Goal: Task Accomplishment & Management: Complete application form

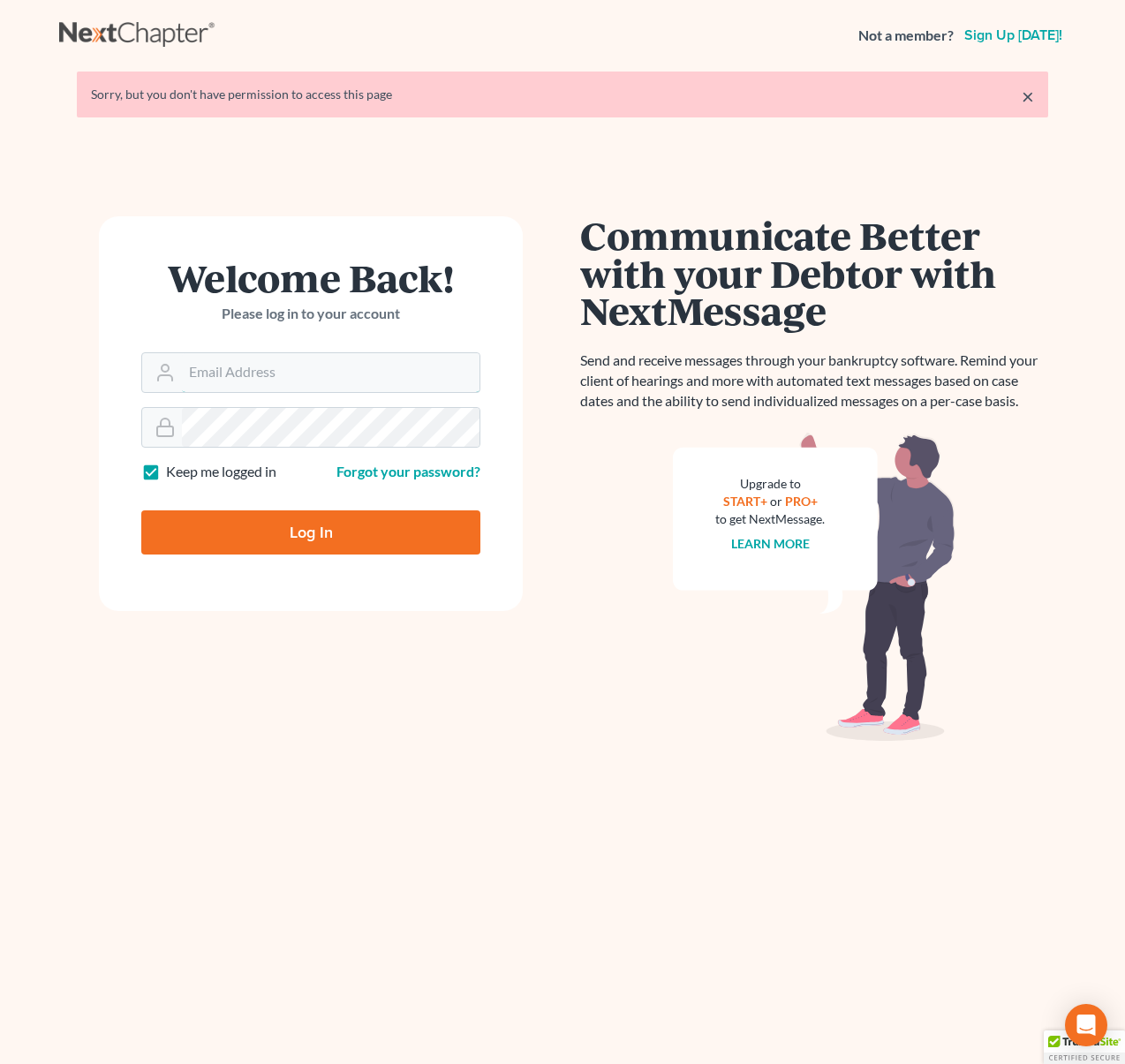
type input "[EMAIL_ADDRESS][DOMAIN_NAME]"
click at [372, 537] on input "Log In" at bounding box center [311, 532] width 339 height 44
type input "Thinking..."
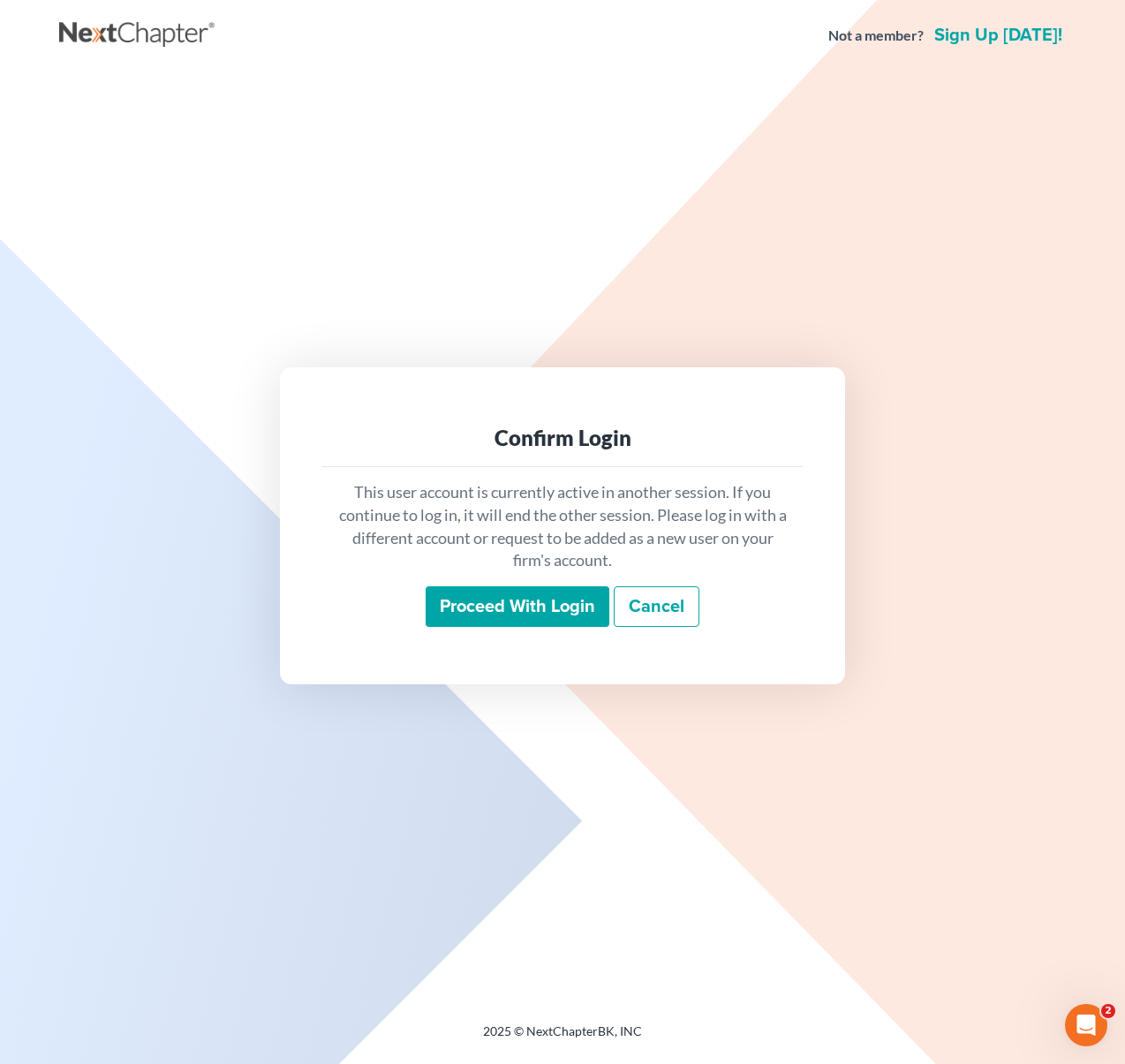
click at [523, 594] on input "Proceed with login" at bounding box center [517, 606] width 184 height 40
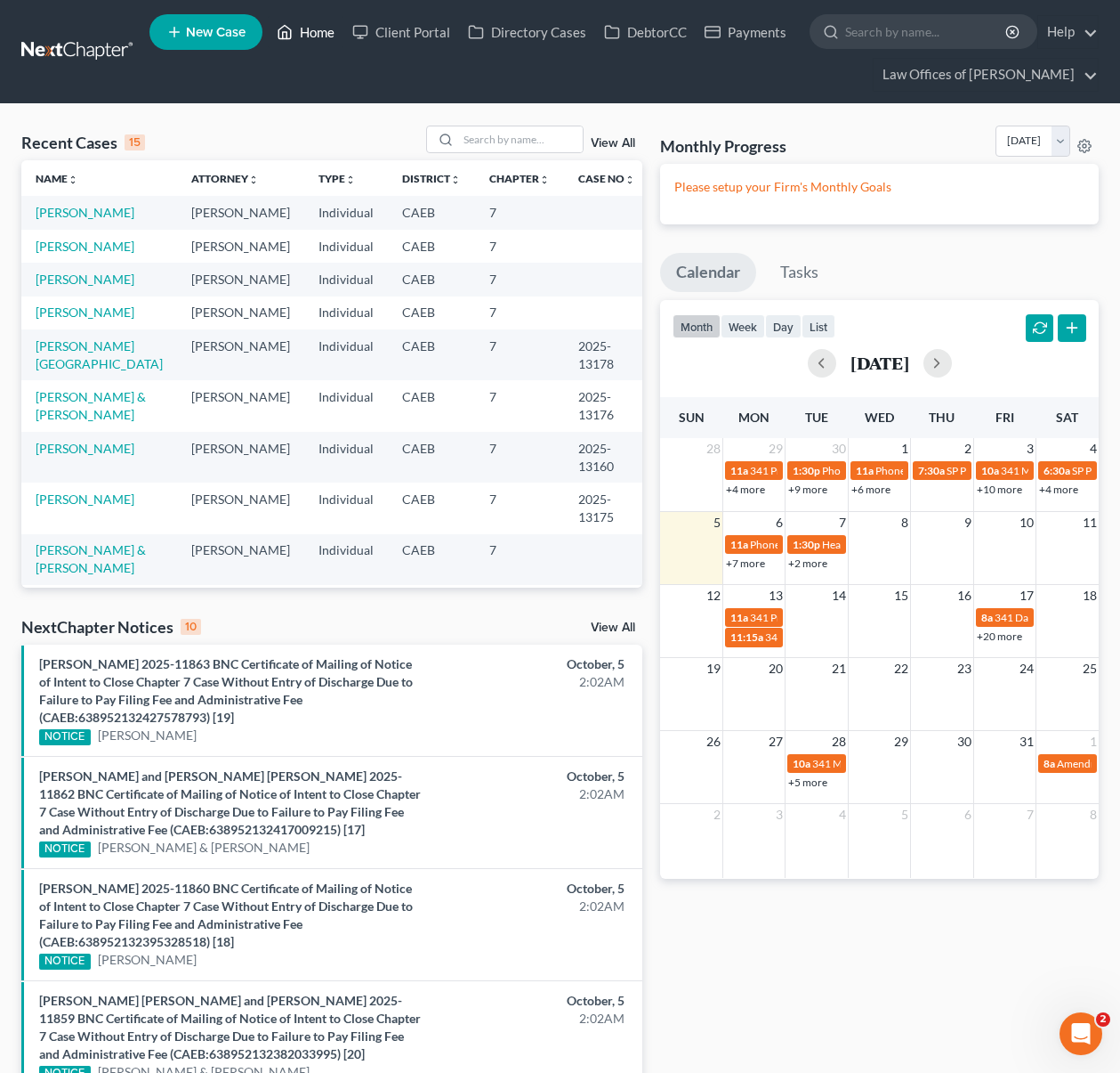
click at [309, 41] on link "Home" at bounding box center [305, 32] width 76 height 32
click at [516, 137] on input "search" at bounding box center [520, 139] width 125 height 26
click at [732, 563] on link "+7 more" at bounding box center [745, 563] width 39 height 14
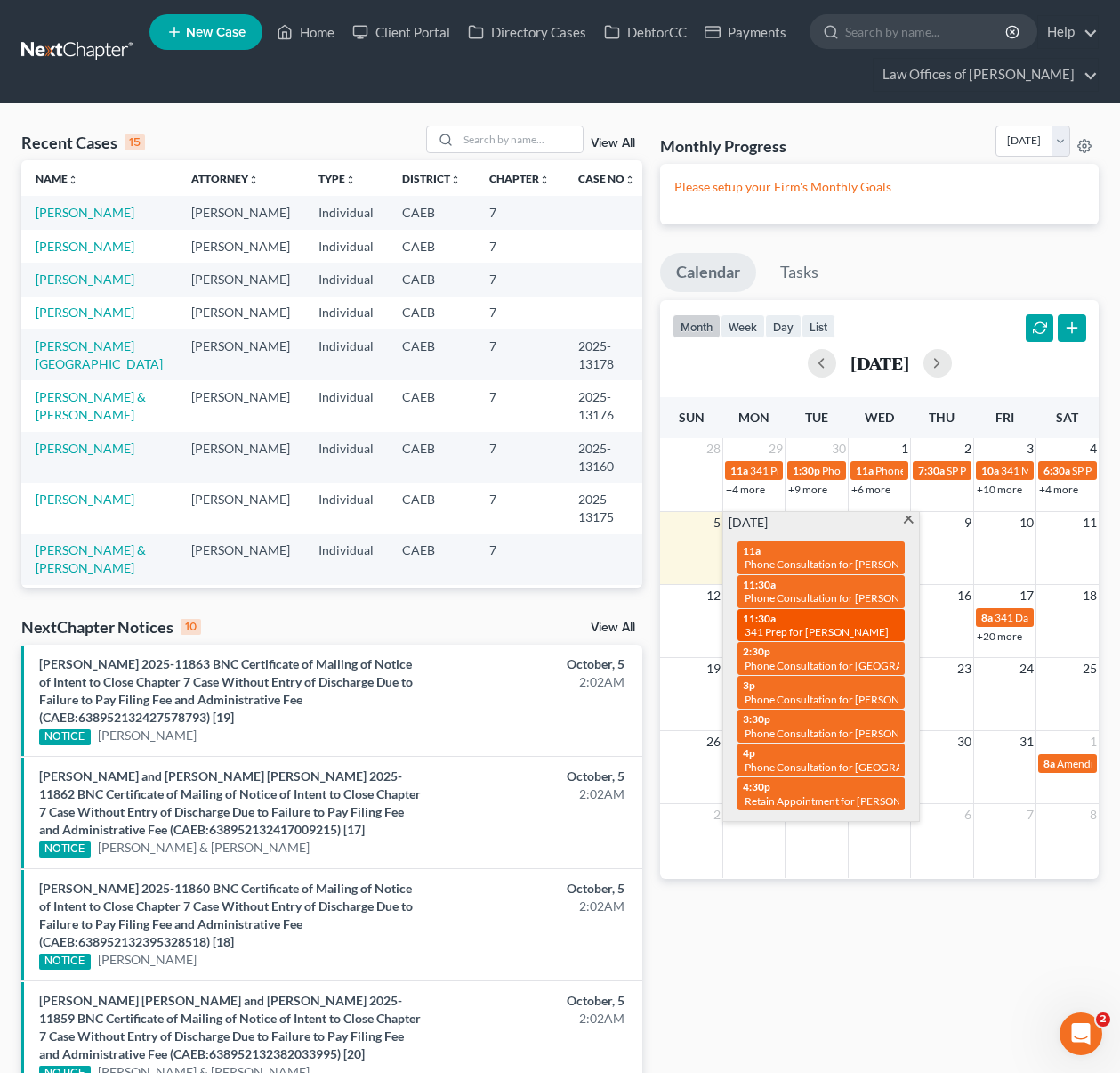
click at [784, 627] on span "341 Prep for [PERSON_NAME]" at bounding box center [817, 632] width 144 height 14
select select "Days"
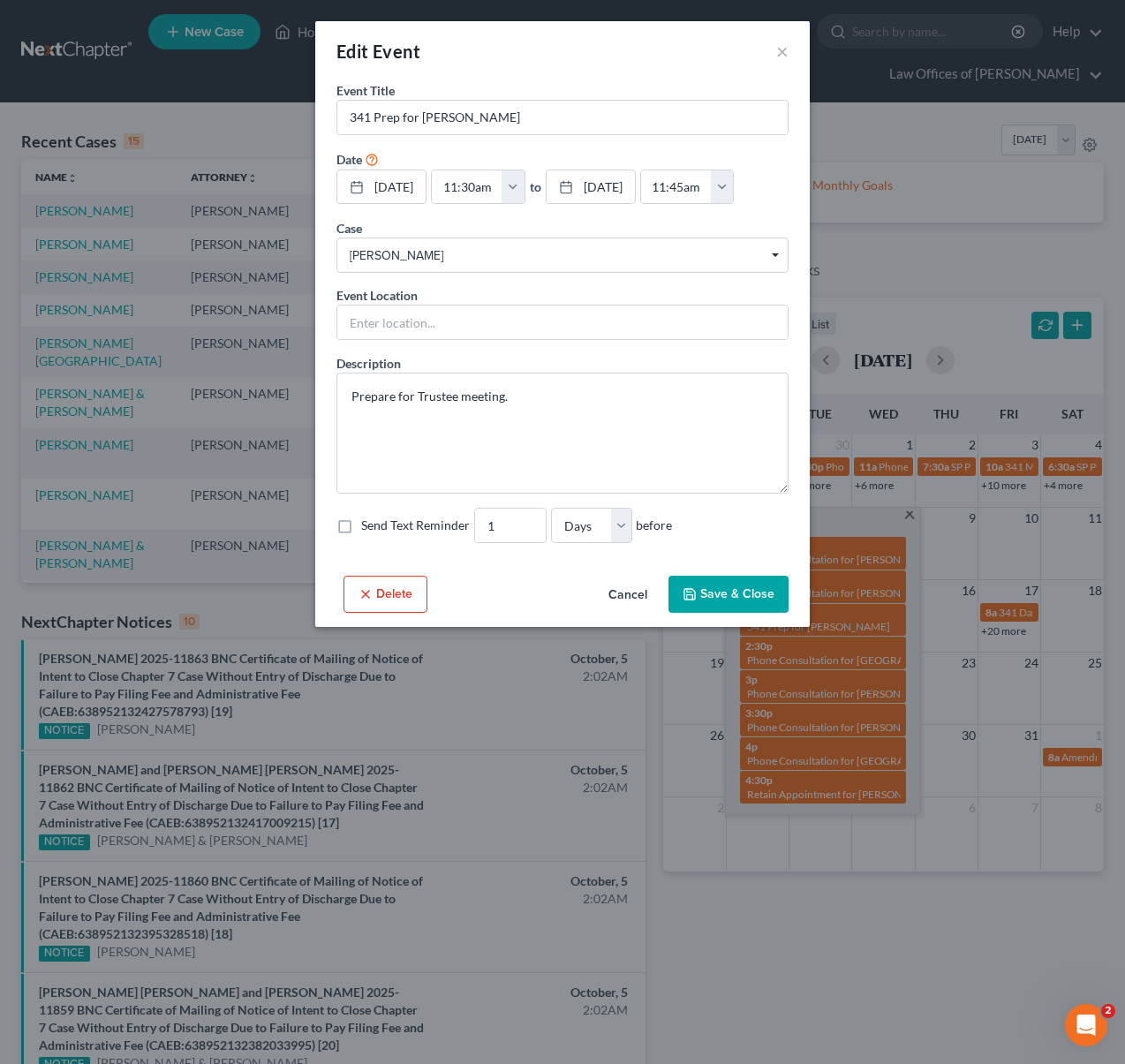
click at [408, 596] on button "Delete" at bounding box center [385, 594] width 84 height 37
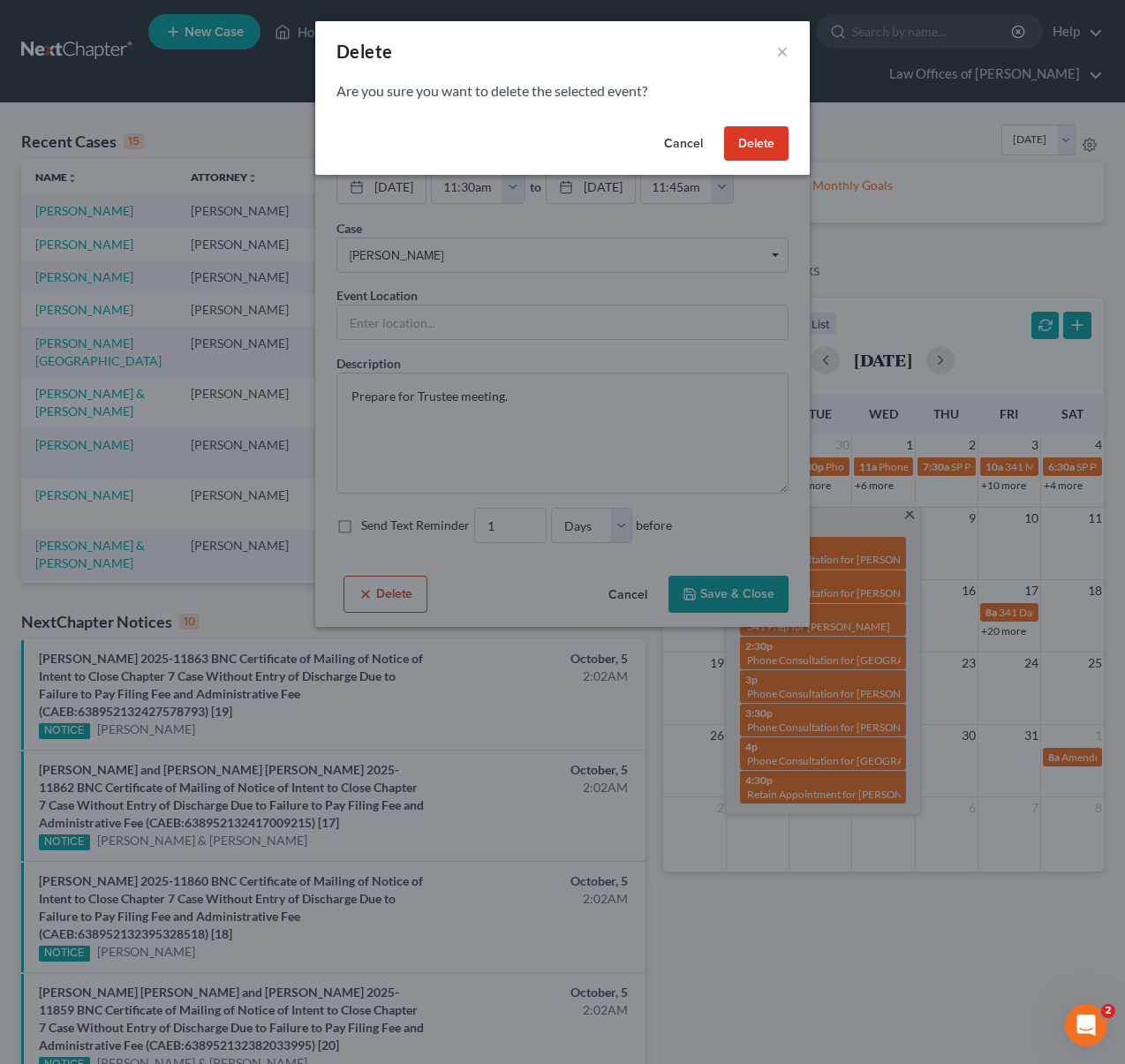
click at [767, 141] on button "Delete" at bounding box center [756, 143] width 64 height 36
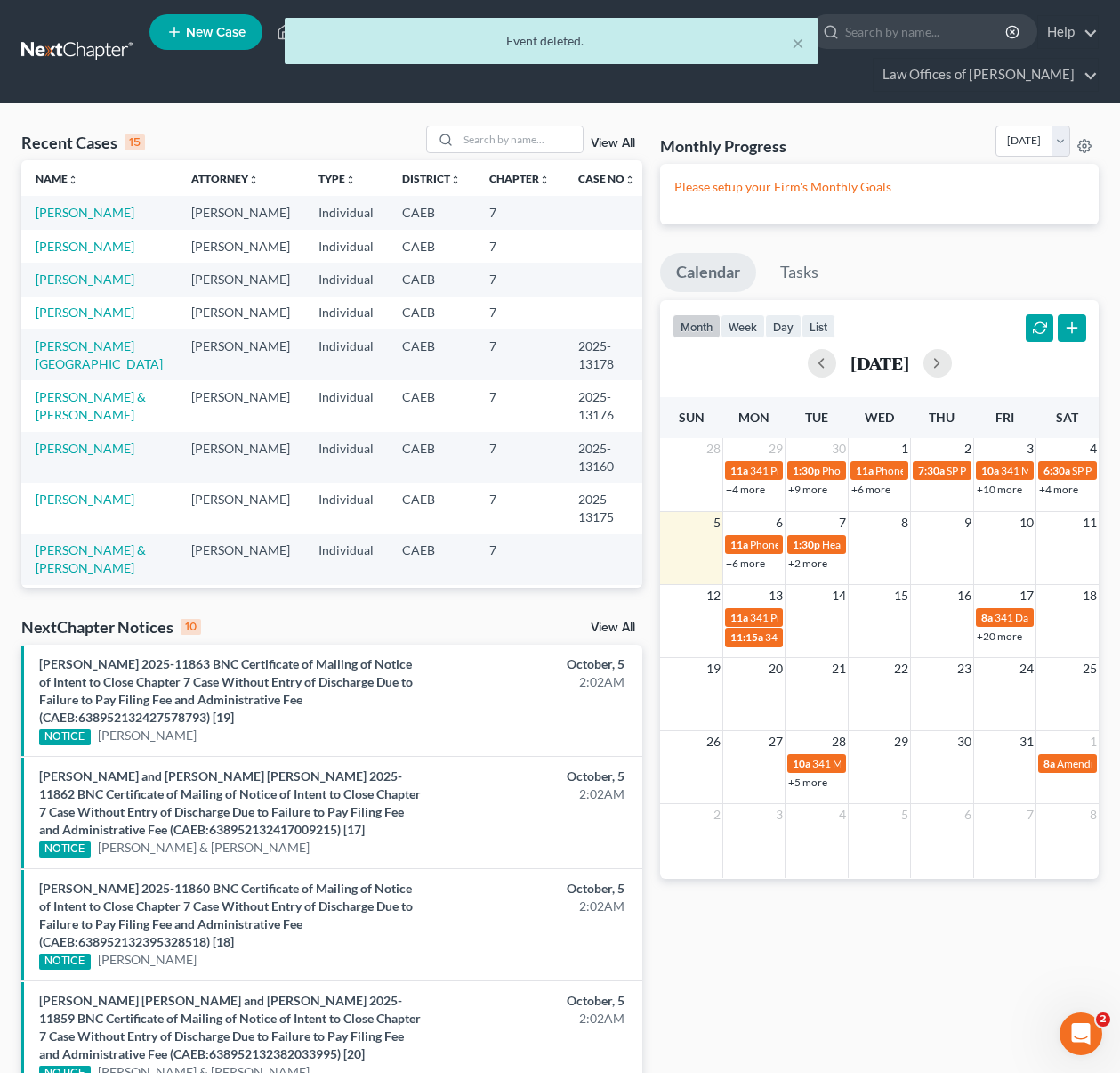
click at [750, 567] on link "+6 more" at bounding box center [745, 563] width 39 height 14
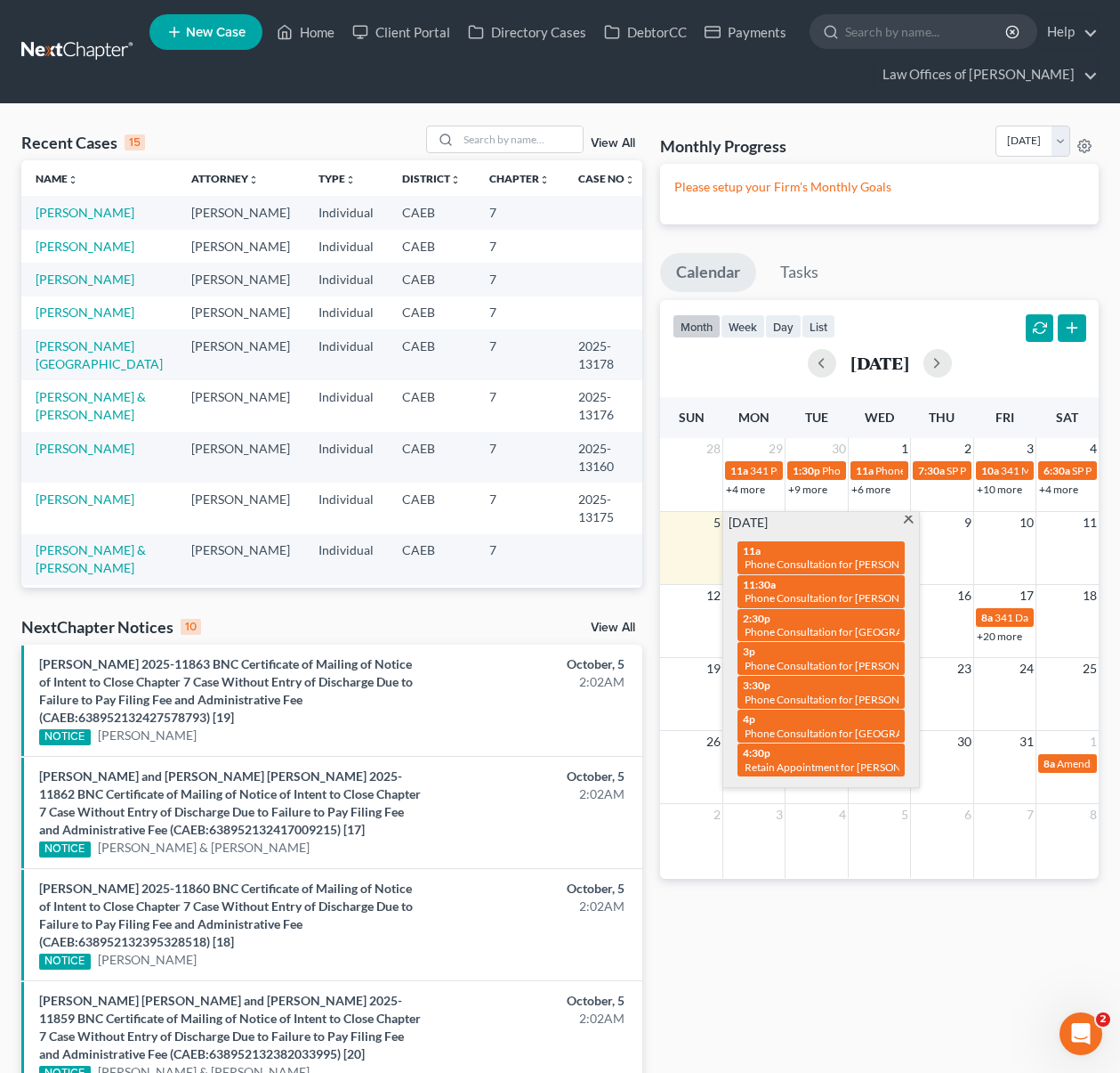
click at [909, 522] on span at bounding box center [909, 521] width 14 height 12
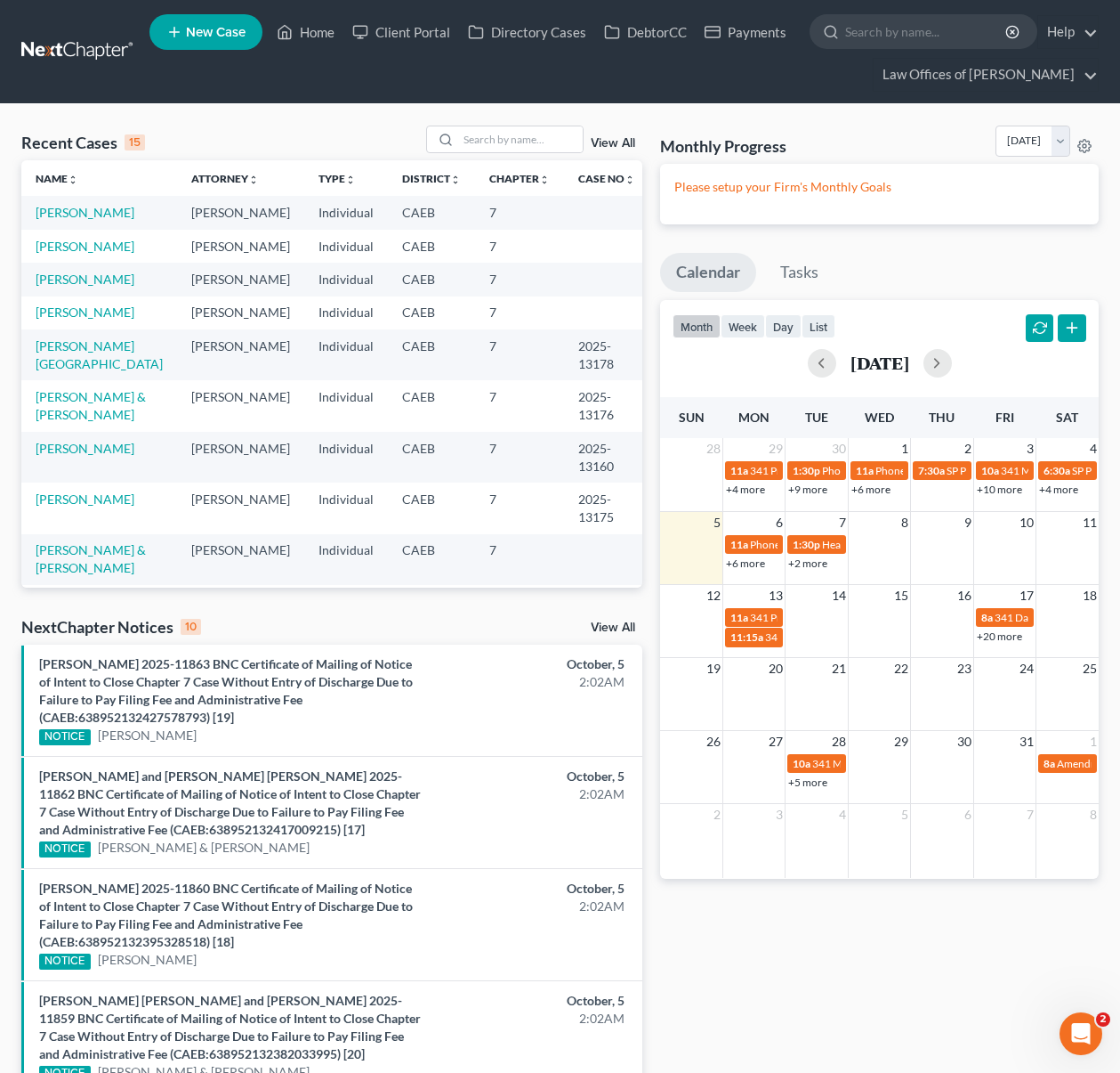
click at [802, 564] on link "+2 more" at bounding box center [808, 563] width 39 height 14
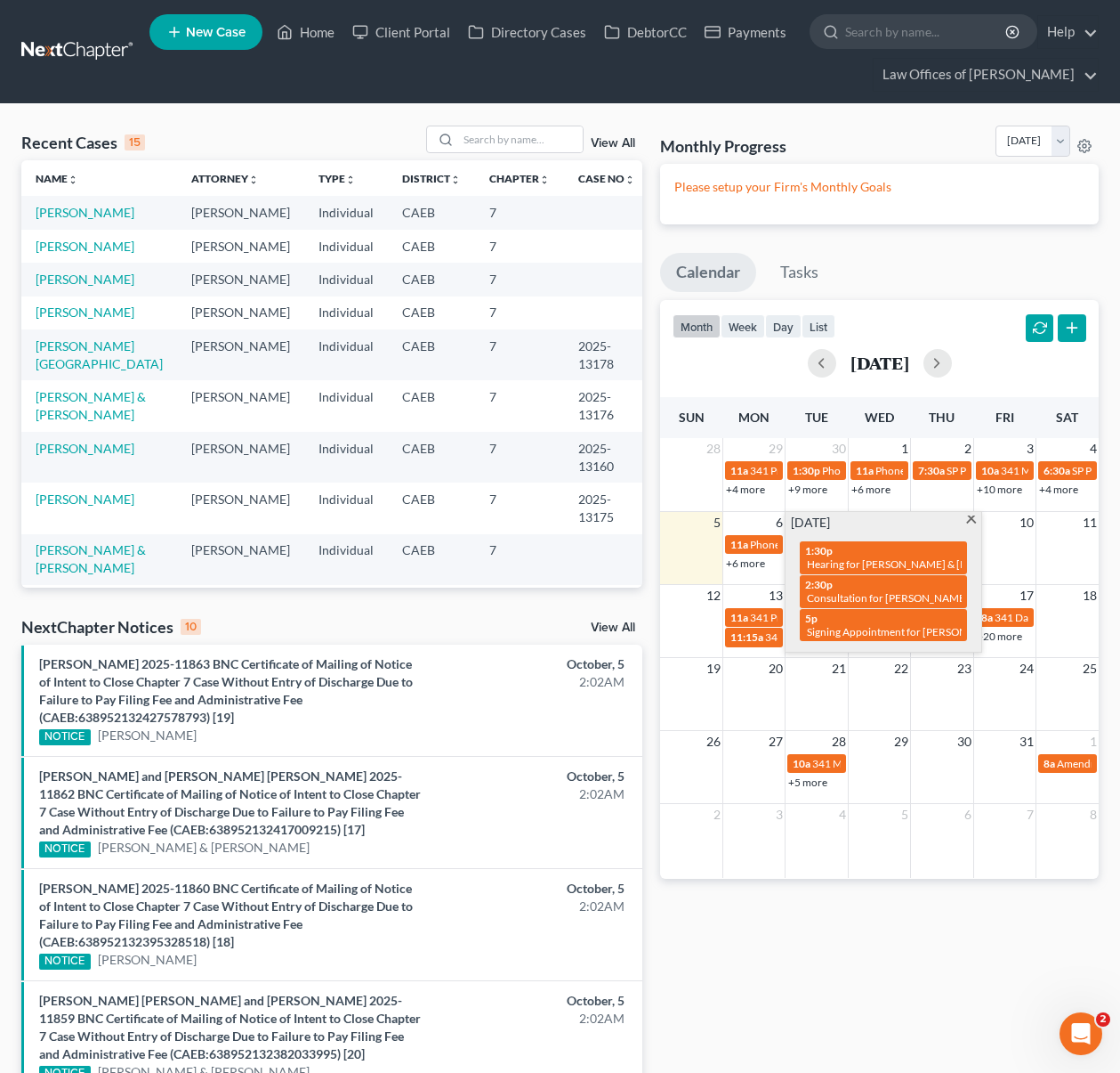
click at [970, 520] on span at bounding box center [972, 521] width 14 height 12
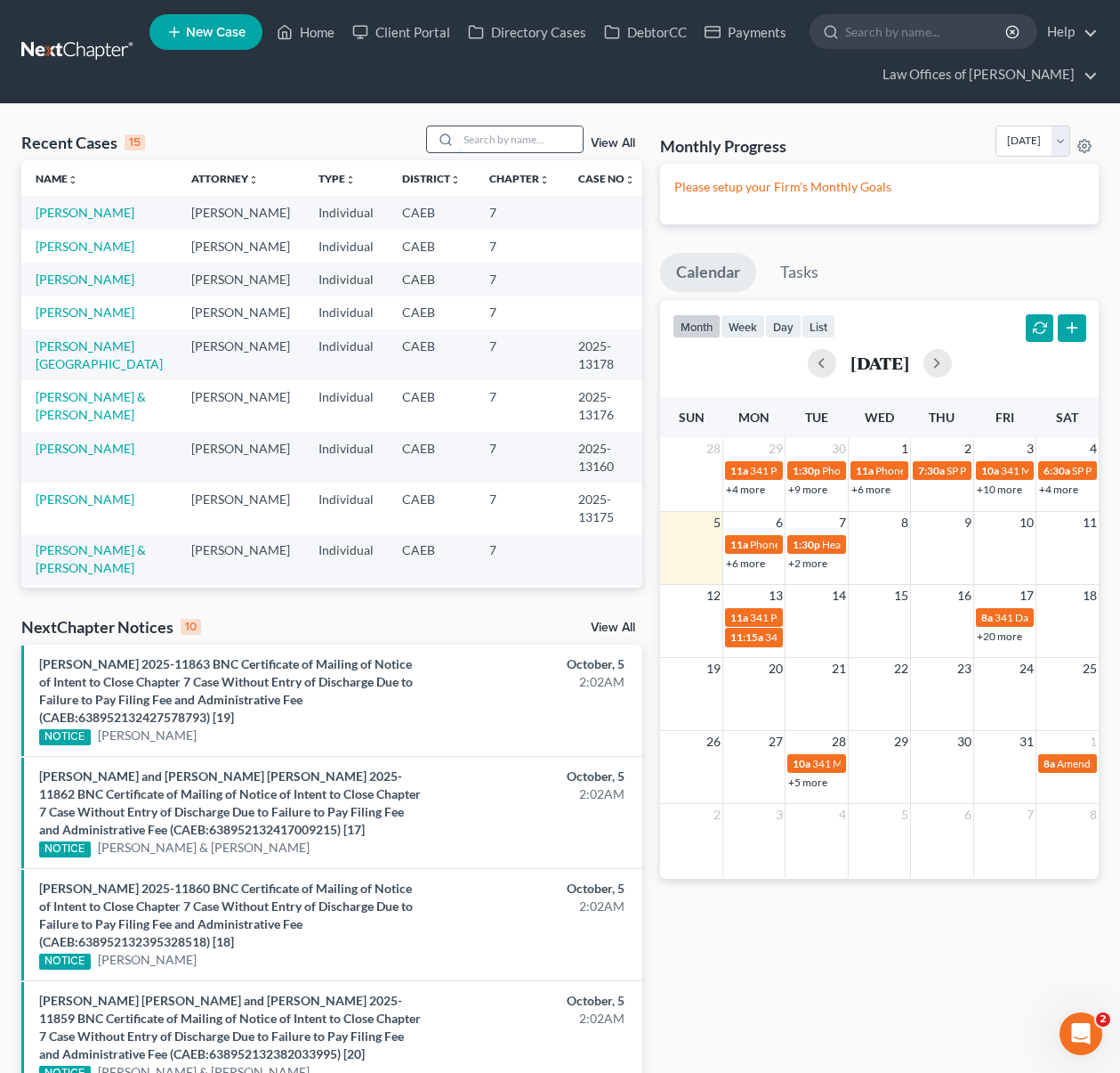
click at [504, 146] on input "search" at bounding box center [520, 139] width 125 height 26
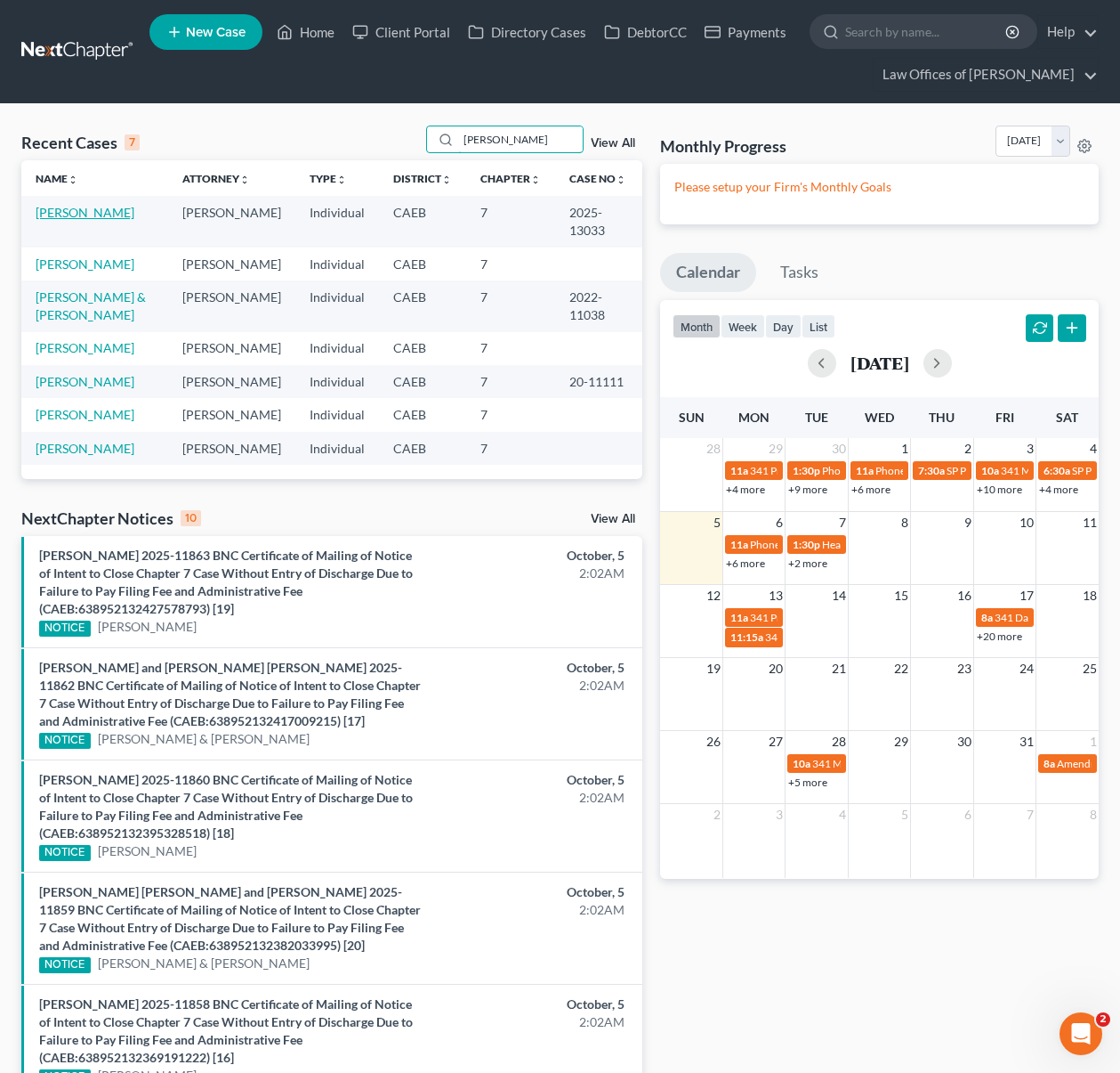
type input "[PERSON_NAME]"
click at [53, 211] on link "[PERSON_NAME]" at bounding box center [85, 212] width 99 height 16
select select "6"
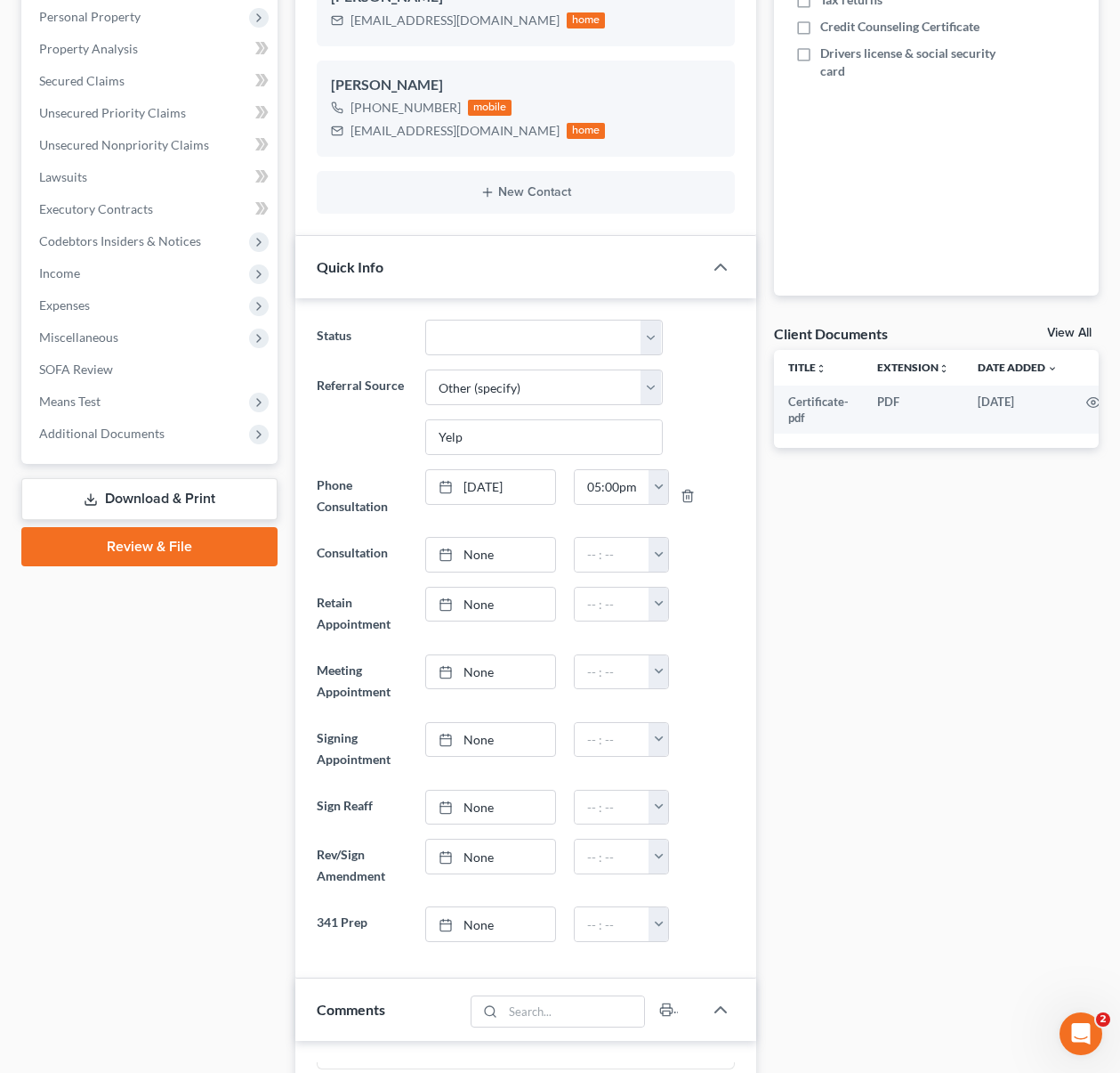
scroll to position [374, 0]
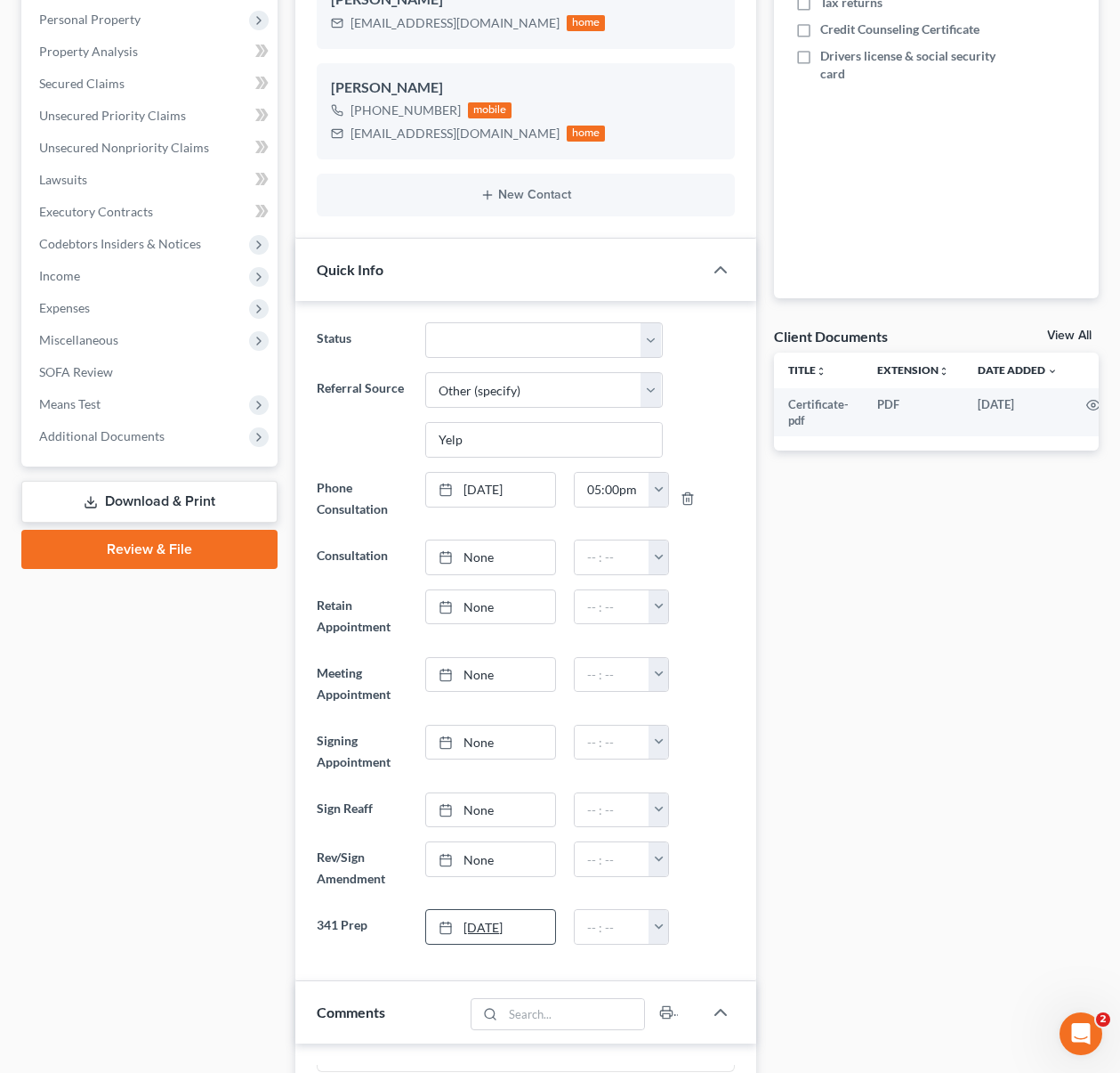
type input "[DATE]"
click at [475, 920] on link "[DATE]" at bounding box center [490, 927] width 129 height 34
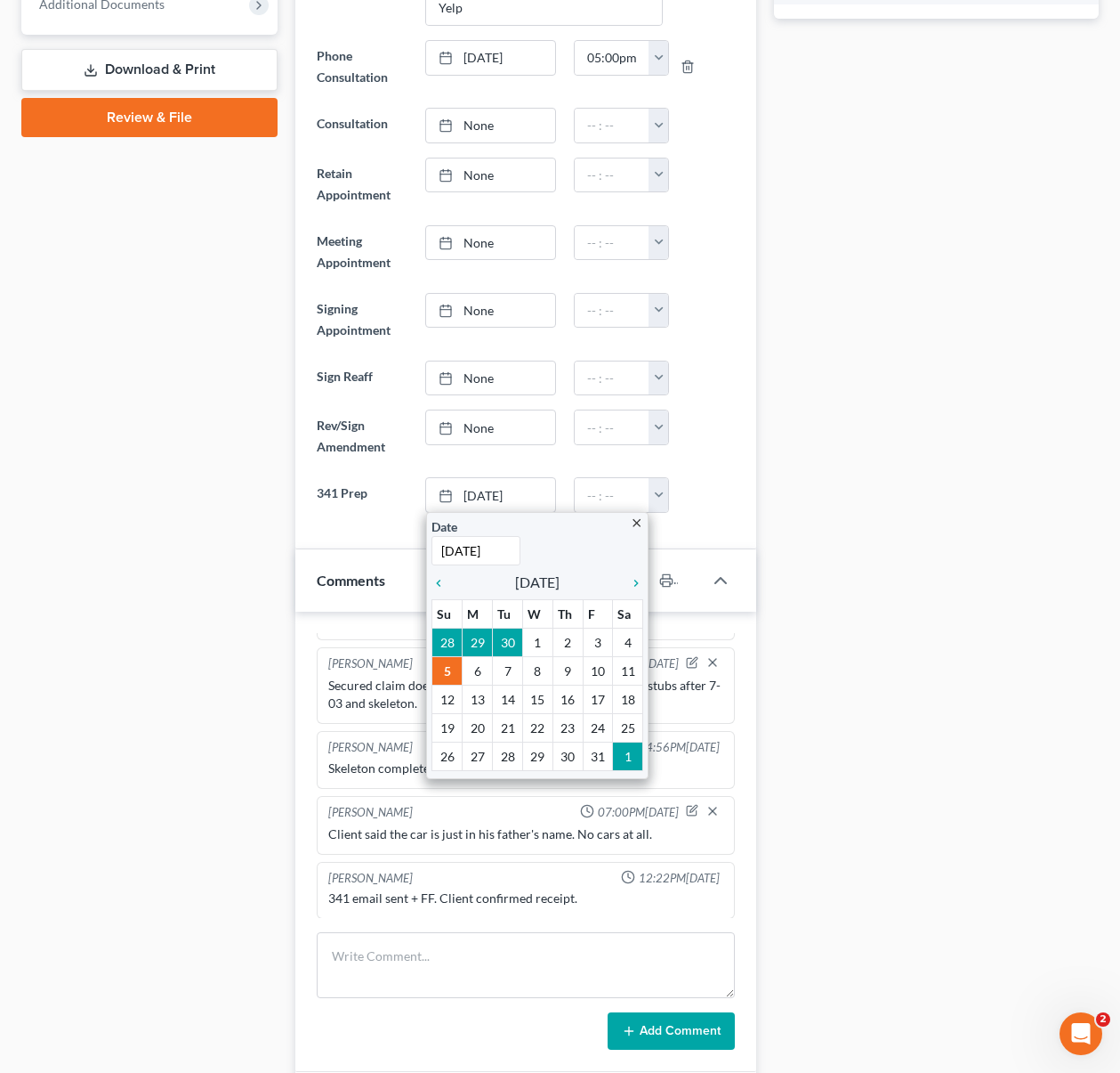
scroll to position [809, 0]
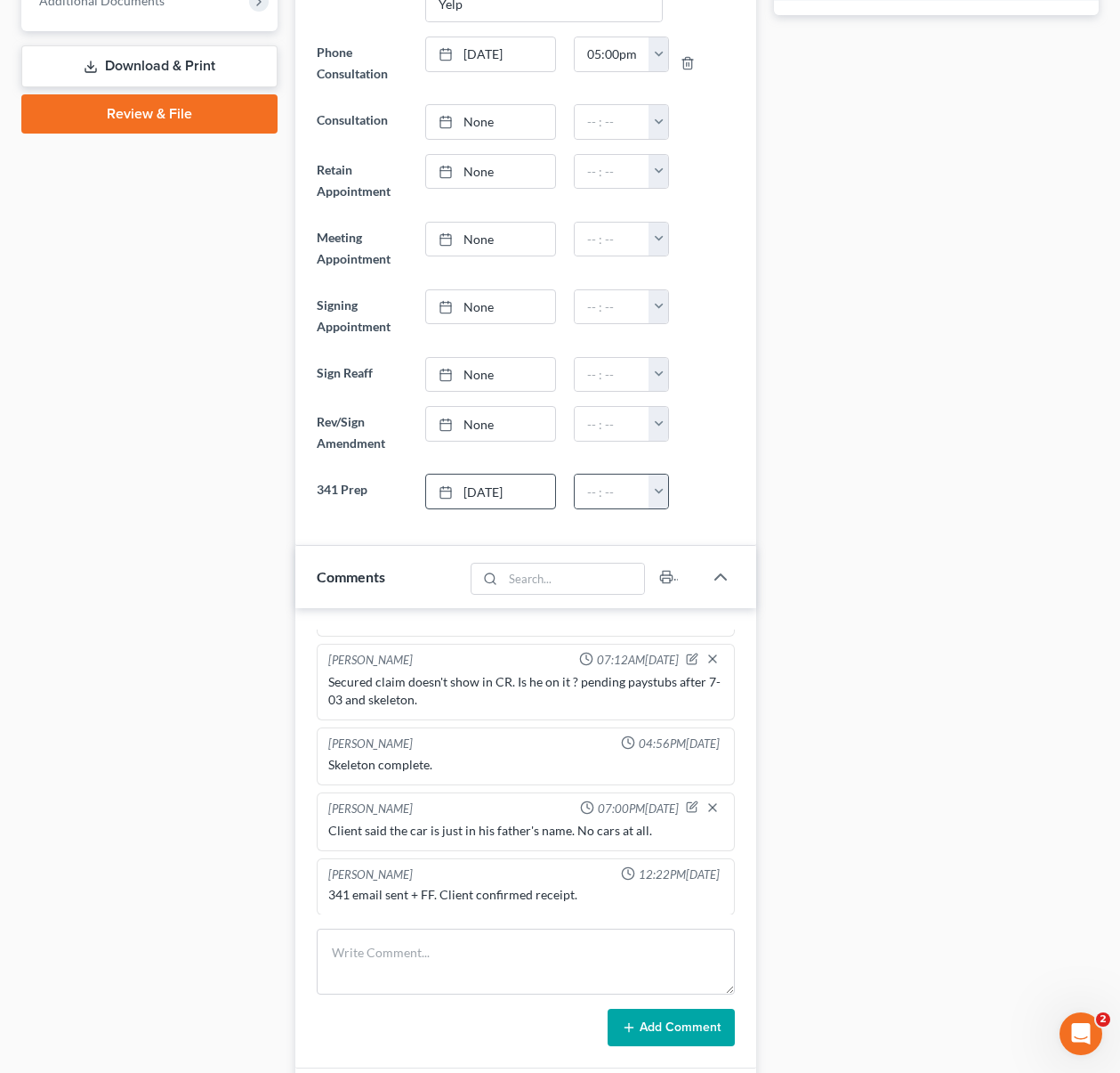
click at [660, 489] on button "button" at bounding box center [658, 490] width 19 height 34
click at [714, 653] on link "11:30am" at bounding box center [698, 655] width 100 height 30
type input "11:30am"
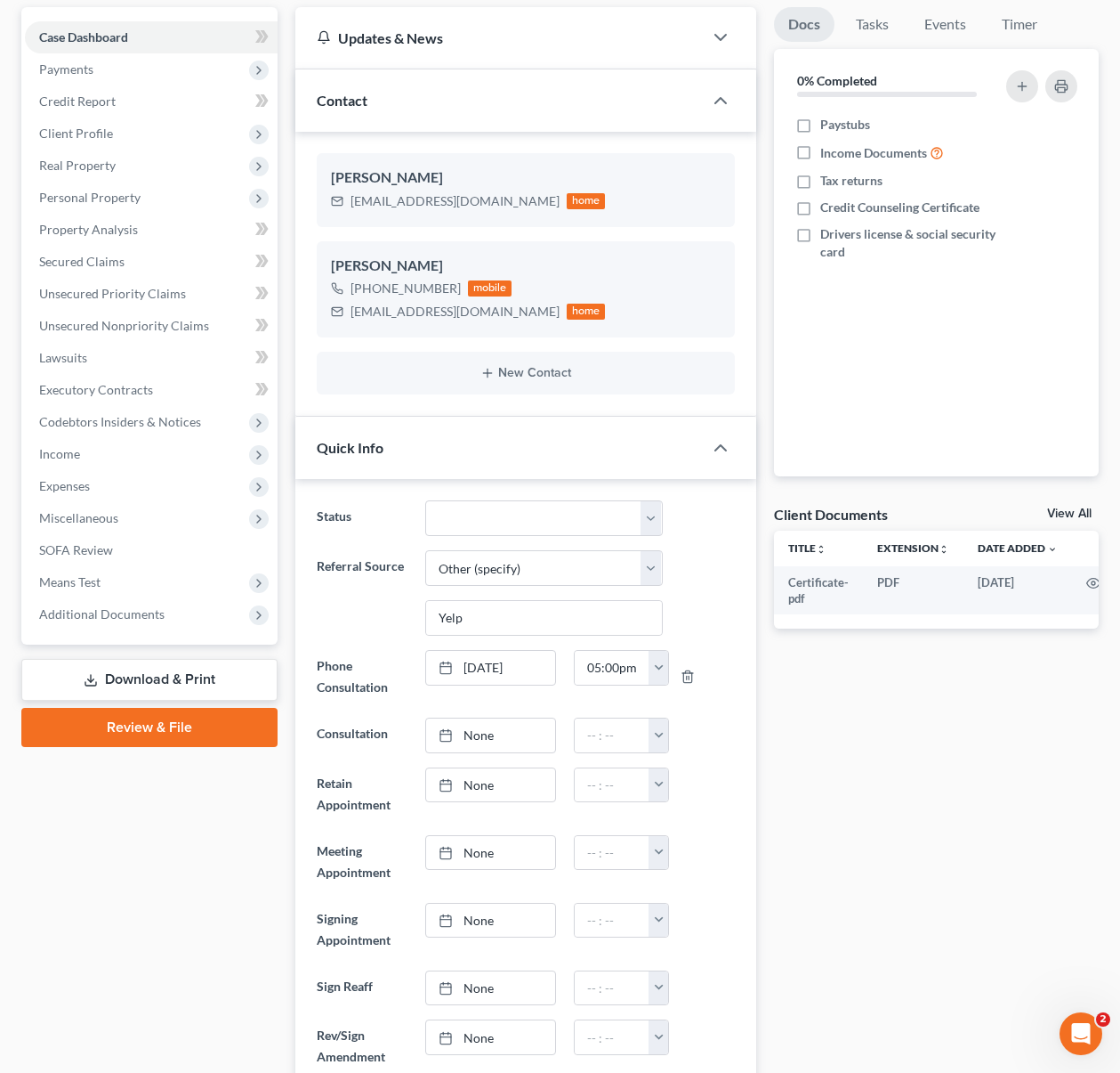
scroll to position [0, 0]
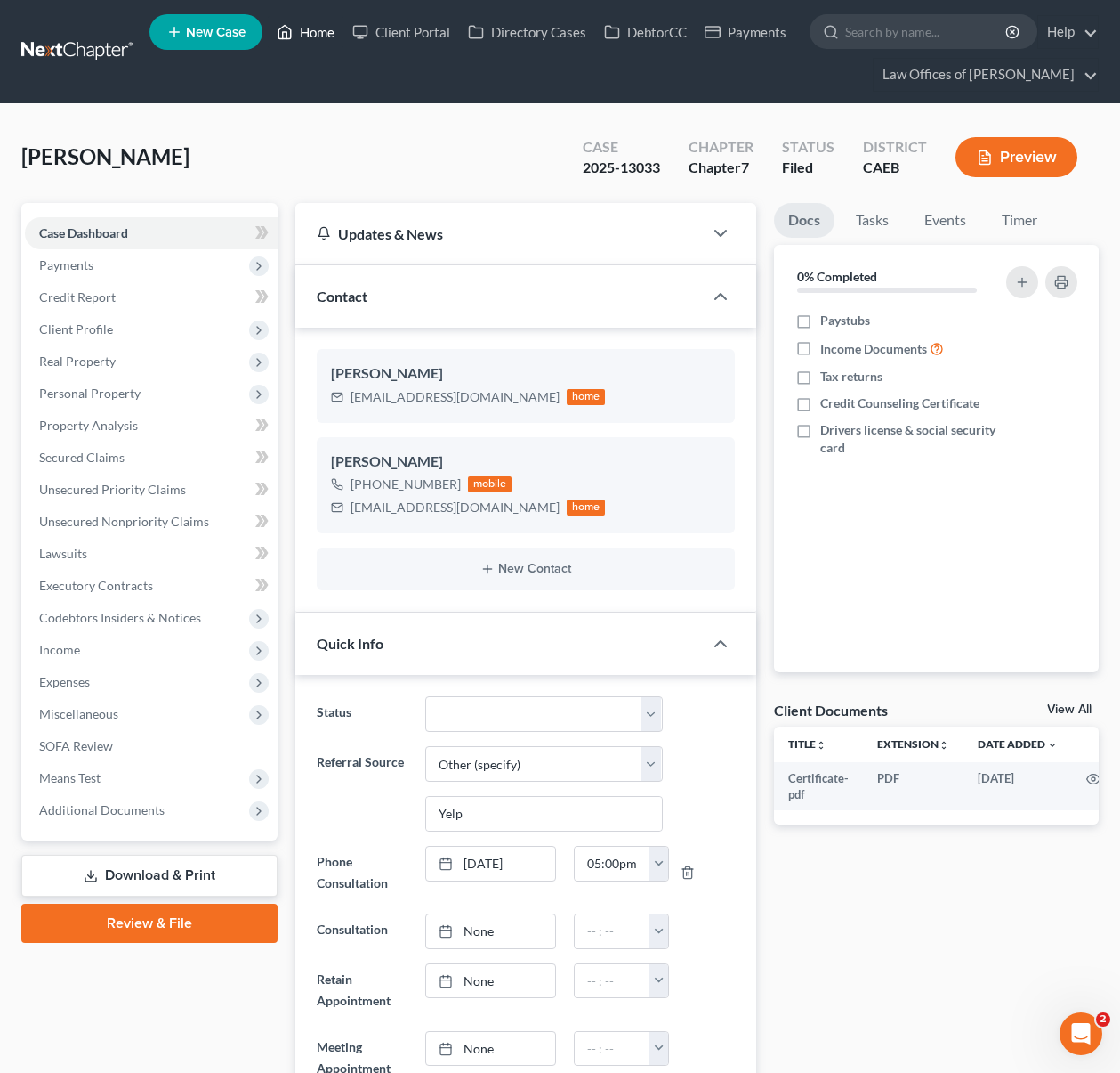
click at [322, 36] on link "Home" at bounding box center [305, 32] width 76 height 32
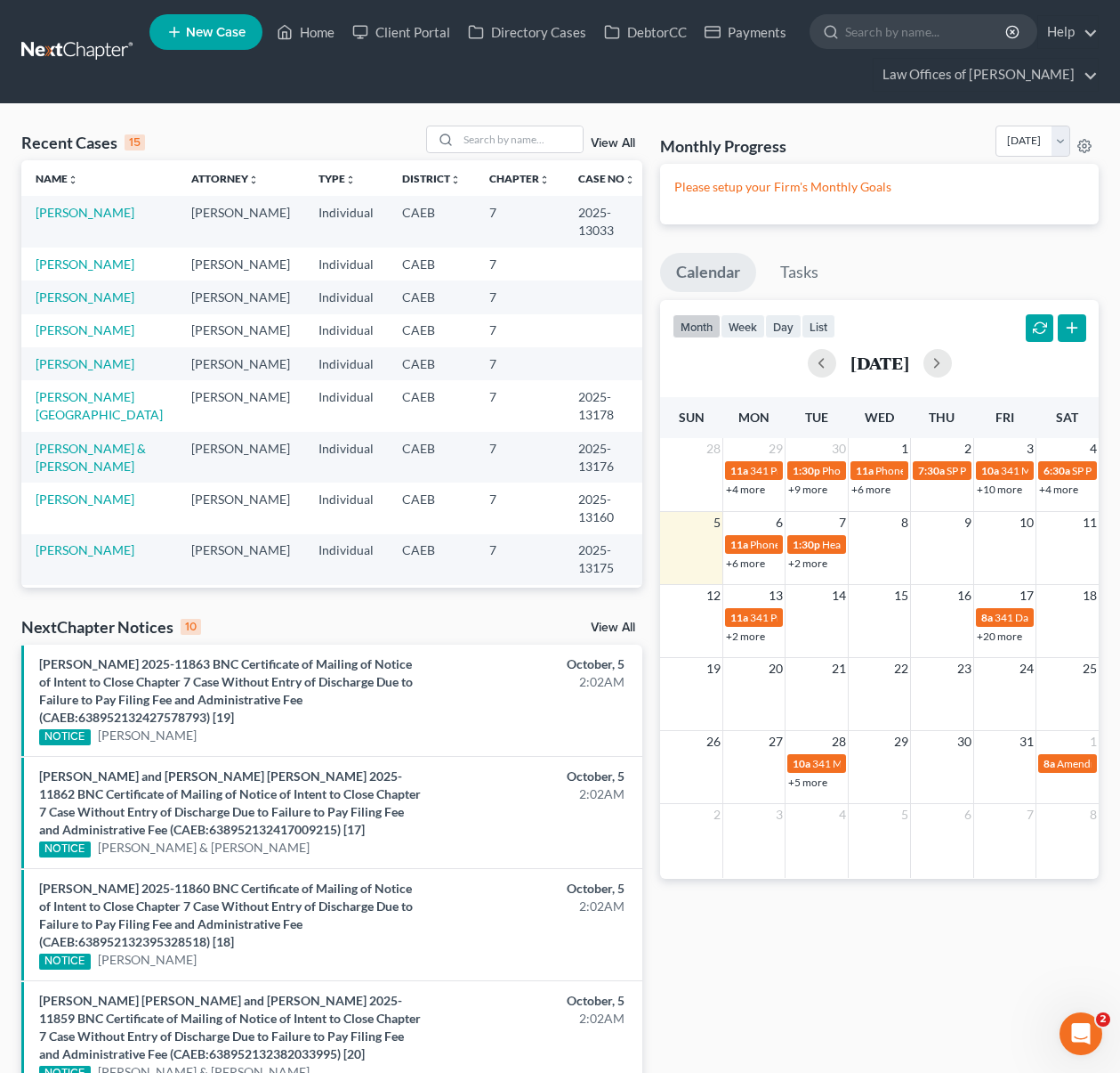
click at [733, 641] on link "+2 more" at bounding box center [745, 636] width 39 height 14
click at [544, 143] on input "search" at bounding box center [520, 139] width 125 height 26
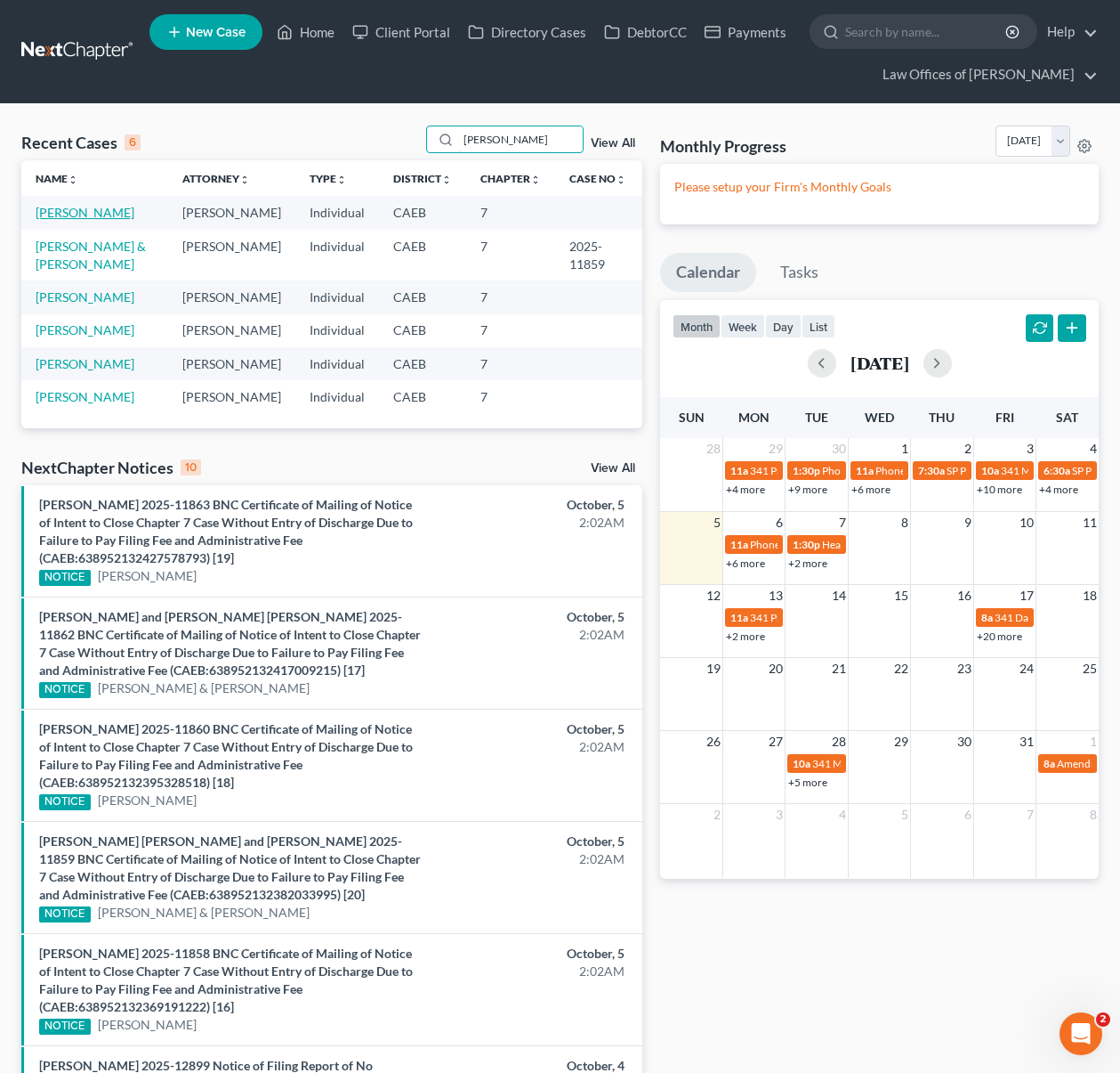
type input "[PERSON_NAME]"
click at [117, 212] on link "[PERSON_NAME]" at bounding box center [85, 212] width 99 height 16
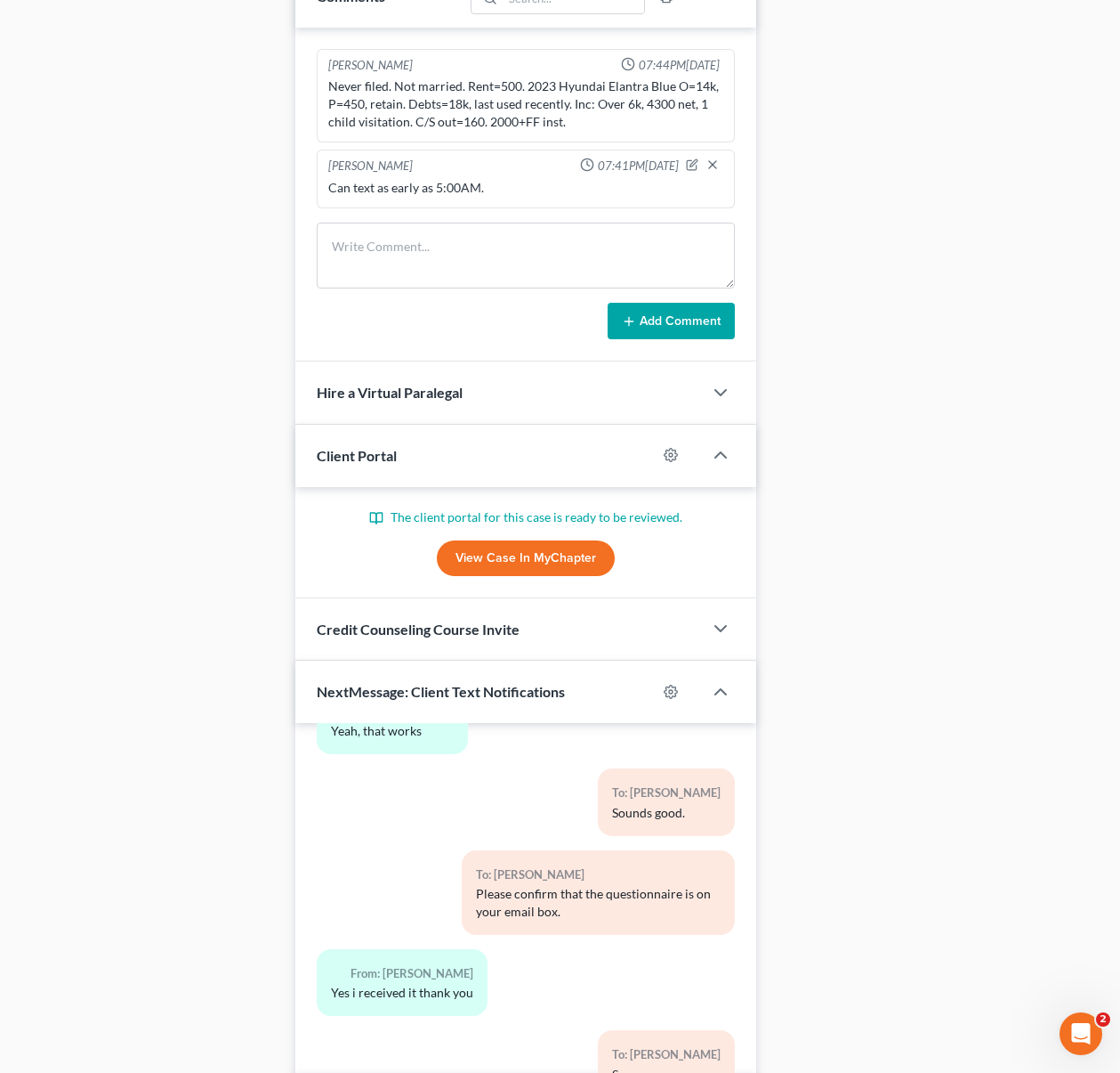
scroll to position [1369, 0]
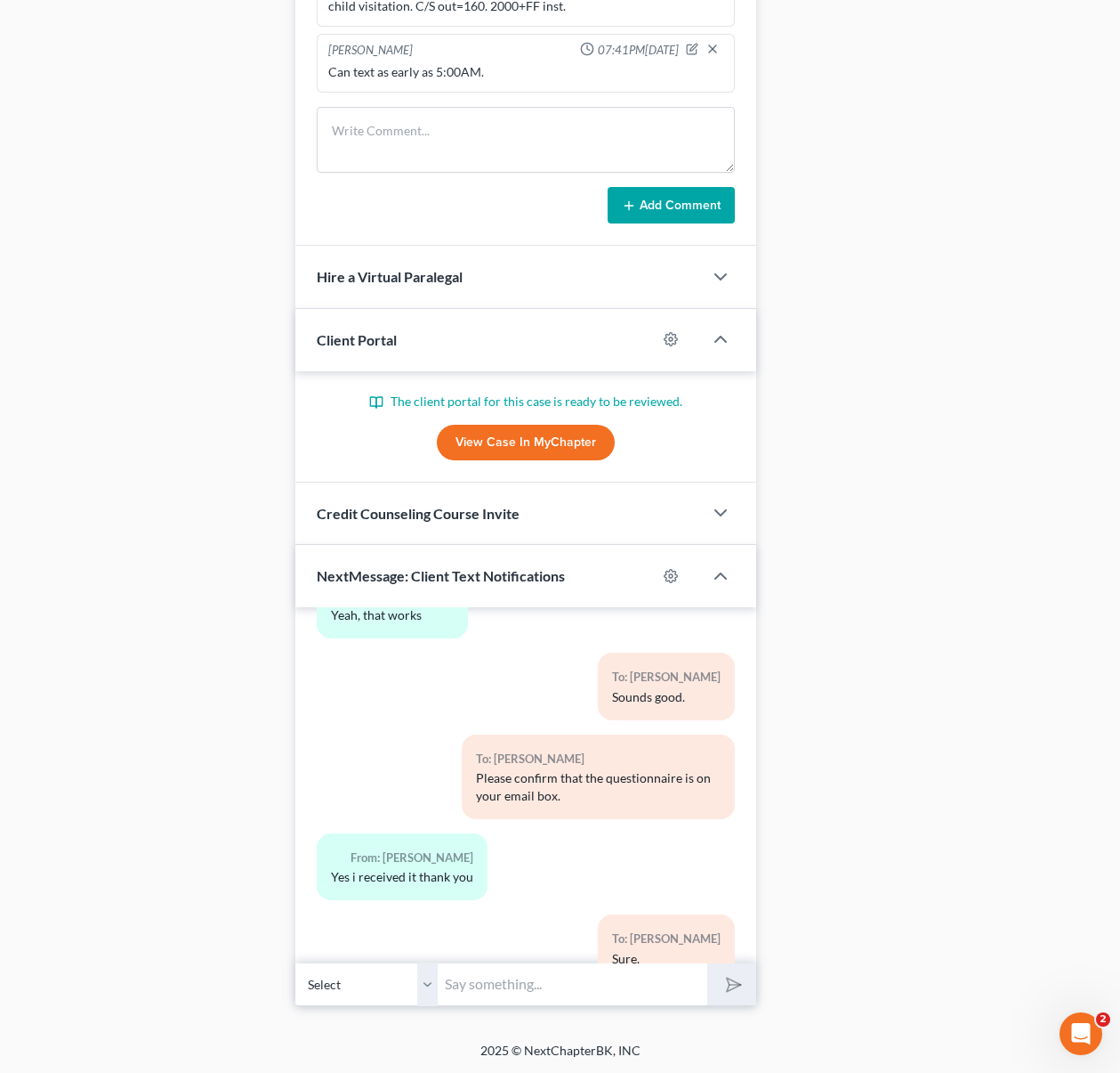
click at [540, 442] on link "View Case in MyChapter" at bounding box center [526, 442] width 178 height 36
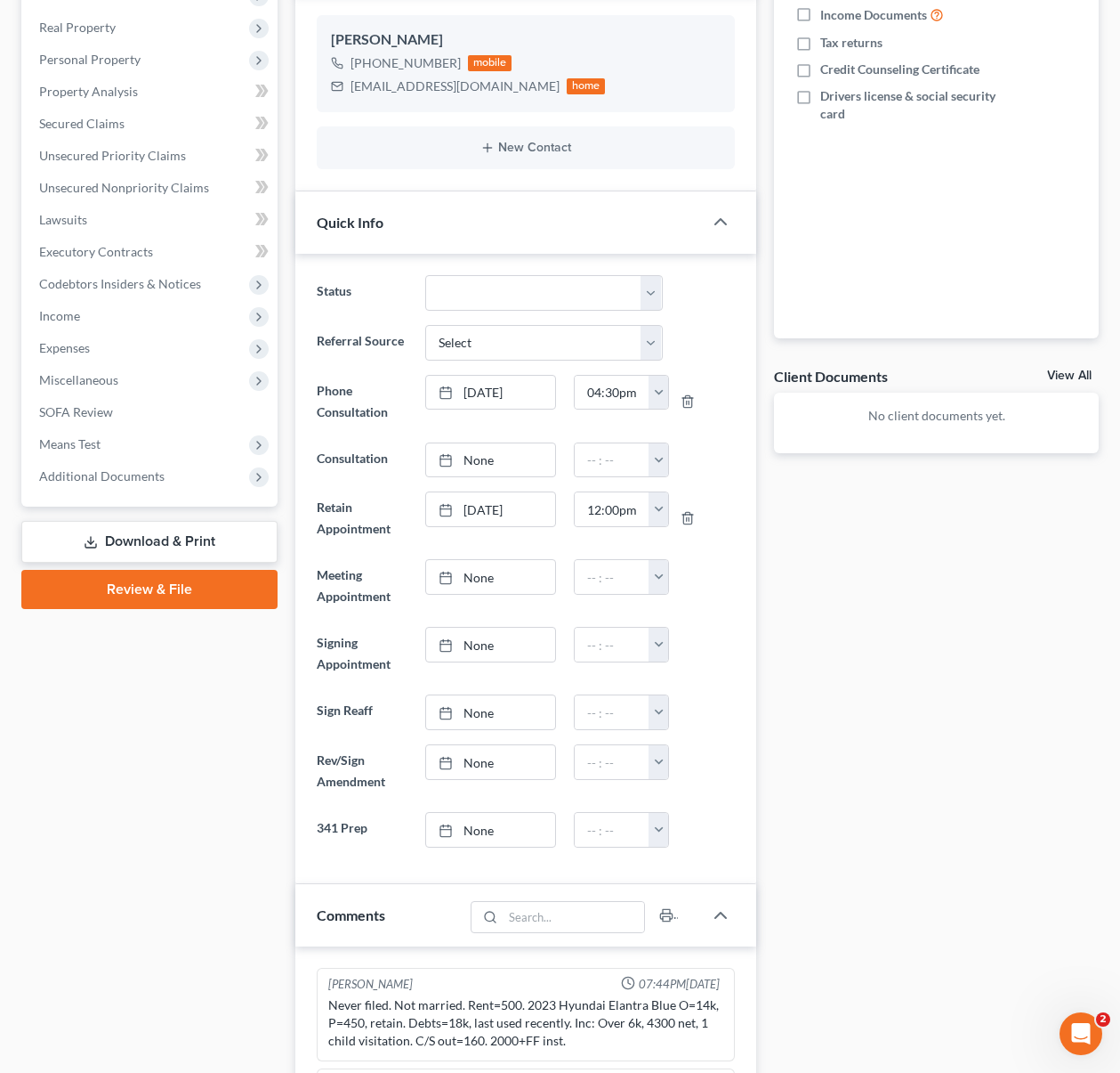
scroll to position [332, 0]
click at [91, 321] on span "Income" at bounding box center [151, 316] width 253 height 32
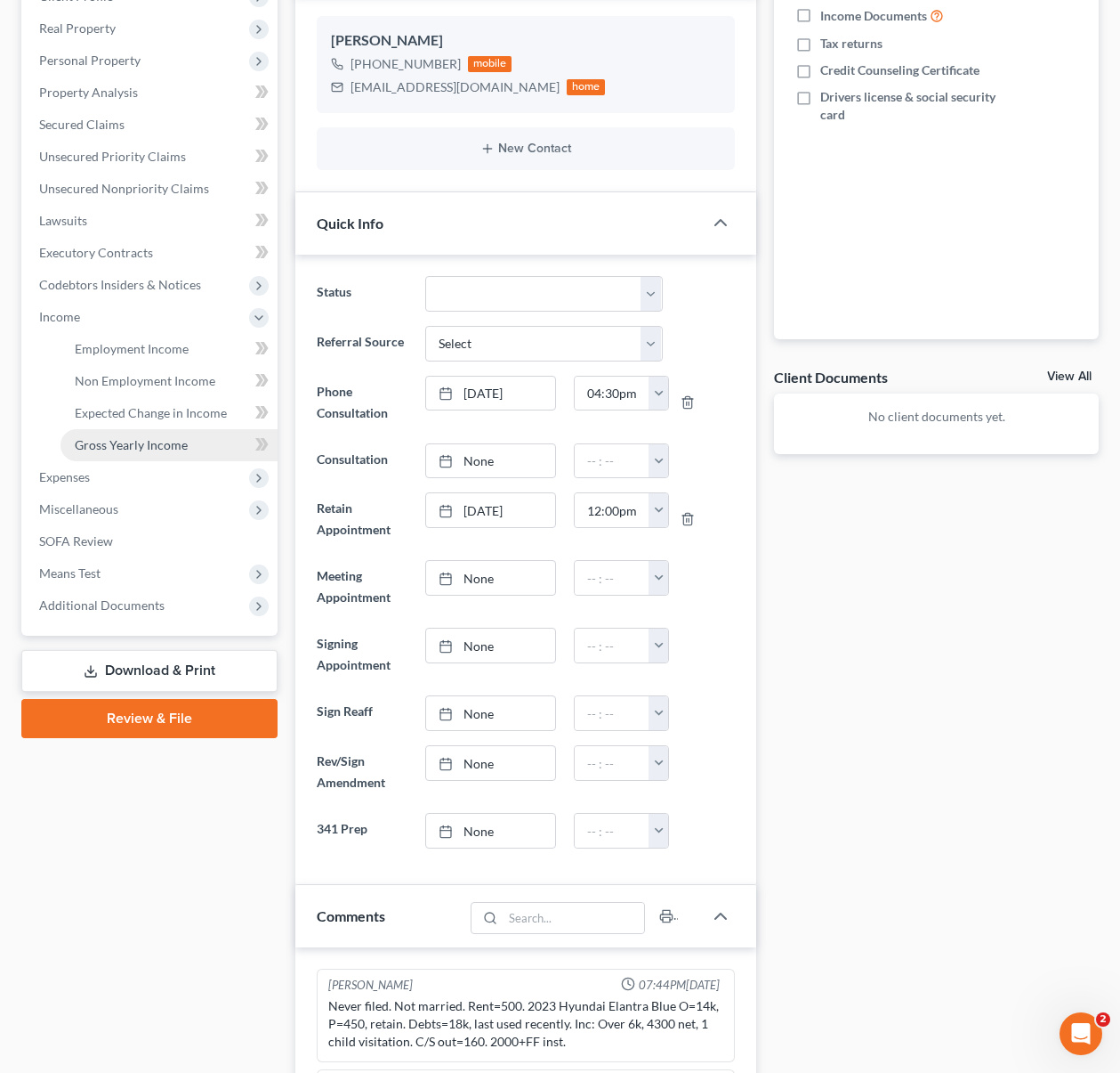
click at [190, 443] on link "Gross Yearly Income" at bounding box center [169, 445] width 217 height 32
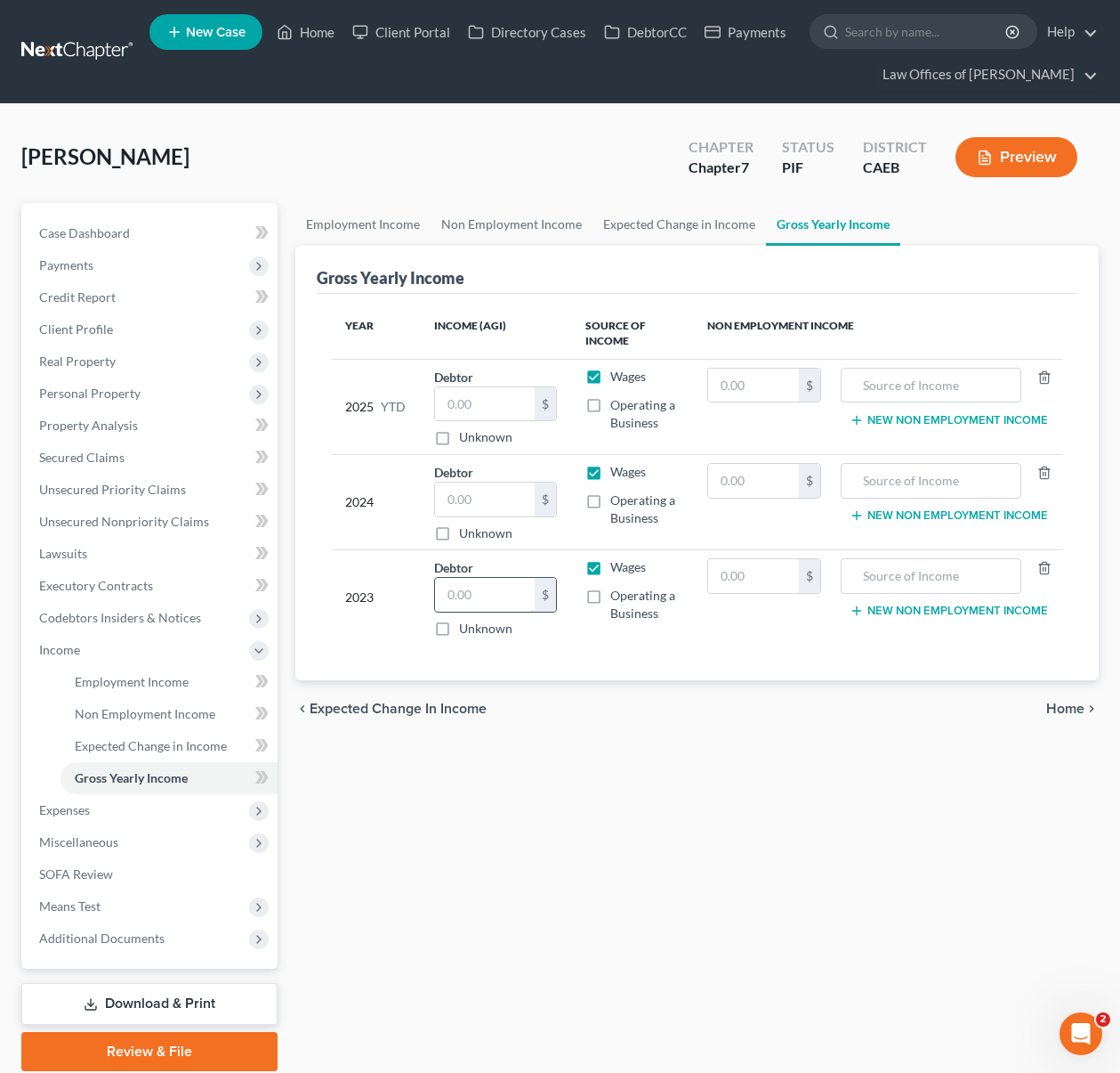
click at [489, 597] on input "text" at bounding box center [484, 594] width 100 height 34
type input "1"
type input "13,255."
click at [137, 337] on span "Client Profile" at bounding box center [151, 329] width 253 height 32
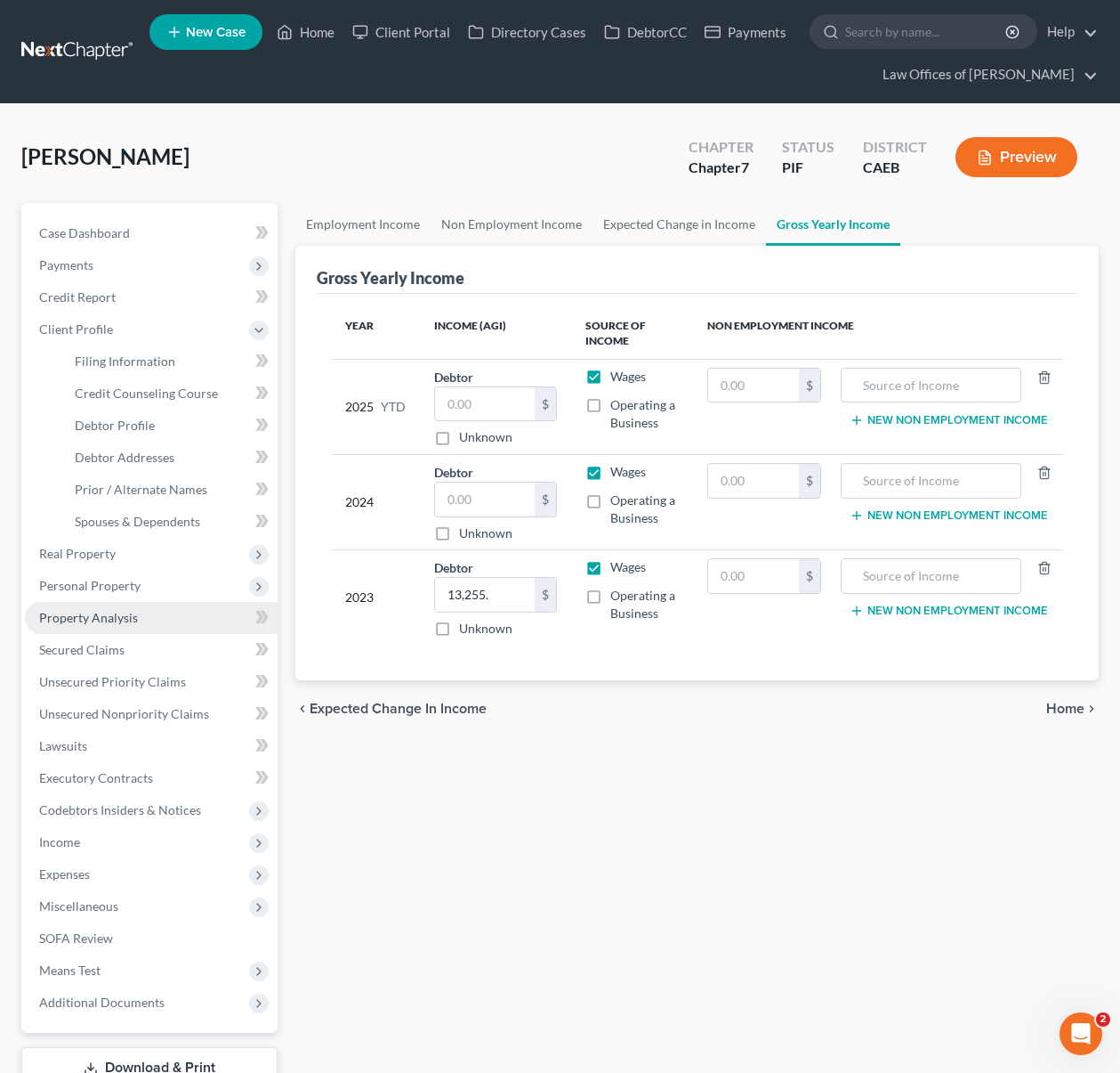
click at [137, 620] on link "Property Analysis" at bounding box center [151, 617] width 253 height 32
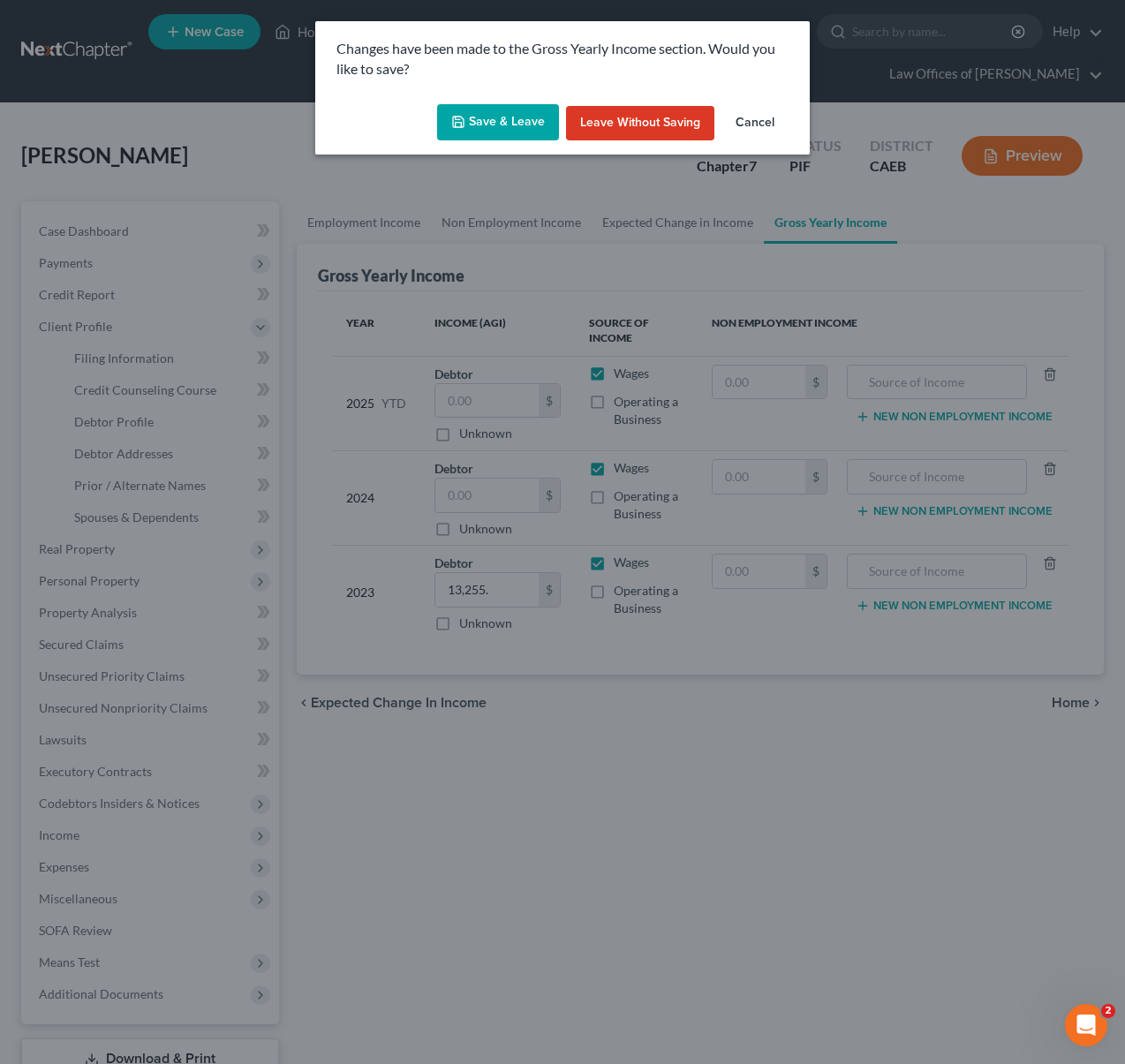
click at [488, 123] on button "Save & Leave" at bounding box center [498, 122] width 122 height 37
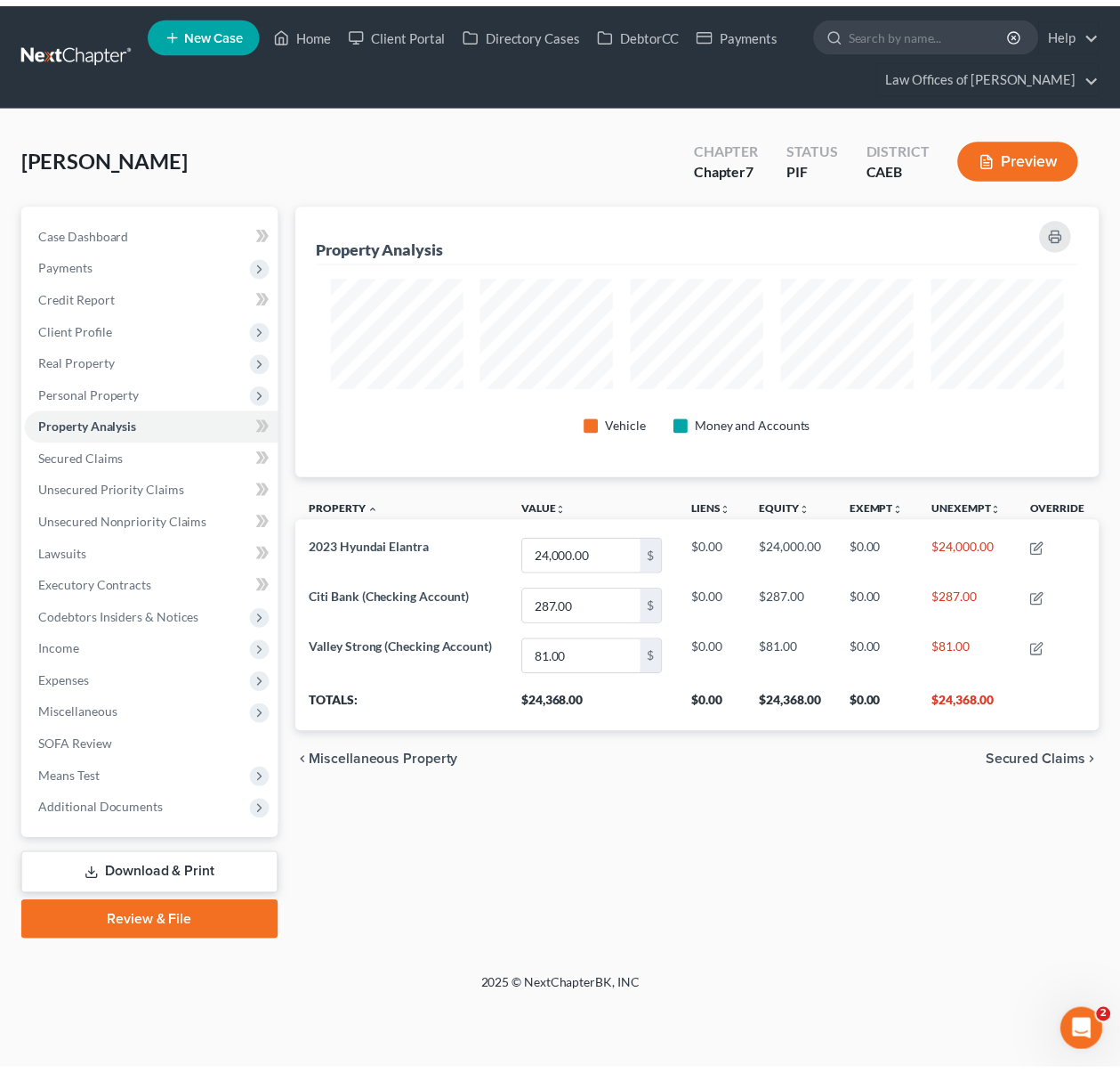
scroll to position [273, 813]
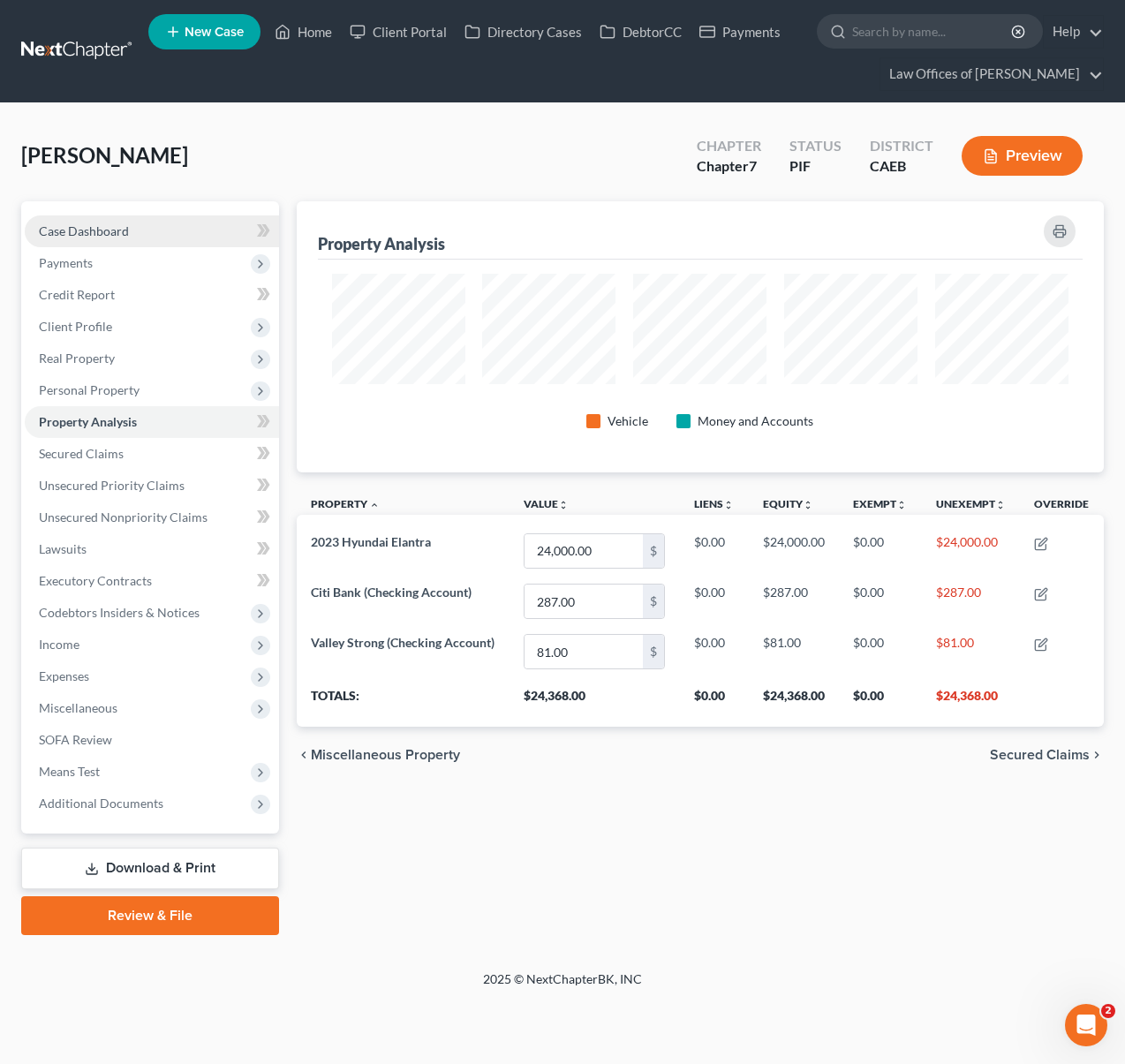
click at [127, 229] on span "Case Dashboard" at bounding box center [84, 231] width 90 height 15
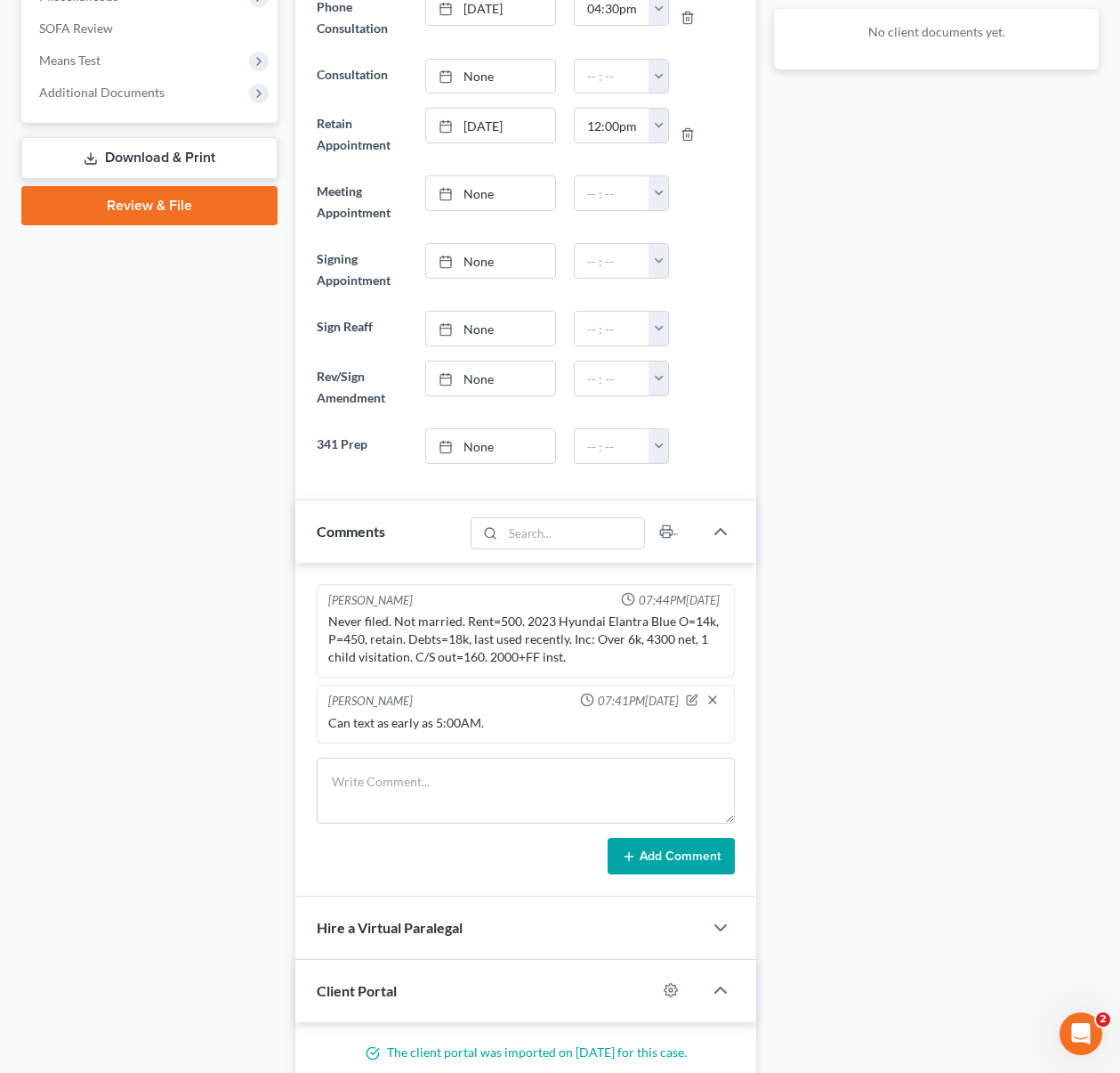
scroll to position [725, 0]
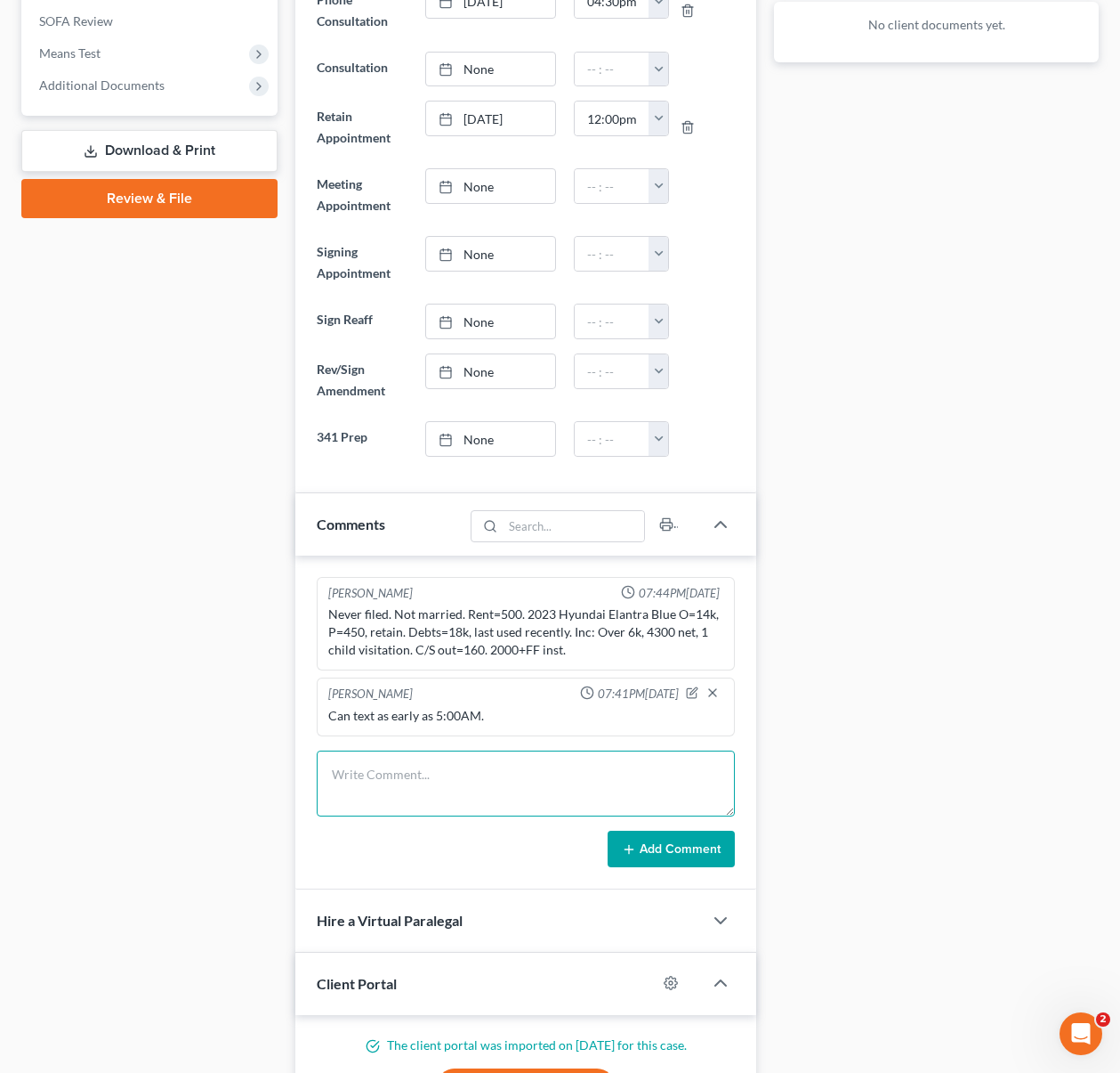
click at [438, 768] on textarea at bounding box center [526, 783] width 420 height 66
type textarea "Missing 2024 taxes, SSC&DL, paystubs August & September."
click at [650, 841] on button "Add Comment" at bounding box center [670, 849] width 127 height 38
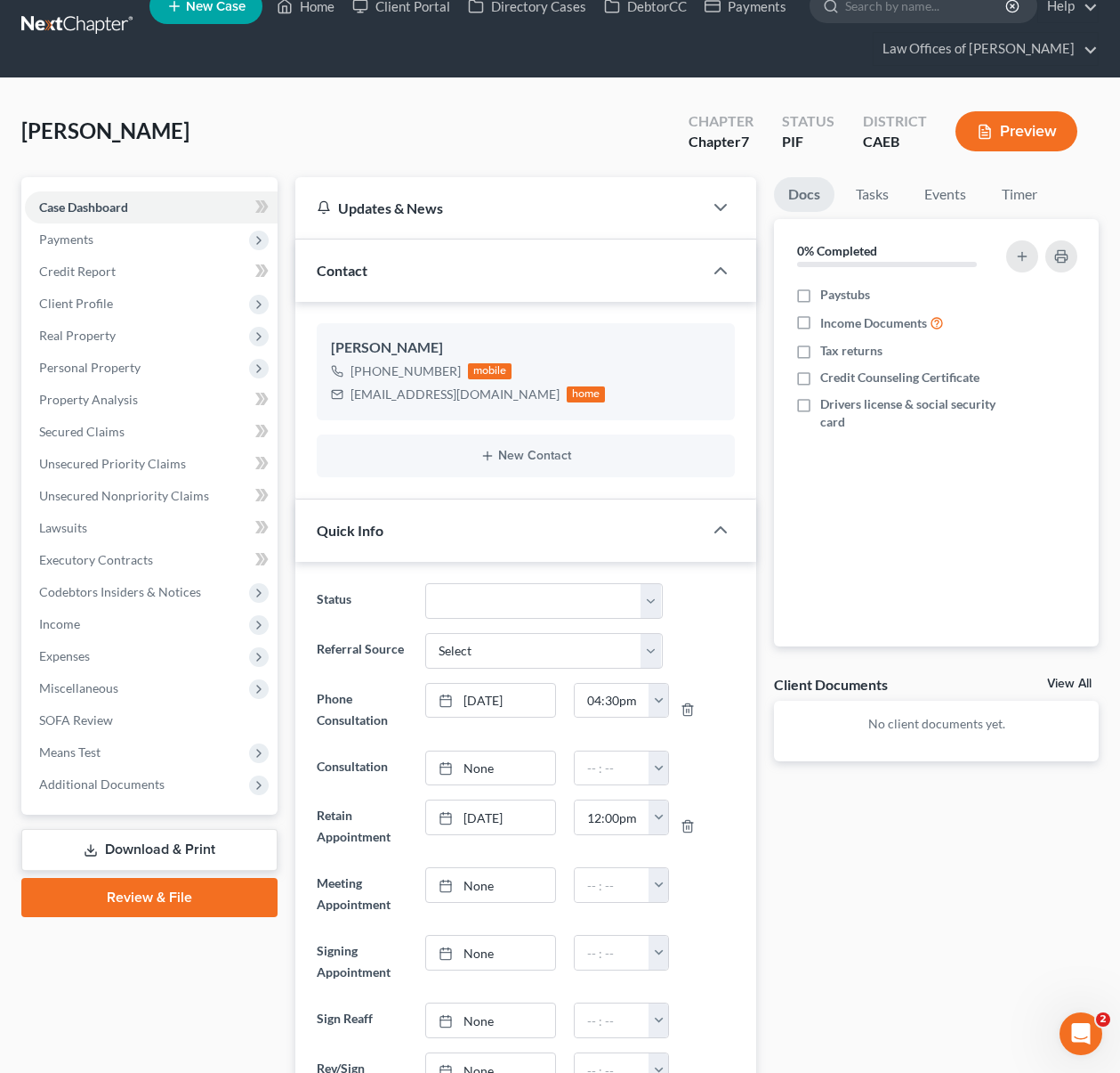
scroll to position [0, 0]
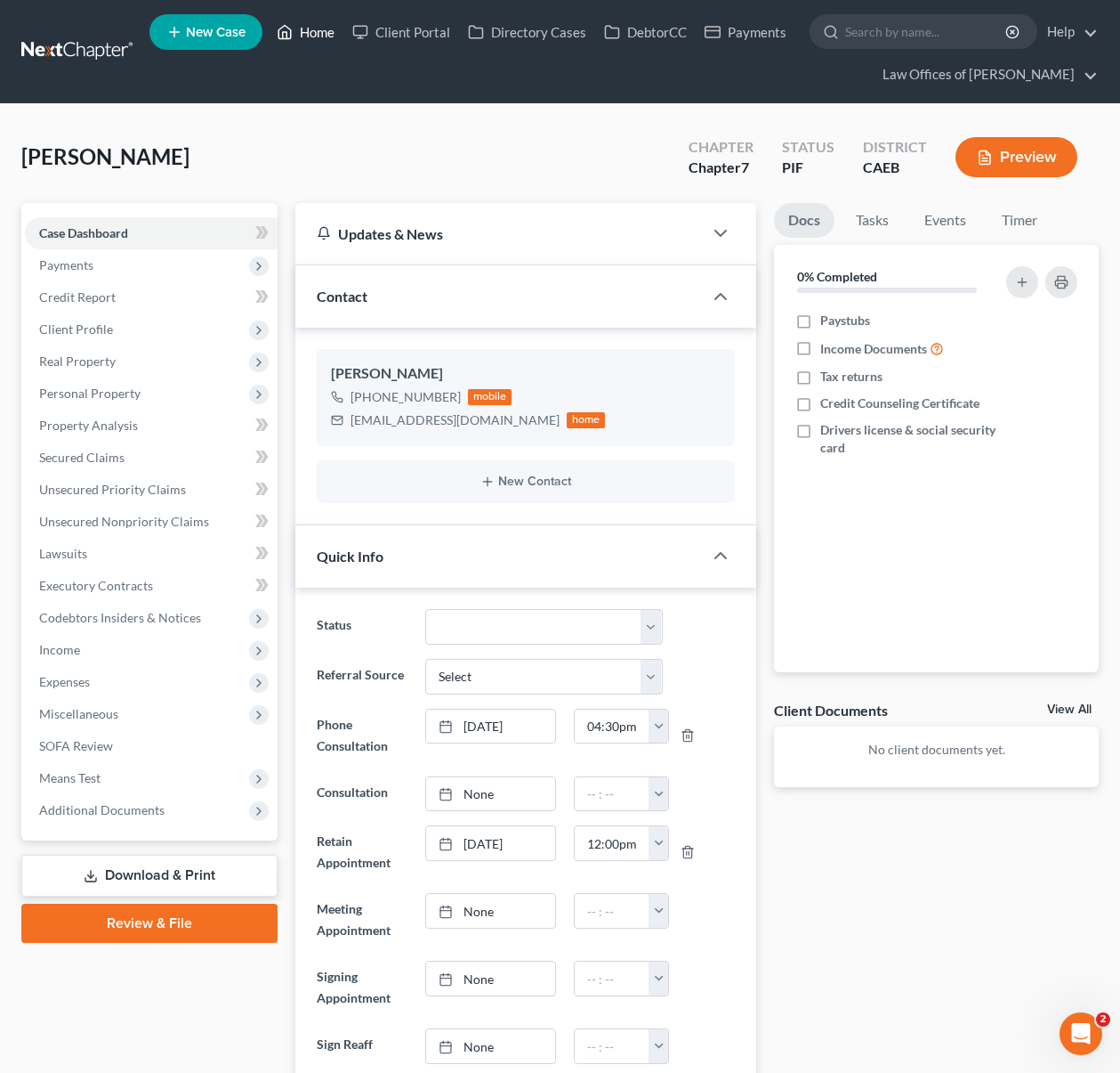
click at [309, 31] on link "Home" at bounding box center [305, 32] width 76 height 32
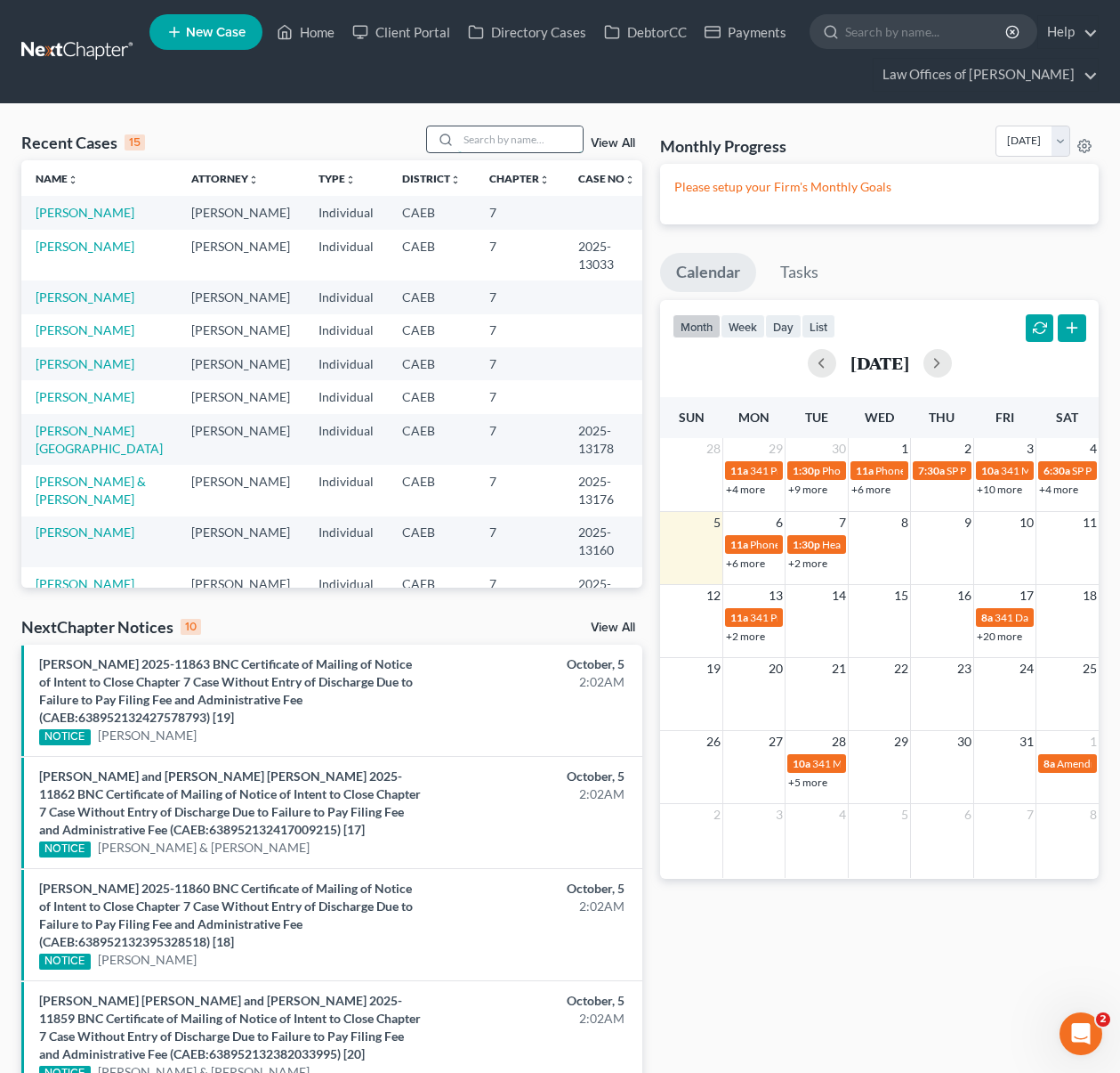
click at [508, 141] on input "search" at bounding box center [520, 139] width 125 height 26
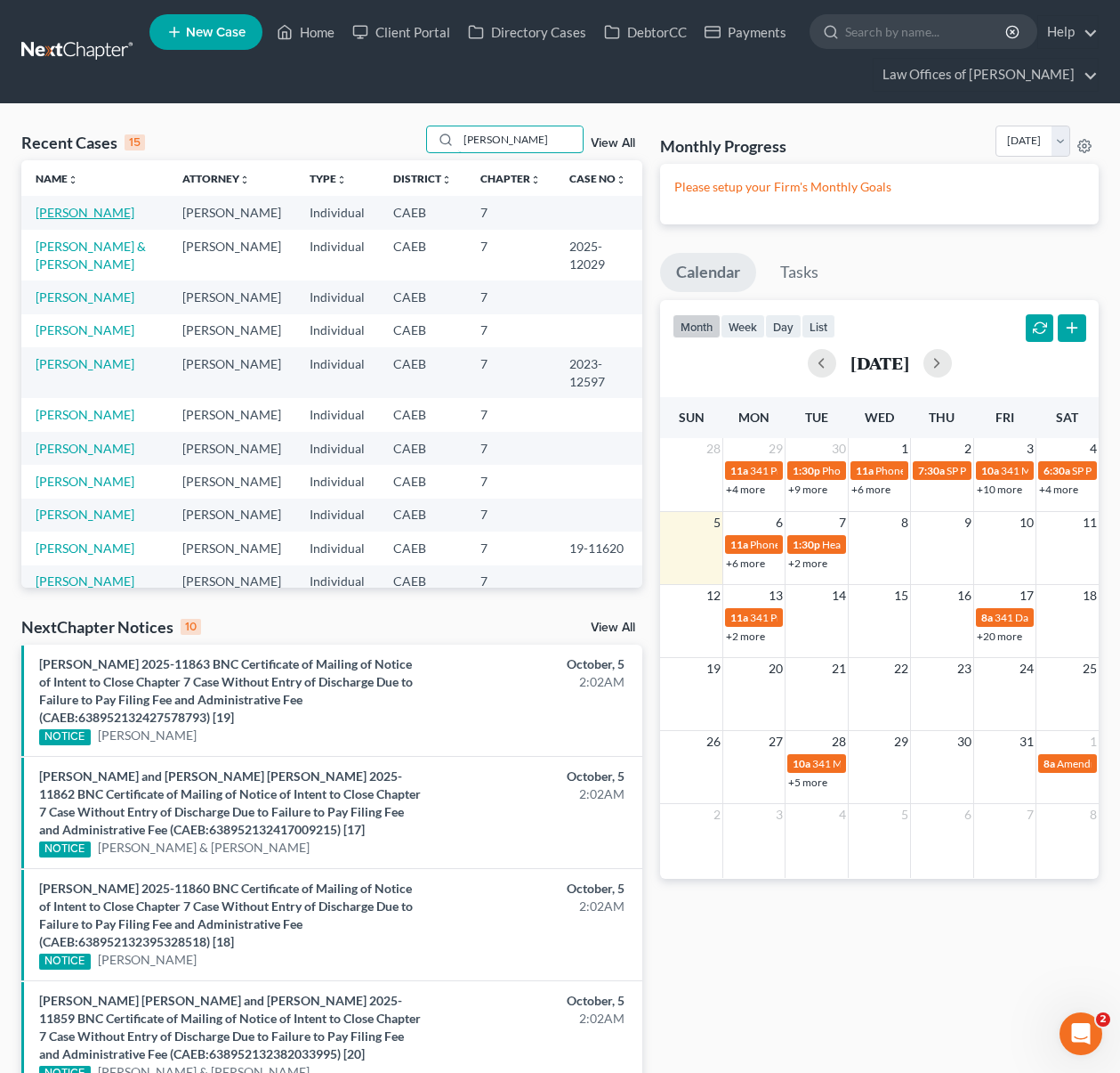
type input "[PERSON_NAME]"
click at [110, 215] on link "[PERSON_NAME]" at bounding box center [85, 212] width 99 height 16
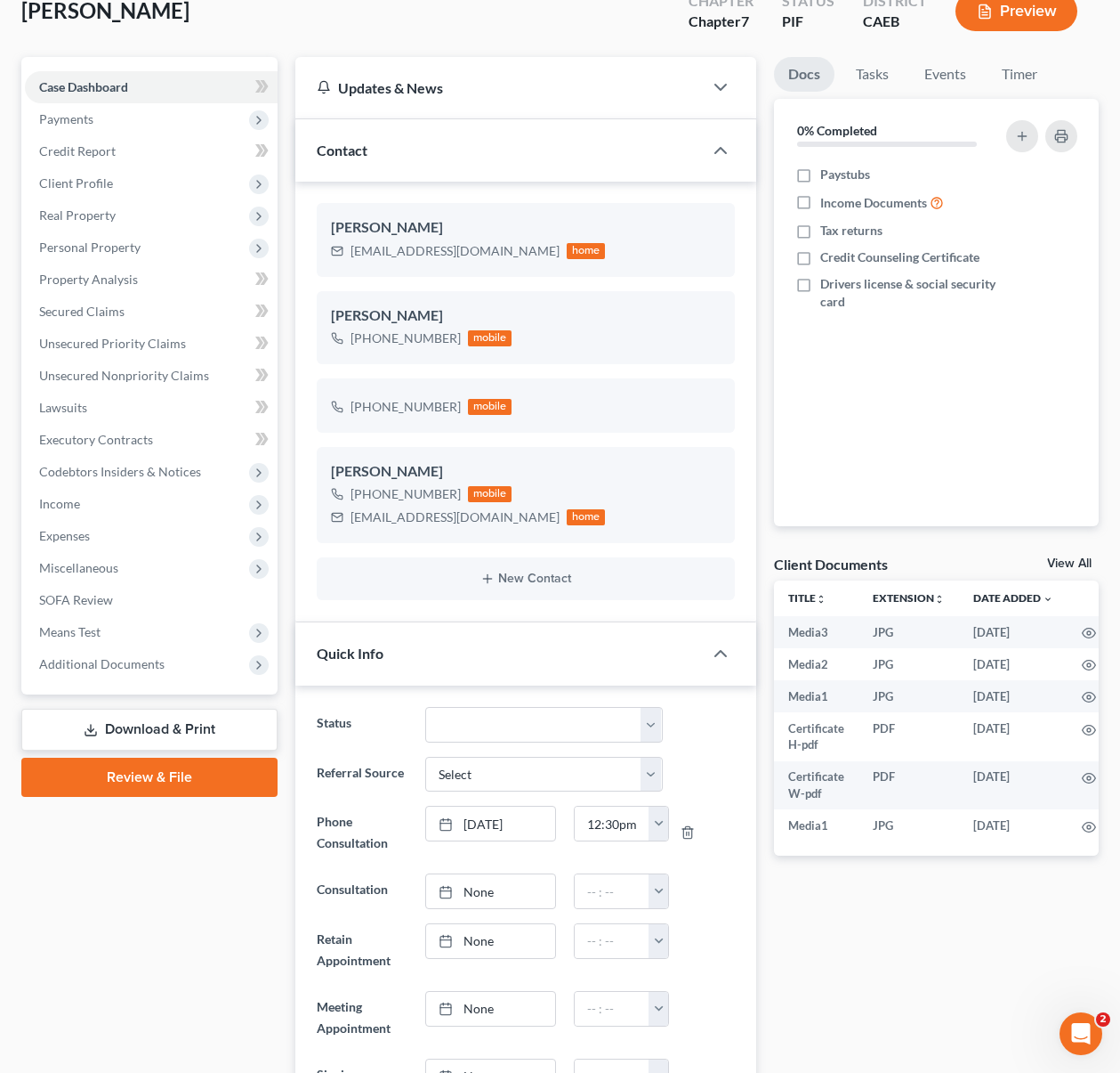
scroll to position [165, 0]
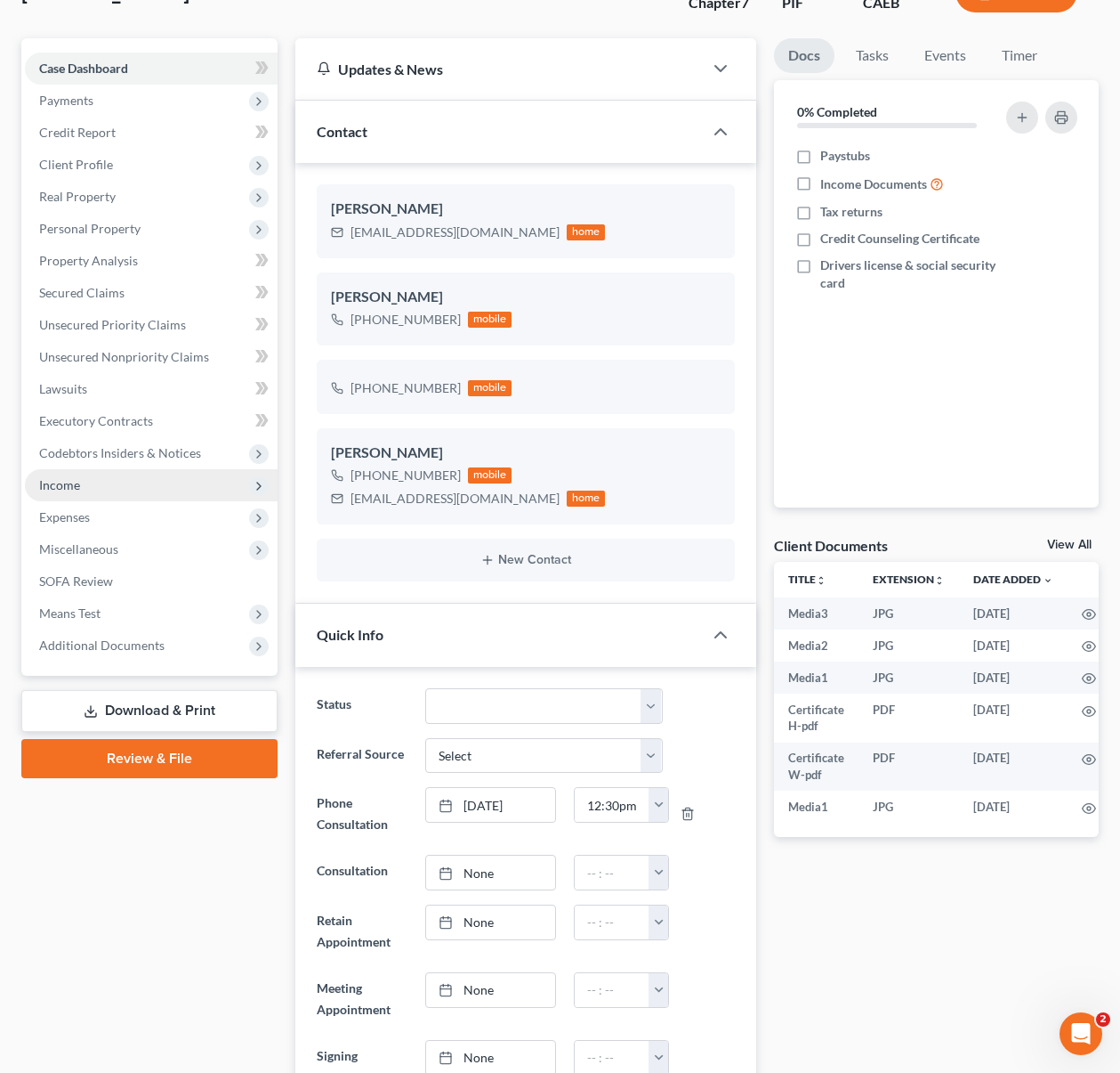
click at [76, 488] on span "Income" at bounding box center [59, 485] width 41 height 16
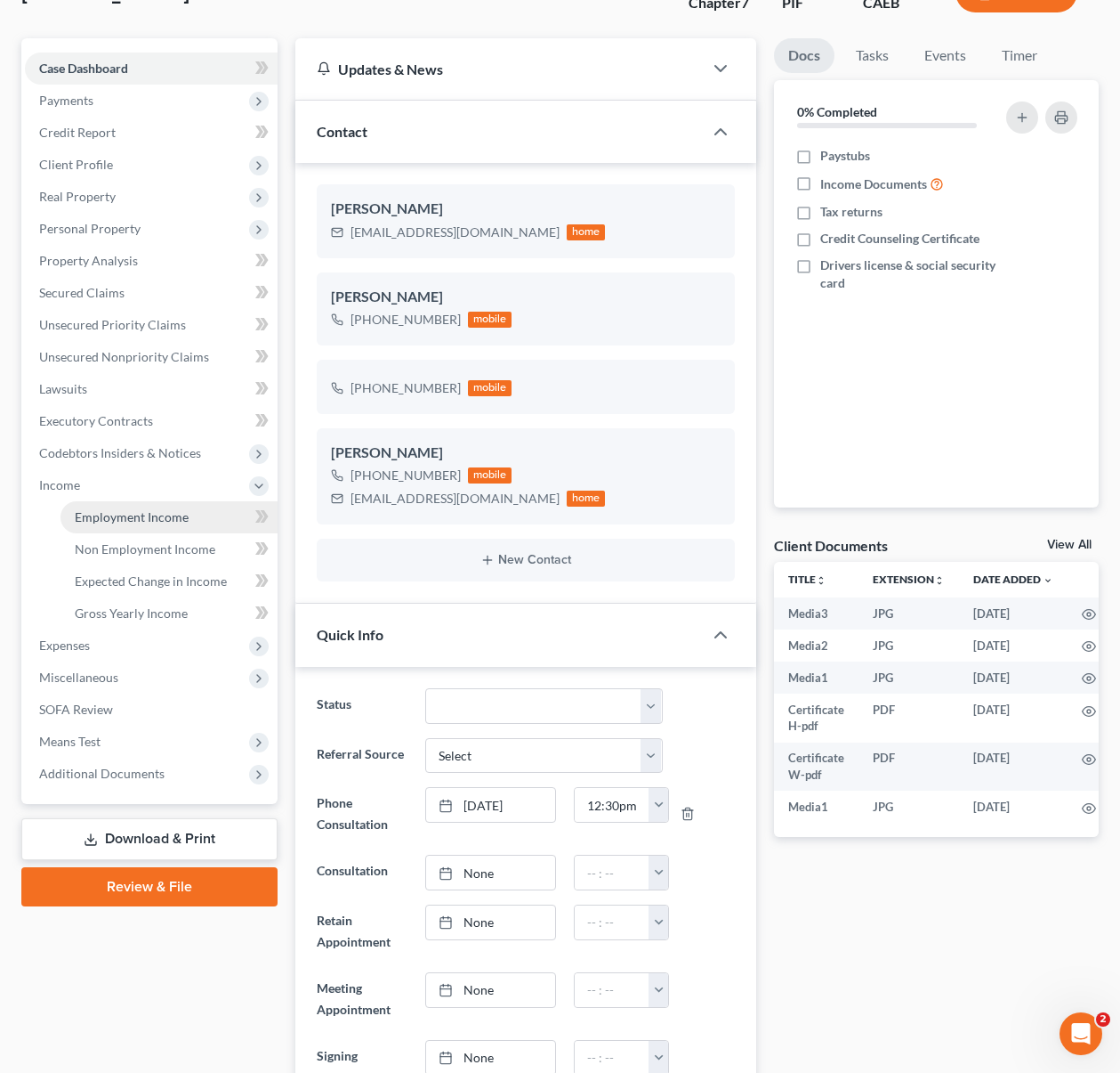
click at [139, 517] on span "Employment Income" at bounding box center [132, 517] width 114 height 16
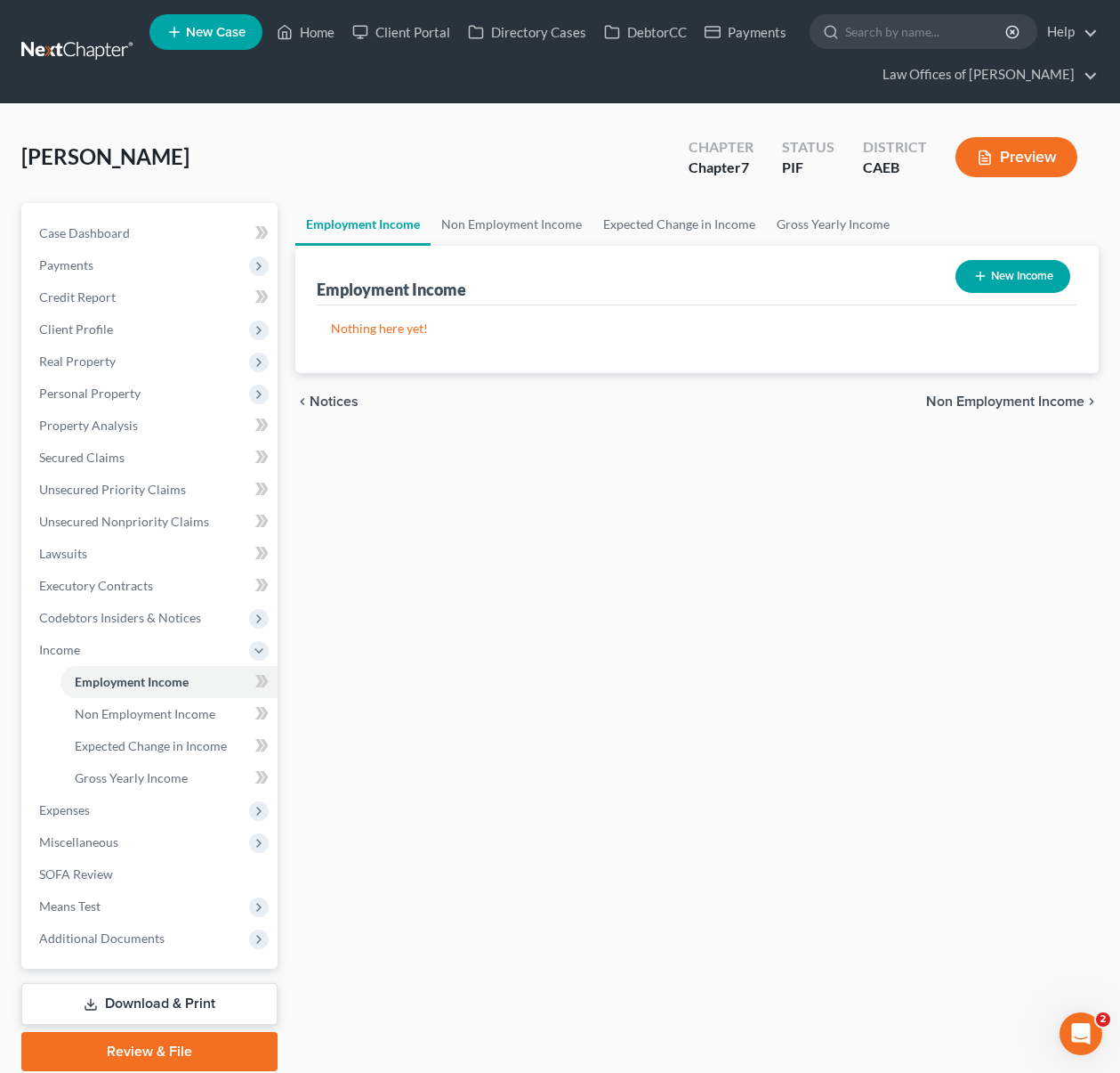
click at [1021, 280] on button "New Income" at bounding box center [1012, 276] width 114 height 33
select select "0"
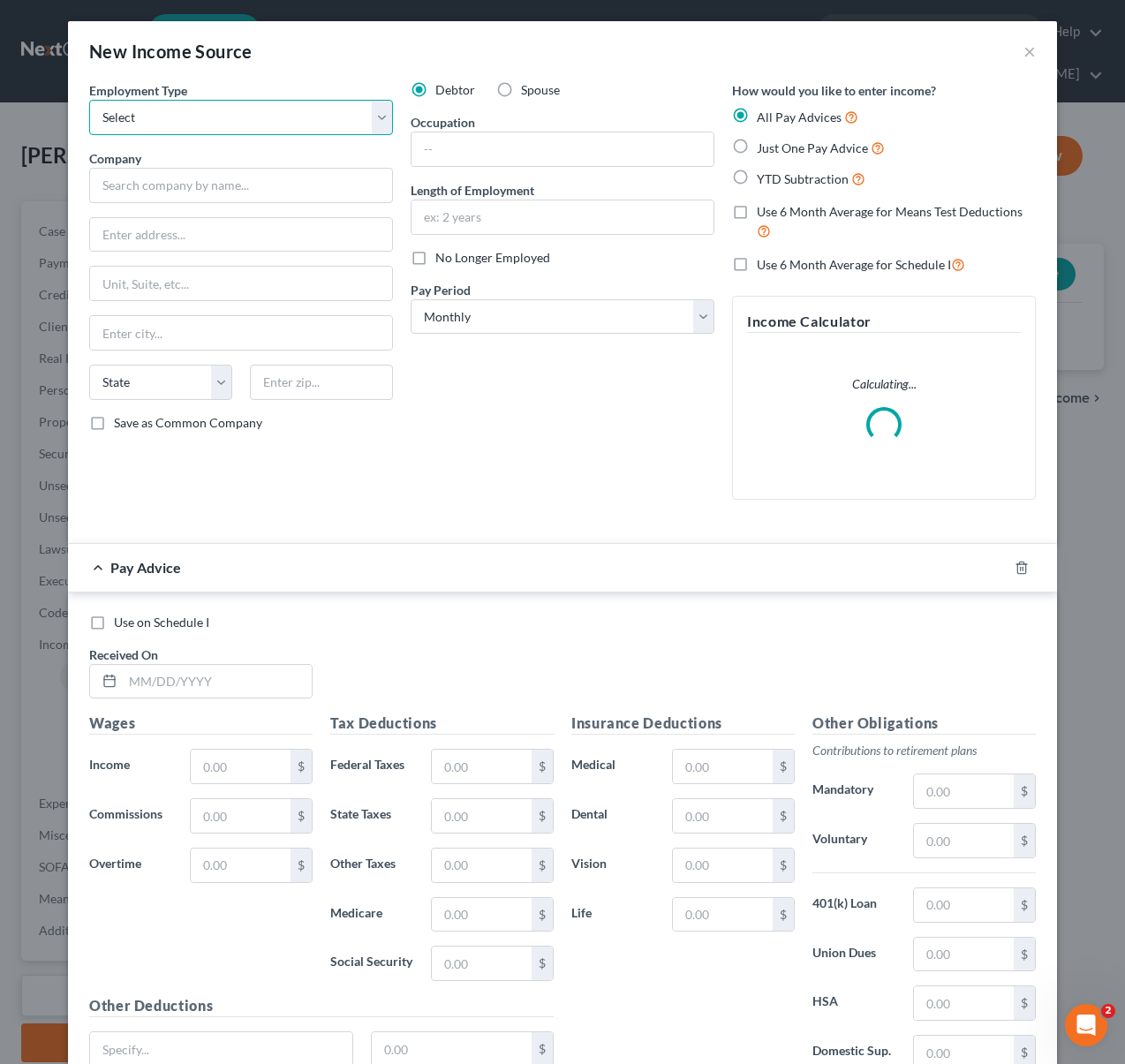
click at [376, 120] on select "Select Full or [DEMOGRAPHIC_DATA] Employment Self Employment" at bounding box center [241, 117] width 304 height 36
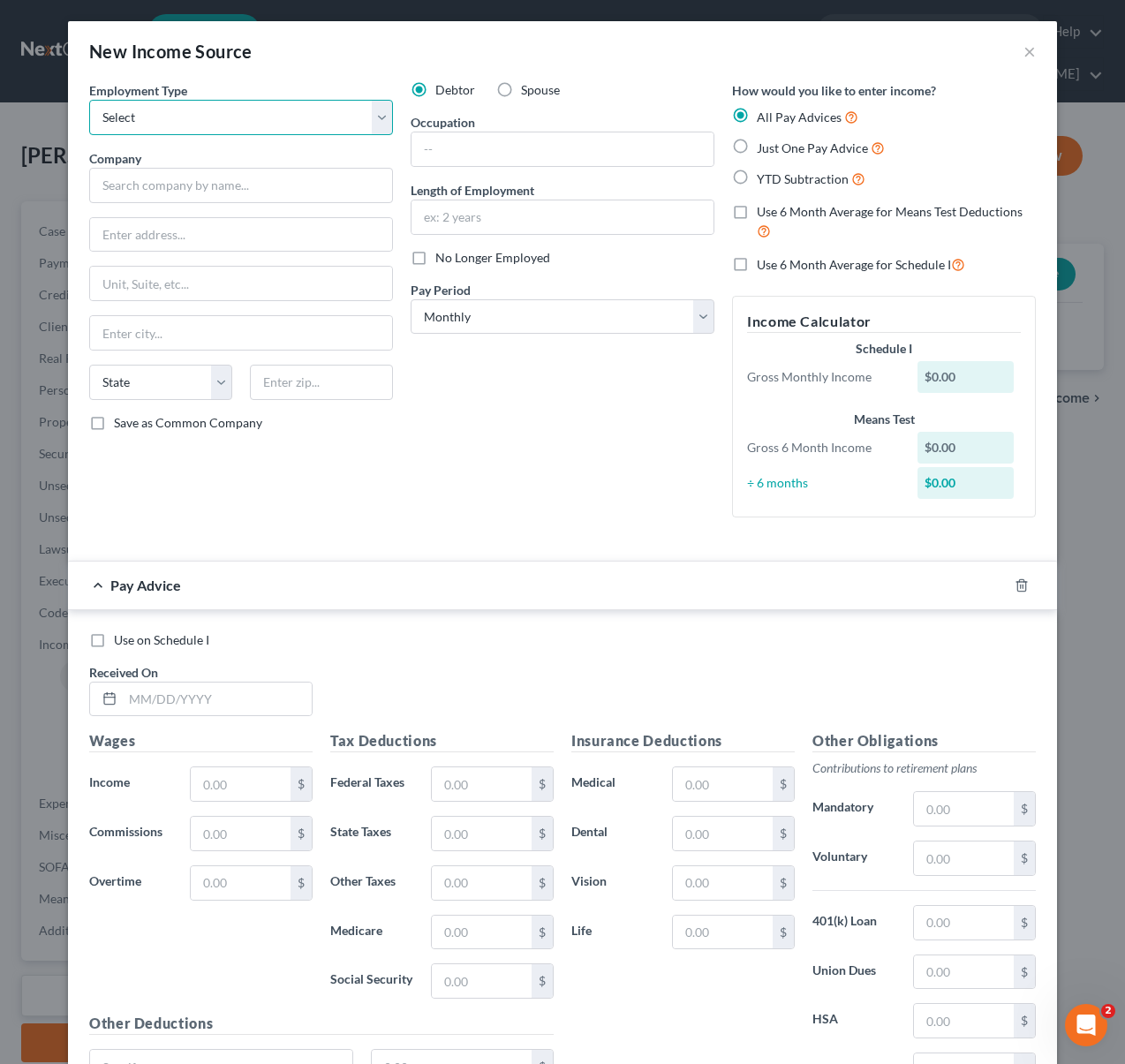
select select "0"
click at [89, 100] on select "Select Full or [DEMOGRAPHIC_DATA] Employment Self Employment" at bounding box center [241, 117] width 304 height 36
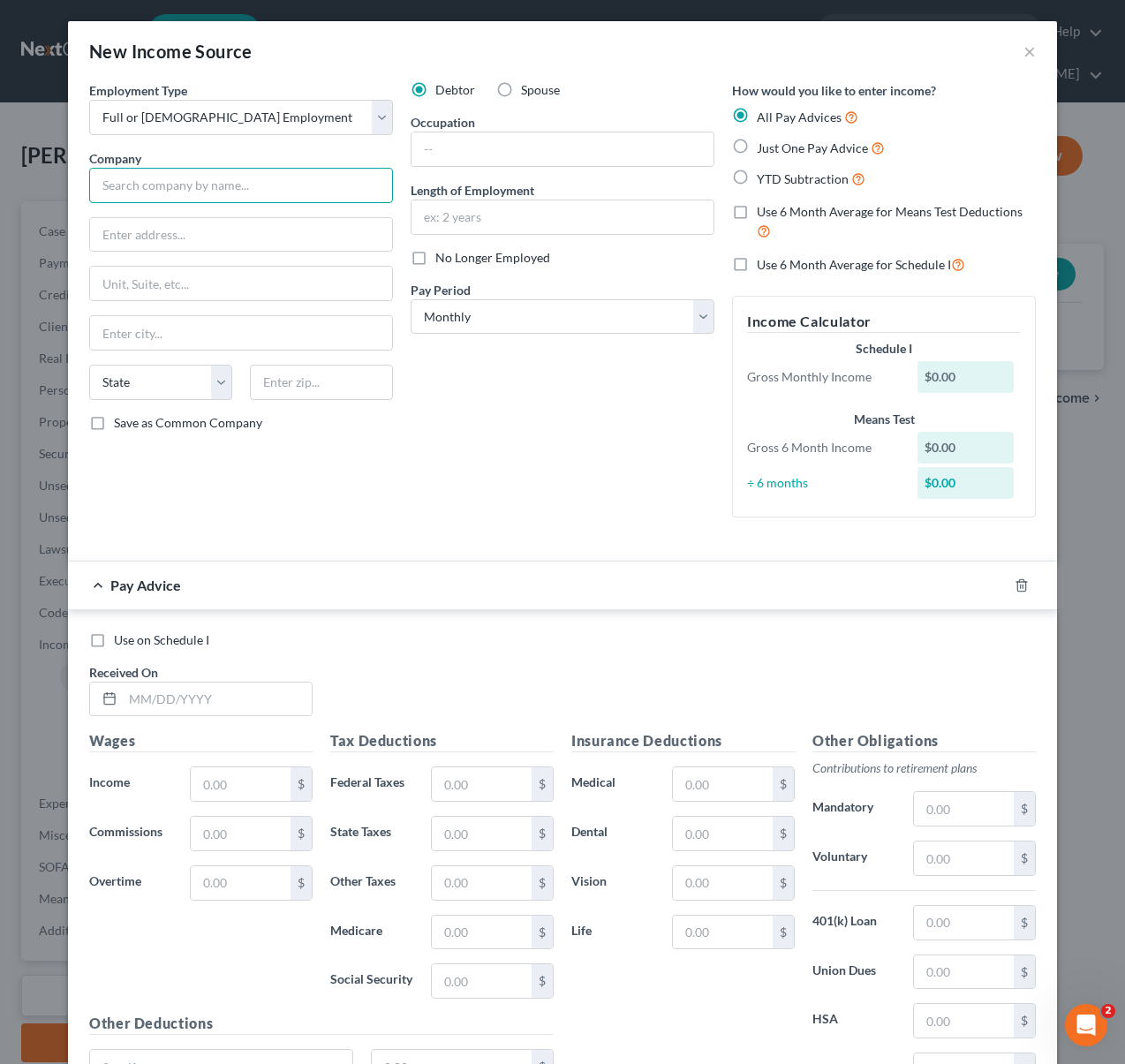
click at [298, 178] on input "text" at bounding box center [241, 185] width 304 height 36
type input "Pacific Petroleum [US_STATE]"
type input "PO BOX 2646"
type input "93457"
type input "Santa [PERSON_NAME]"
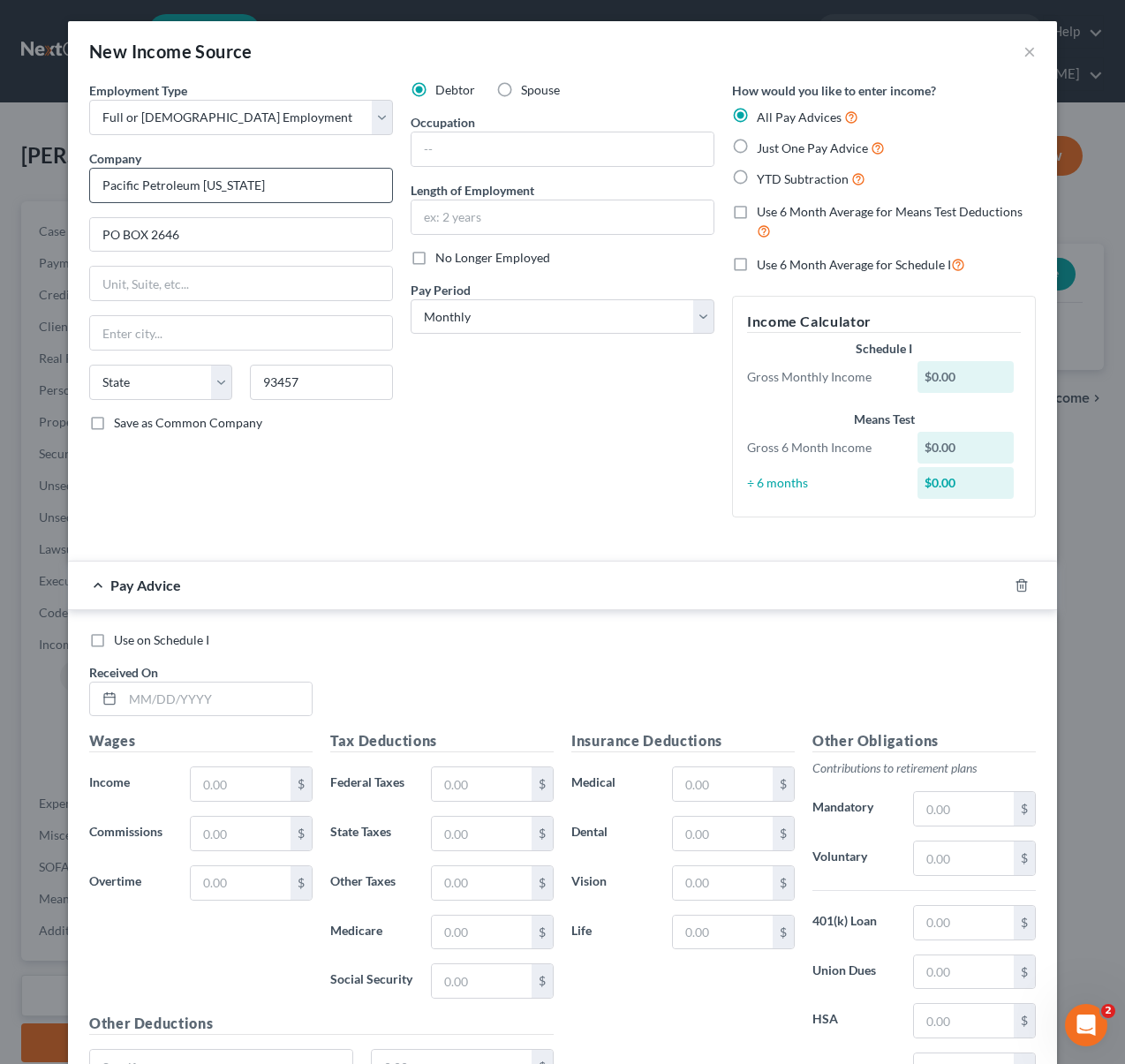
select select "4"
click at [471, 155] on input "text" at bounding box center [562, 149] width 302 height 34
type input "Laborer"
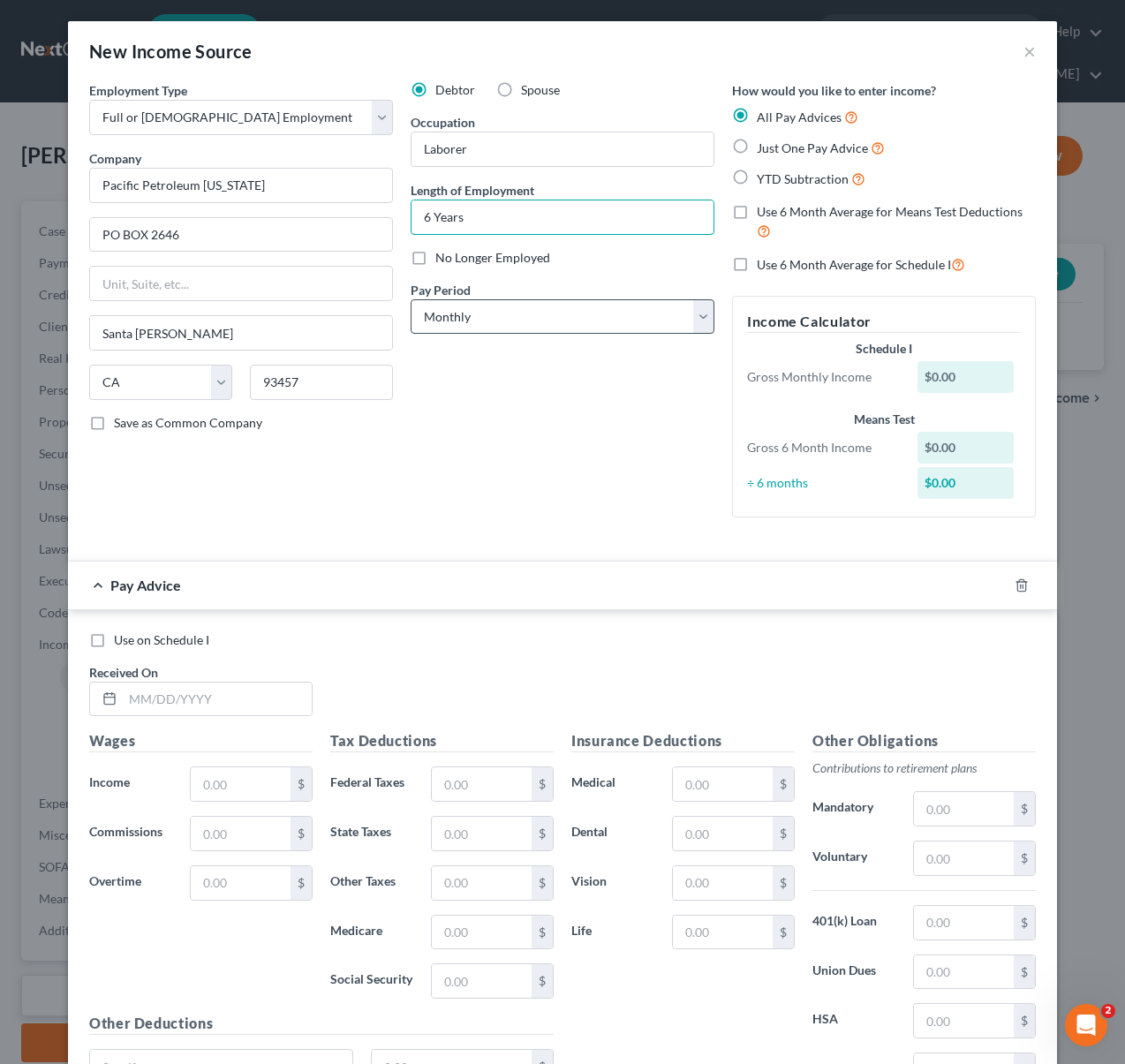
type input "6 Years"
click at [690, 315] on select "Select Monthly Twice Monthly Every Other Week Weekly" at bounding box center [562, 316] width 304 height 36
select select "2"
click at [411, 299] on select "Select Monthly Twice Monthly Every Other Week Weekly" at bounding box center [562, 316] width 304 height 36
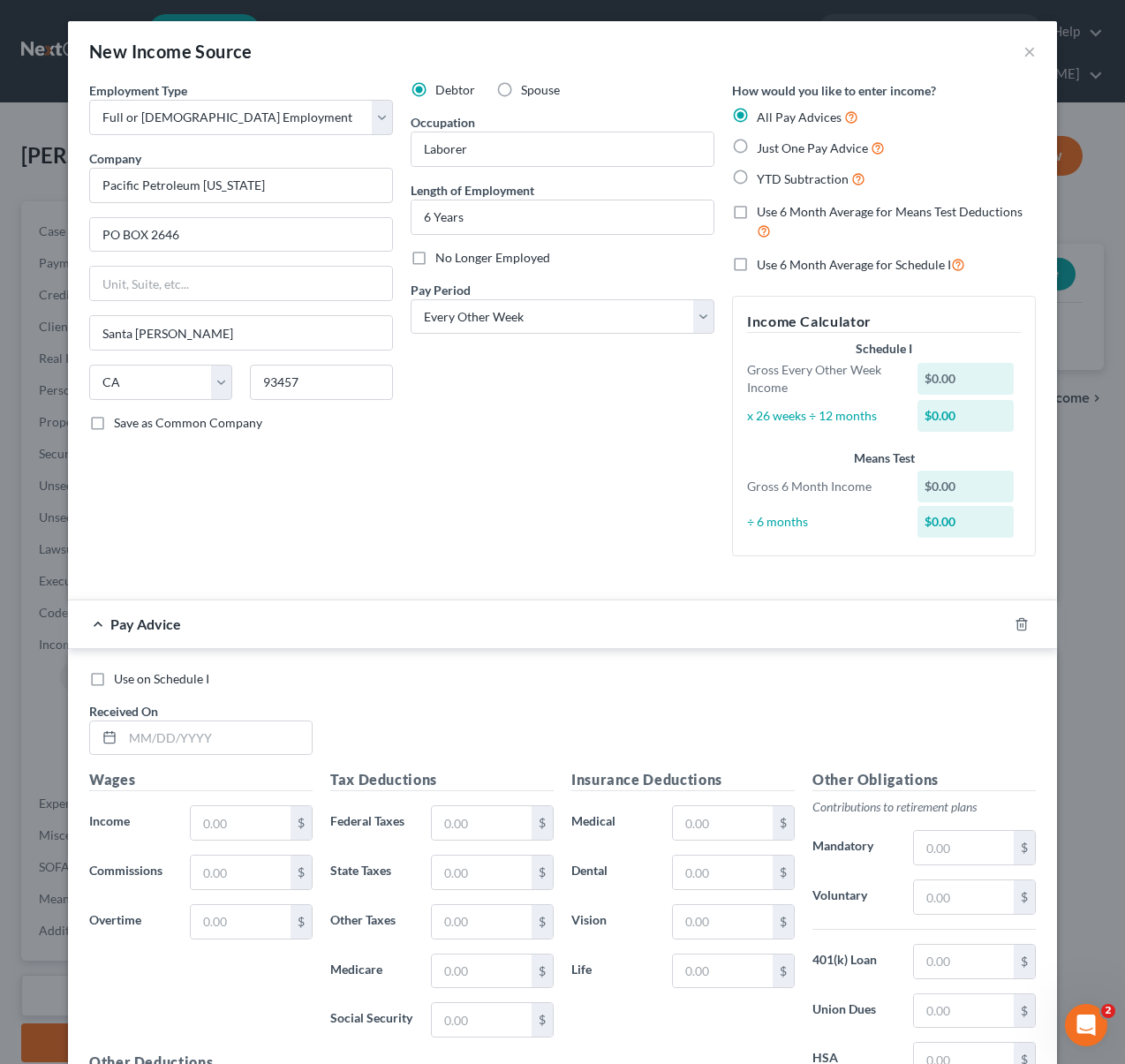
click at [757, 178] on label "YTD Subtraction" at bounding box center [811, 178] width 109 height 20
click at [763, 178] on input "YTD Subtraction" at bounding box center [769, 174] width 12 height 12
radio input "true"
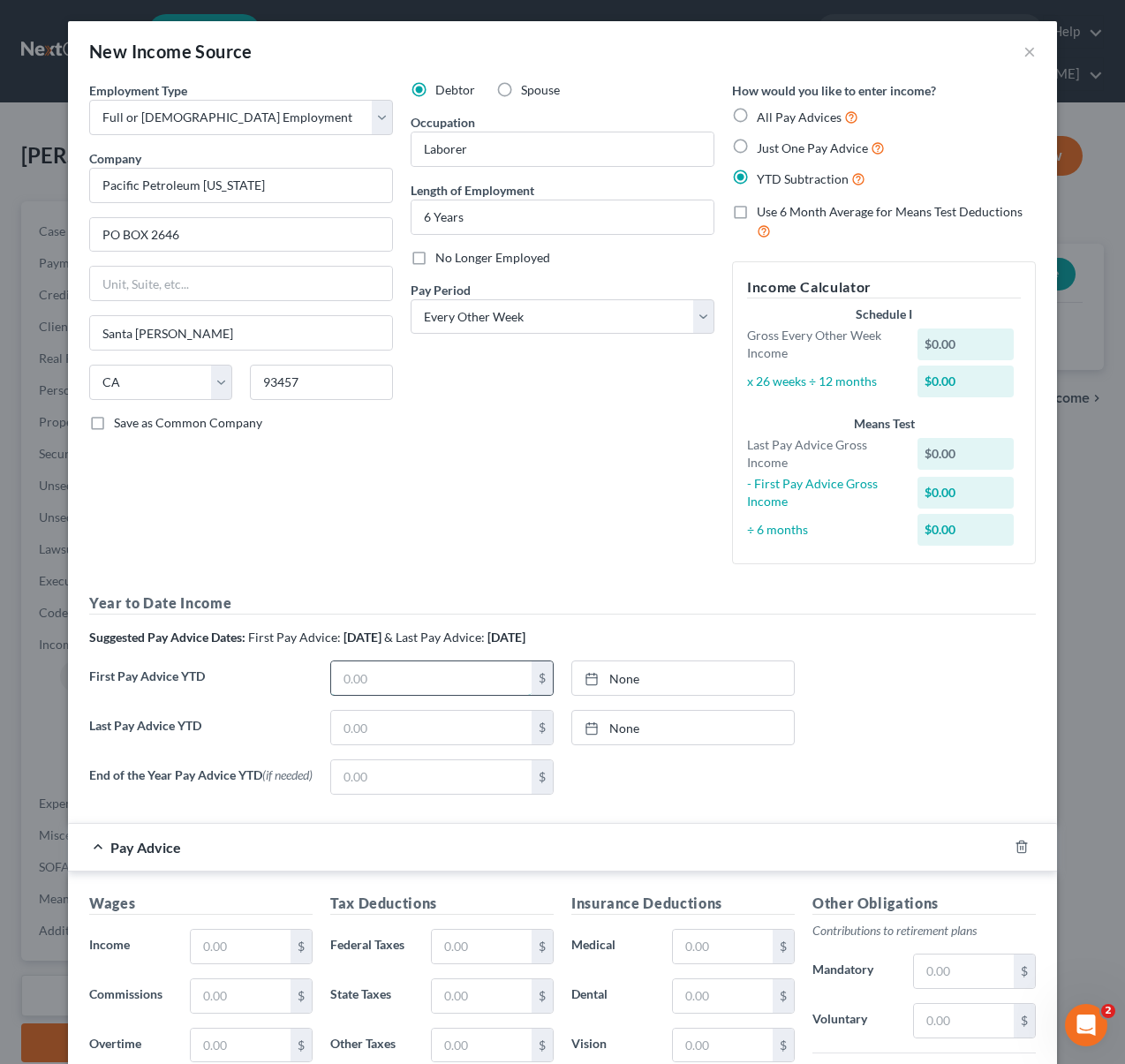
click at [404, 679] on input "text" at bounding box center [431, 678] width 200 height 34
type input "22,783"
click at [1014, 851] on icon "button" at bounding box center [1021, 846] width 14 height 14
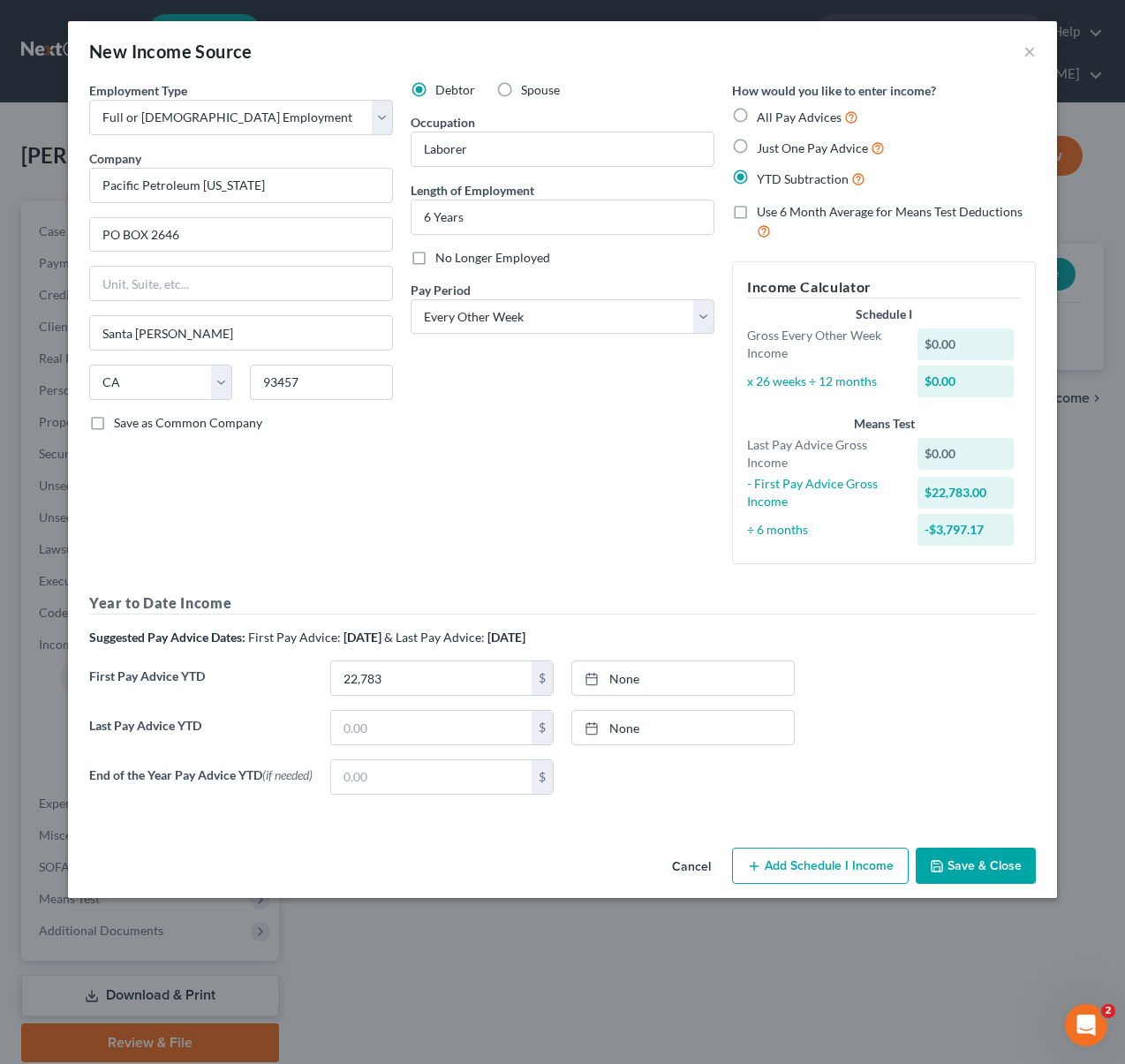
click at [969, 877] on button "Save & Close" at bounding box center [975, 866] width 120 height 37
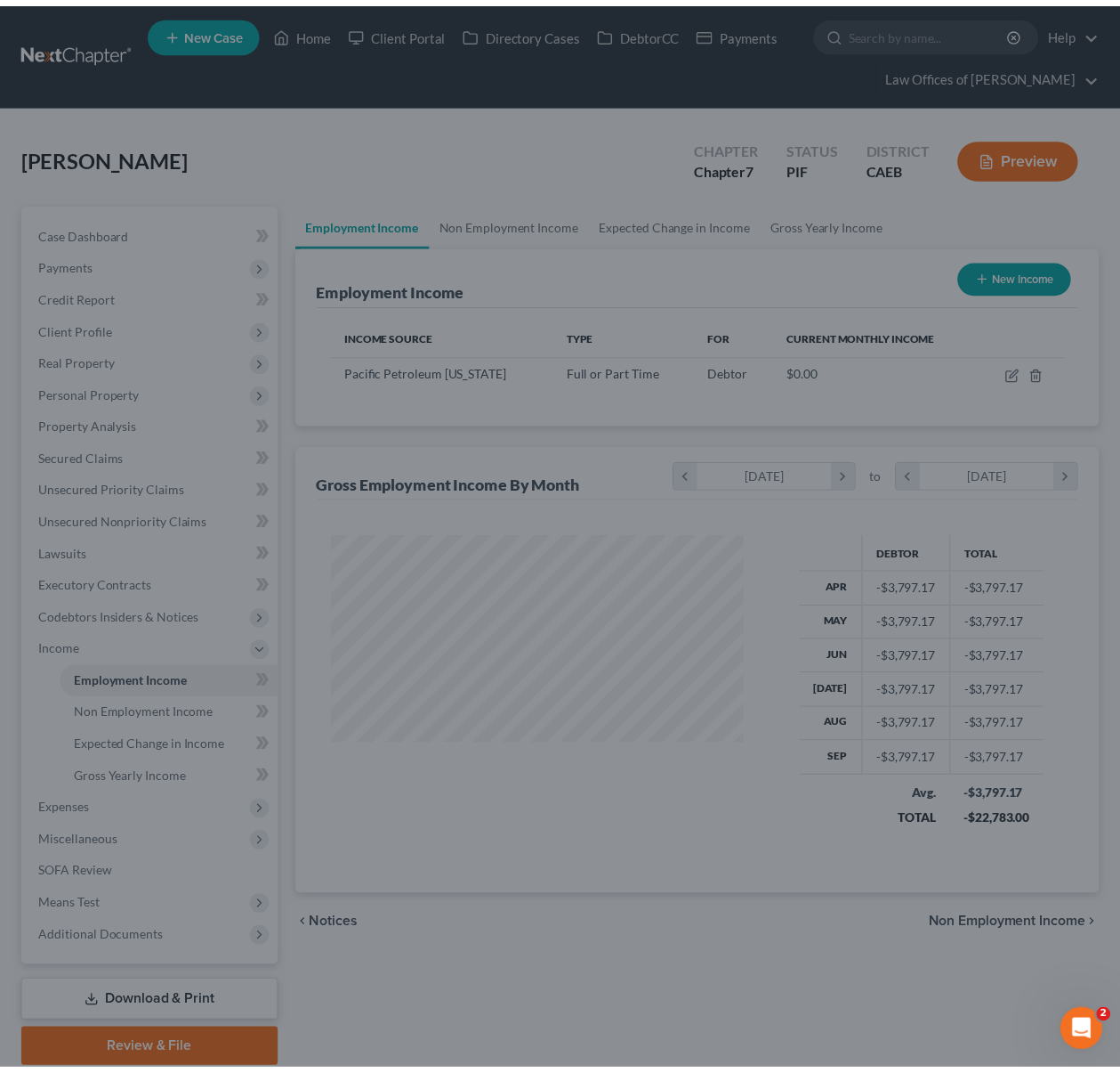
scroll to position [319, 448]
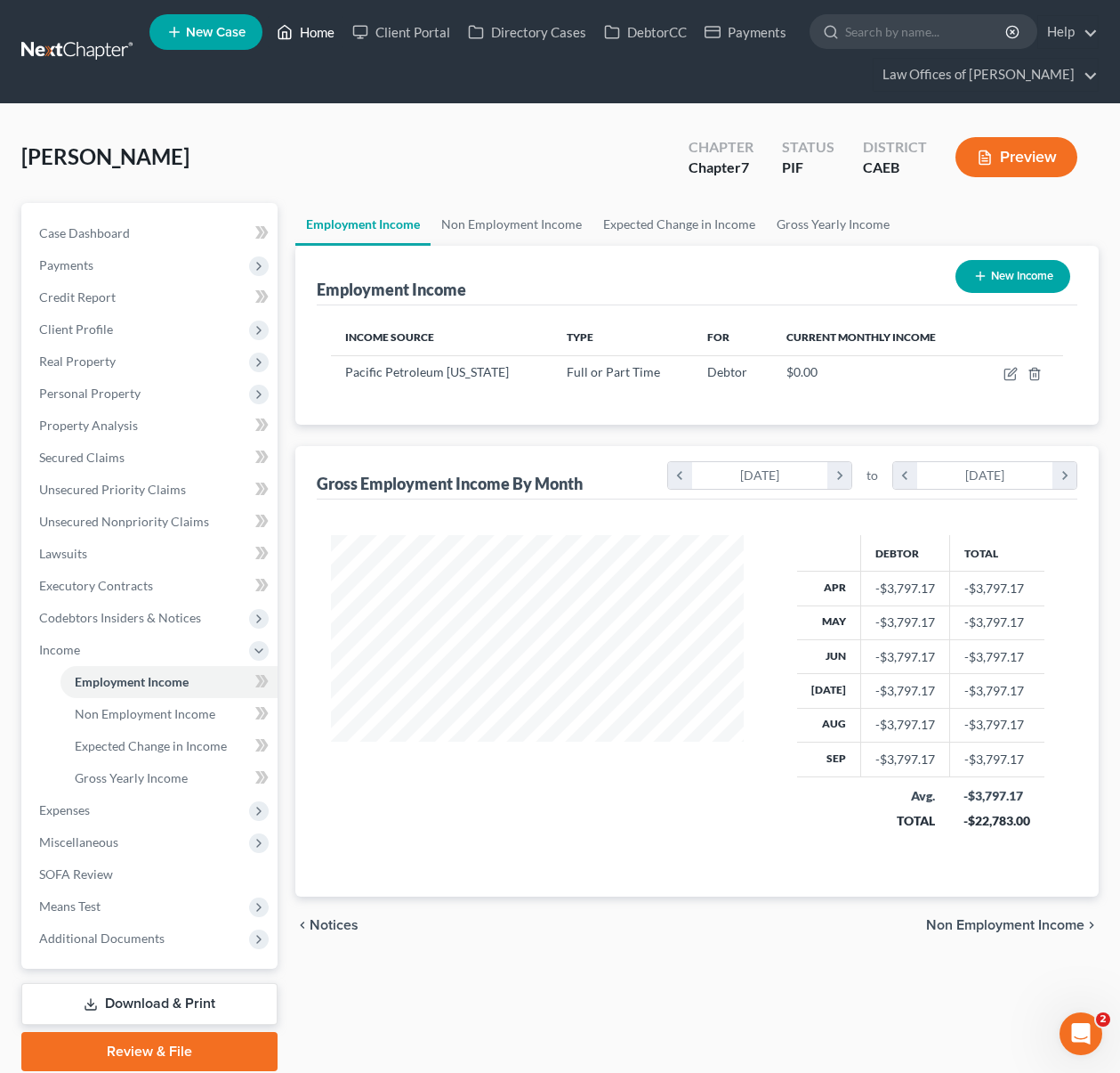
click at [321, 38] on link "Home" at bounding box center [305, 32] width 76 height 32
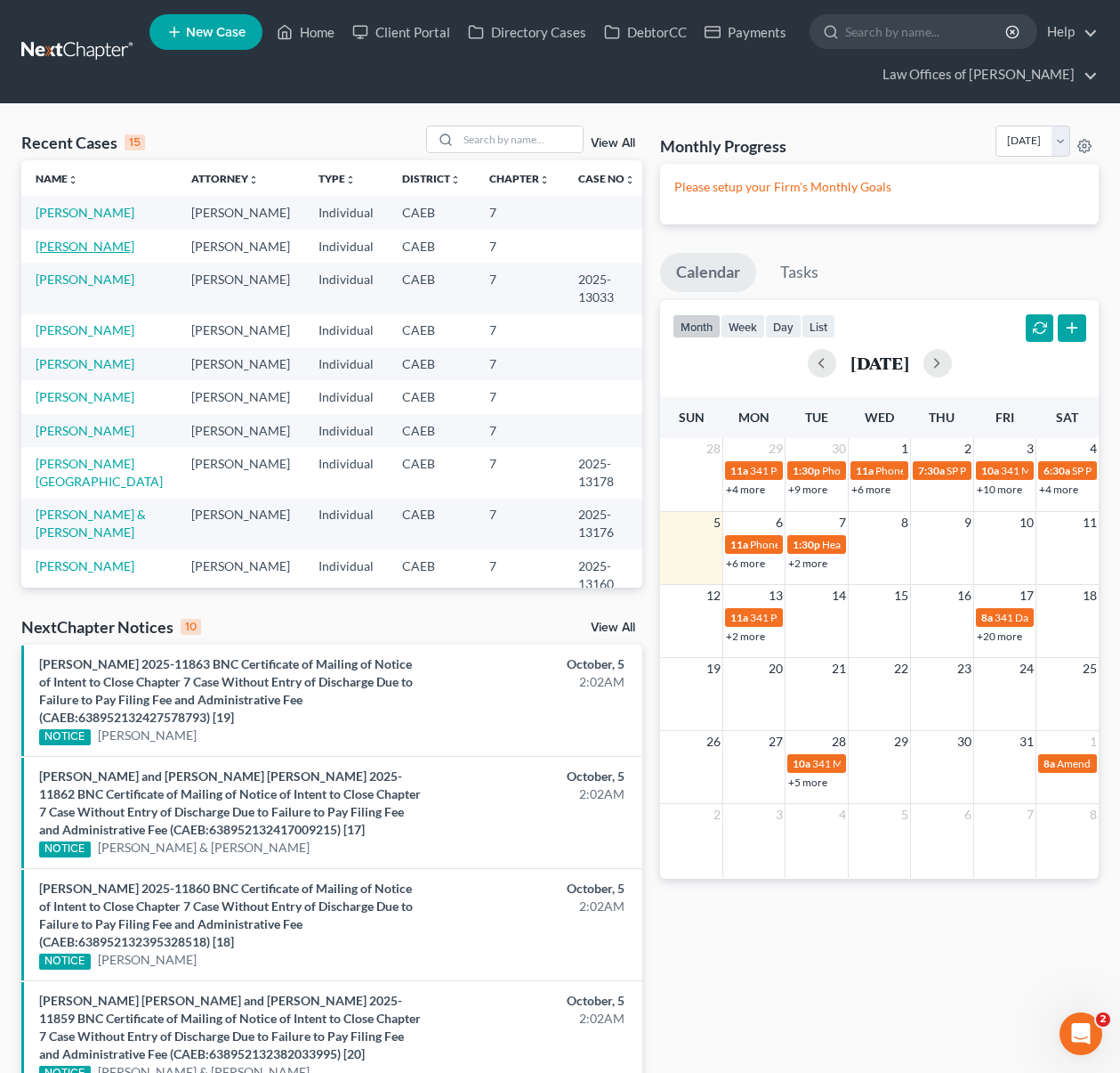
click at [78, 250] on link "[PERSON_NAME]" at bounding box center [85, 246] width 99 height 16
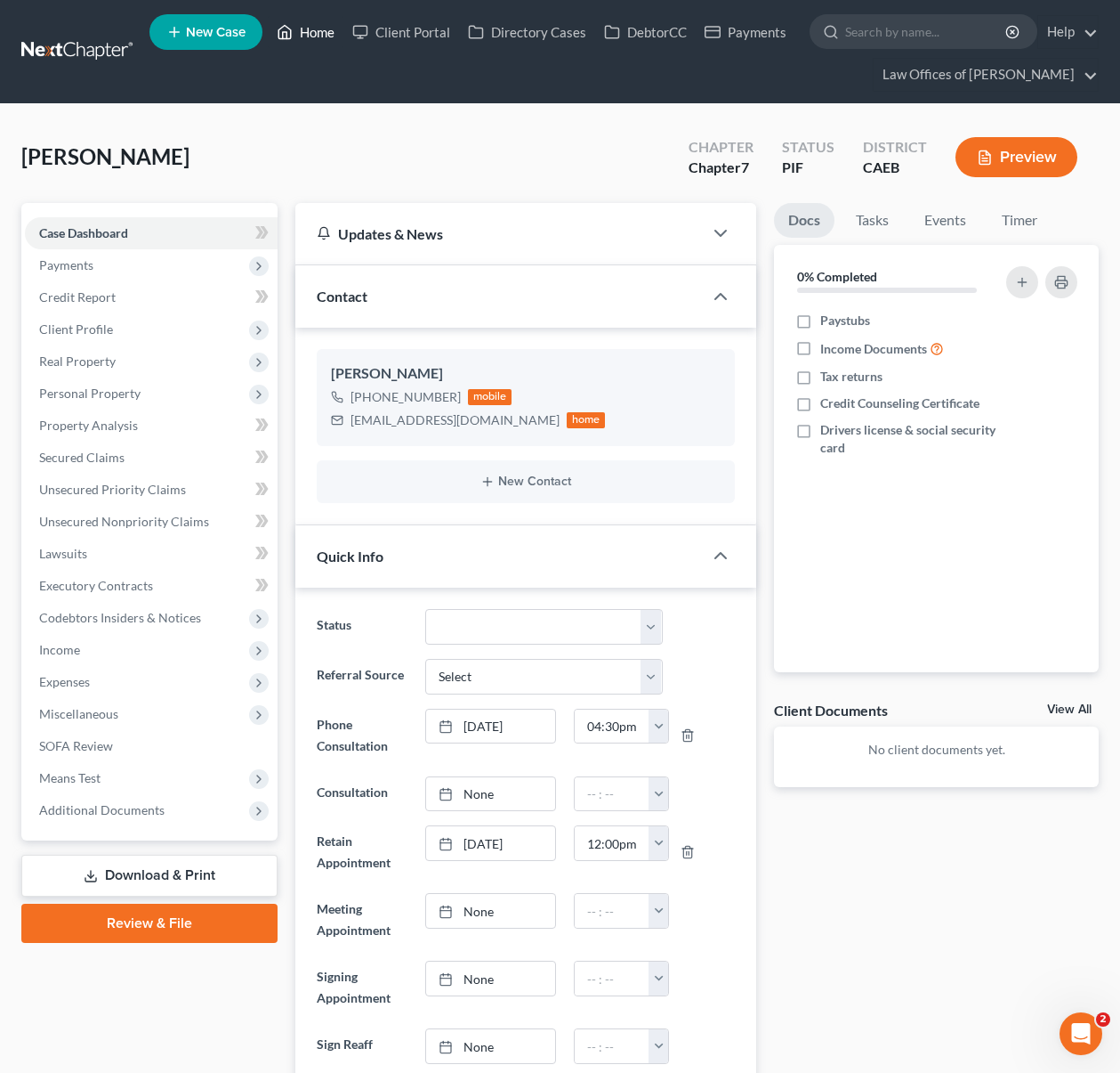
click at [309, 38] on link "Home" at bounding box center [305, 32] width 76 height 32
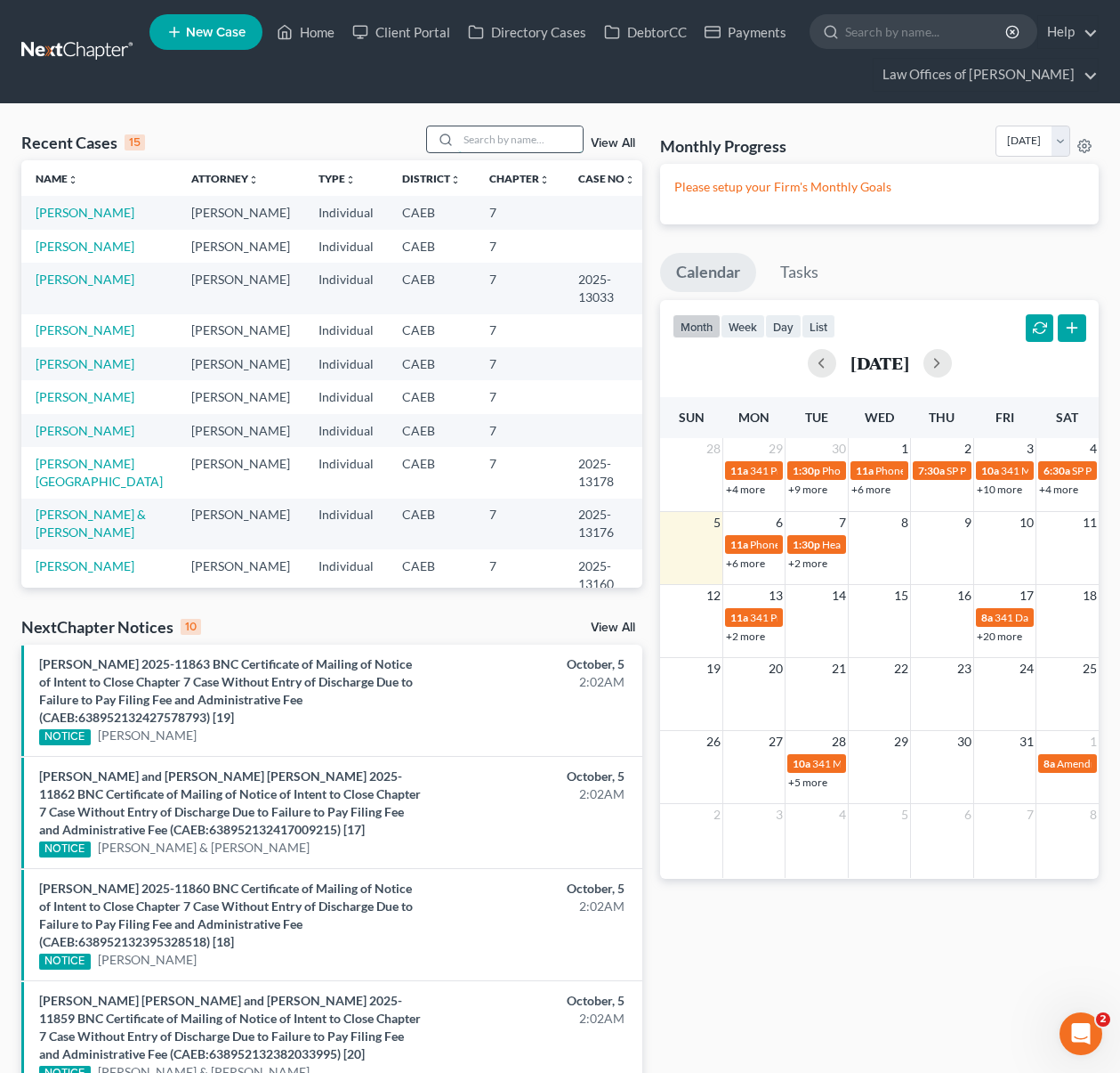
click at [497, 144] on input "search" at bounding box center [520, 139] width 125 height 26
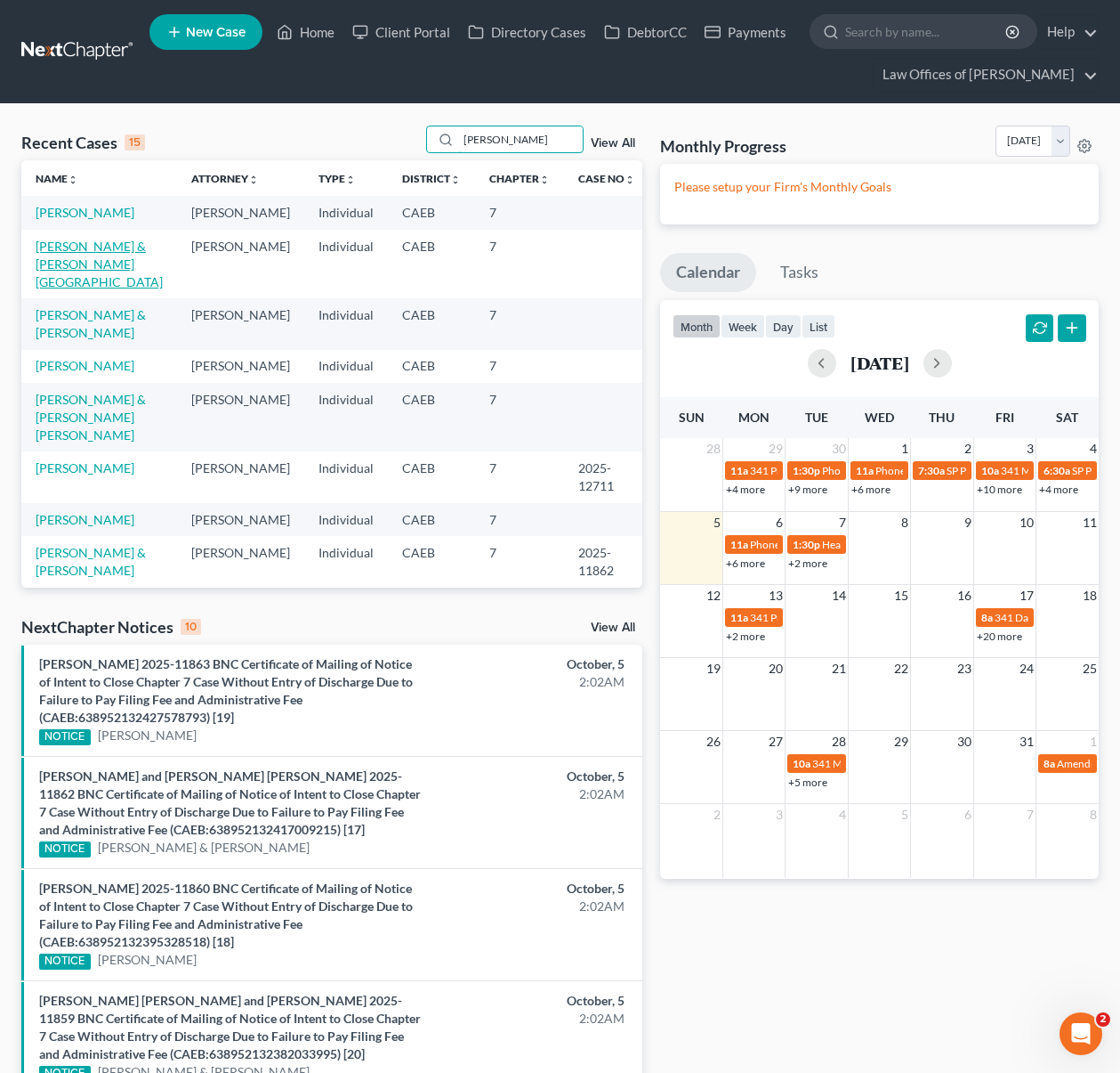
type input "[PERSON_NAME]"
click at [87, 268] on link "[PERSON_NAME] & [PERSON_NAME][GEOGRAPHIC_DATA]" at bounding box center [99, 264] width 127 height 50
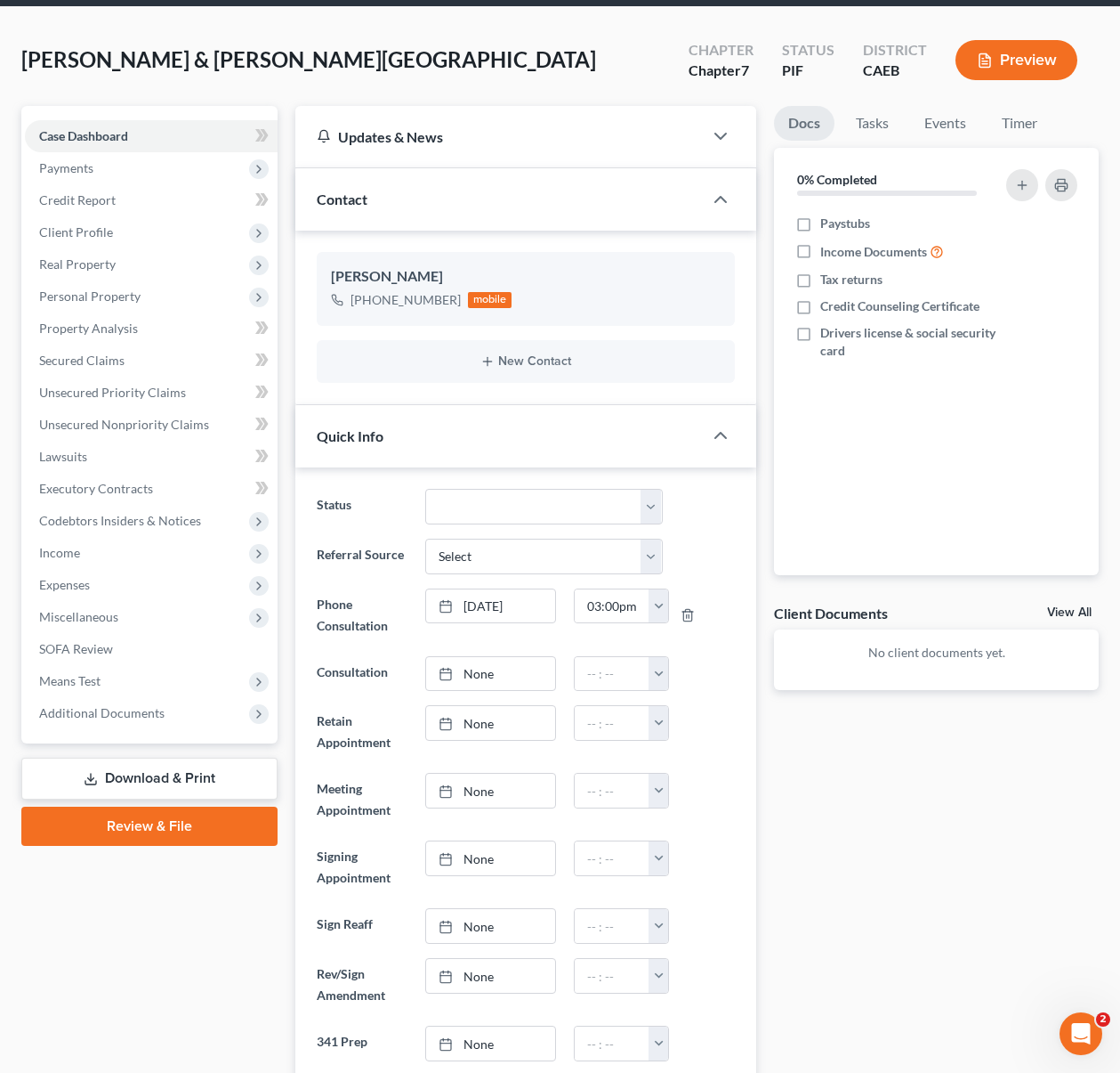
scroll to position [99, 0]
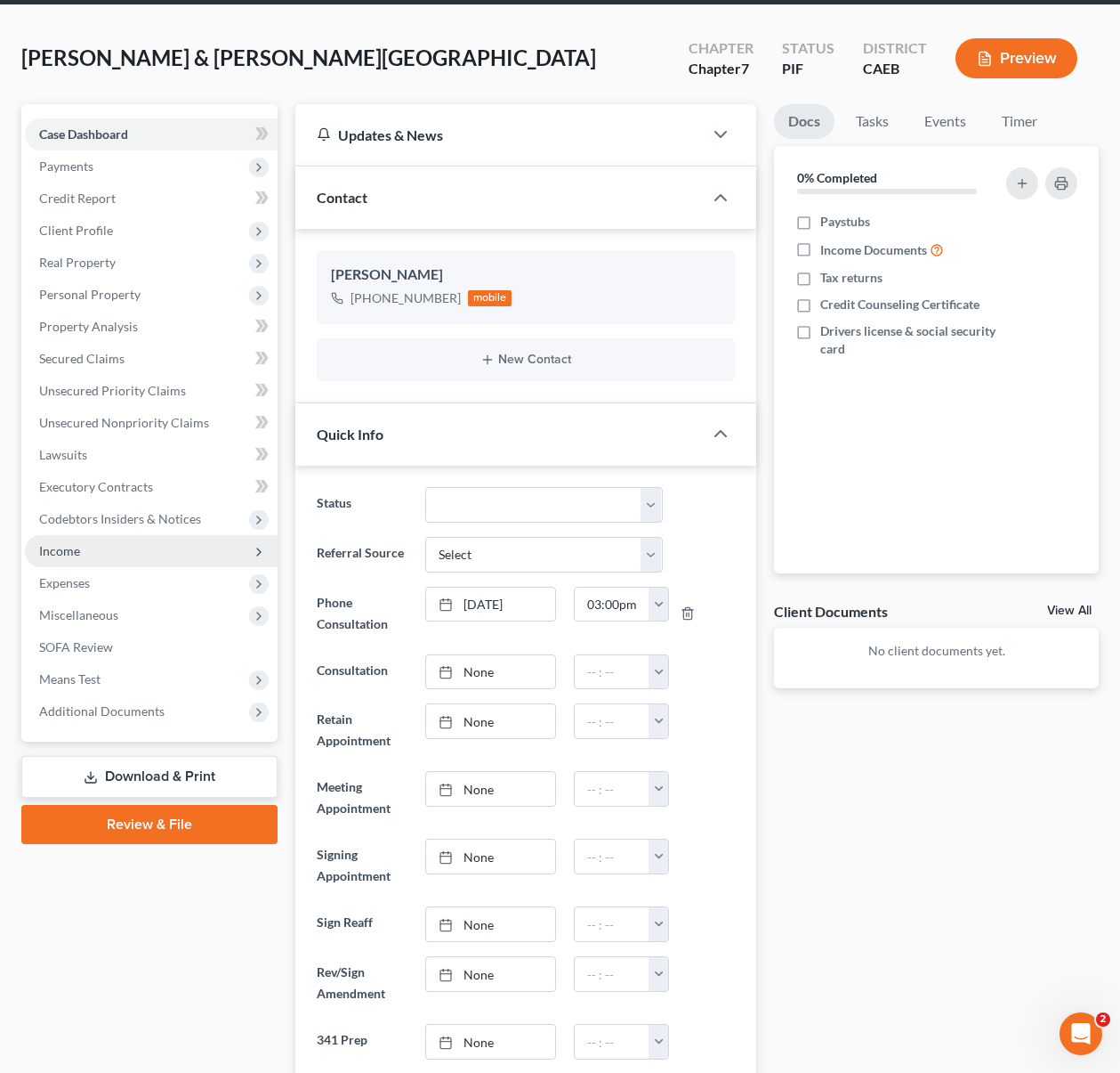
click at [129, 558] on span "Income" at bounding box center [151, 551] width 253 height 32
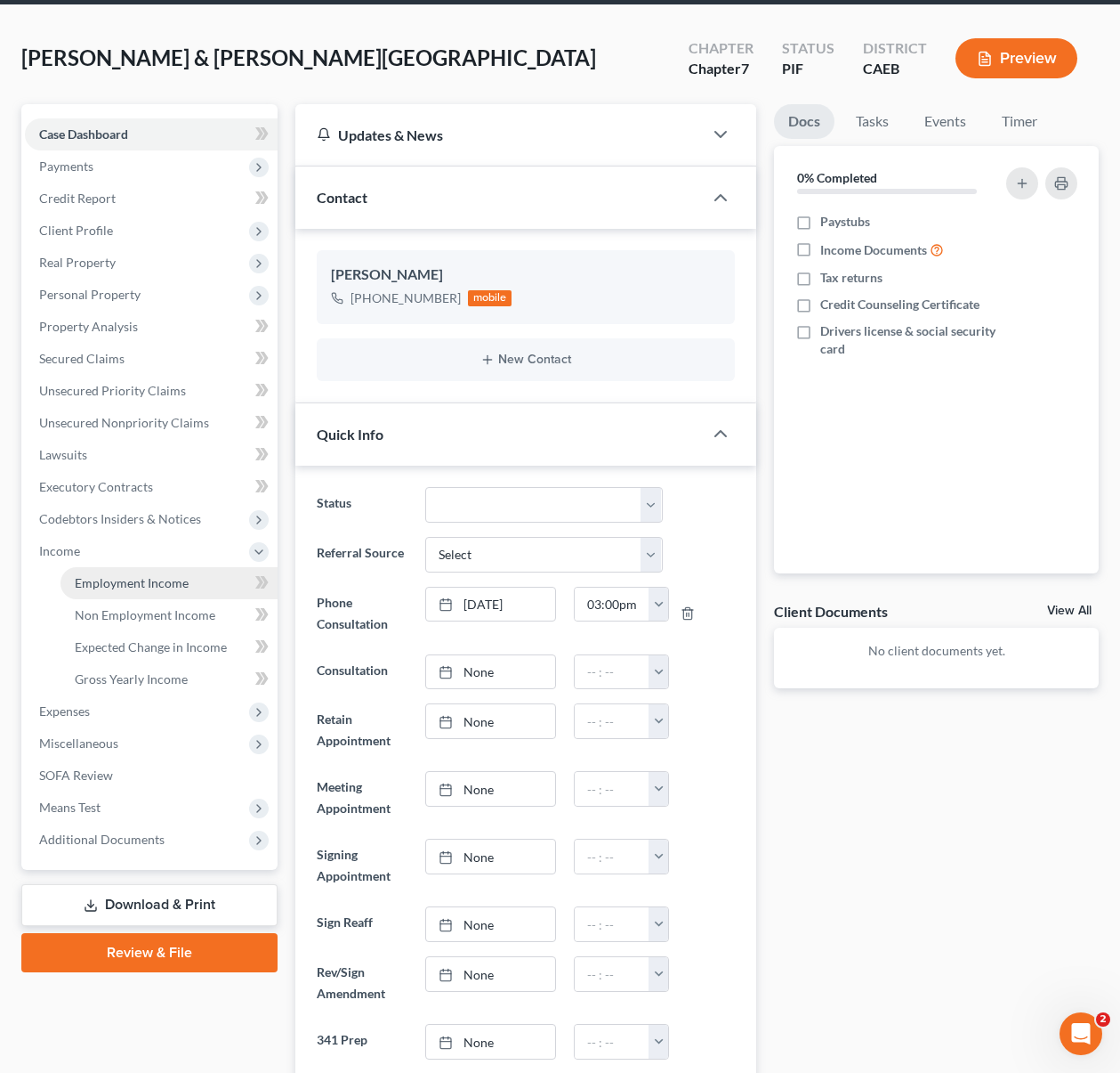
click at [215, 580] on link "Employment Income" at bounding box center [169, 583] width 217 height 32
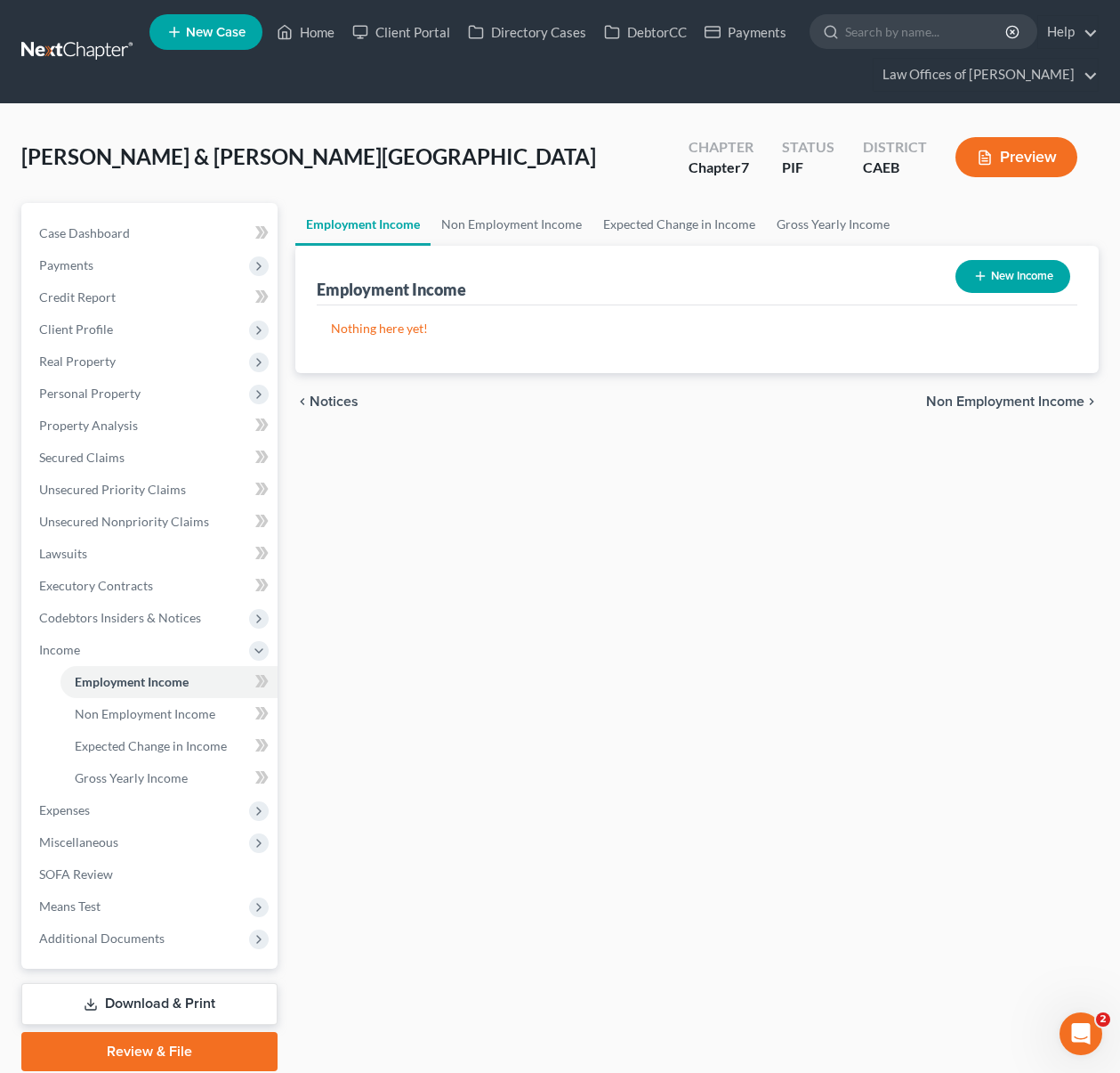
click at [1037, 284] on button "New Income" at bounding box center [1012, 276] width 114 height 33
select select "0"
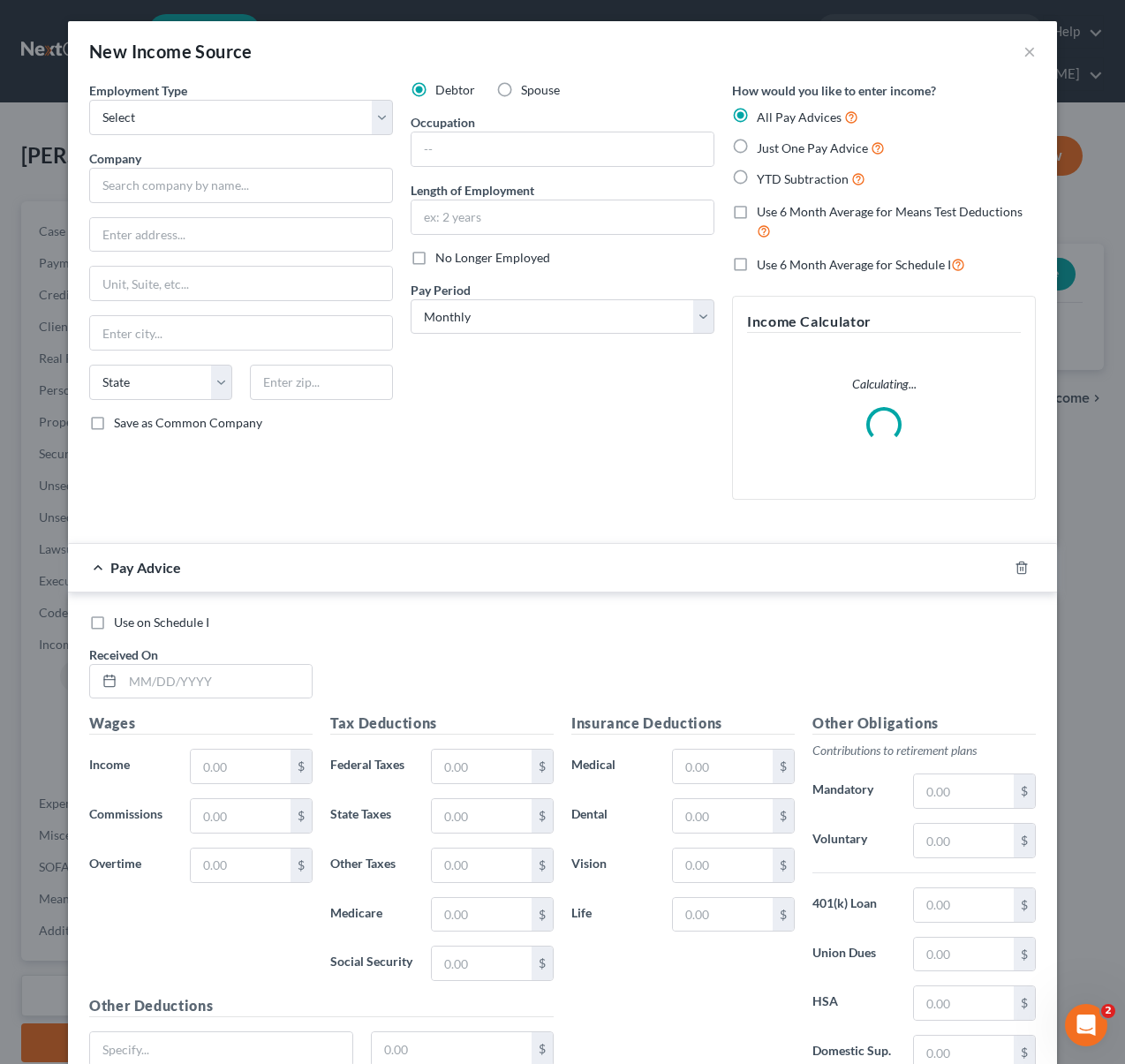
click at [521, 88] on label "Spouse" at bounding box center [540, 89] width 38 height 17
click at [528, 88] on input "Spouse" at bounding box center [534, 87] width 12 height 12
radio input "true"
click at [376, 111] on select "Select Full or [DEMOGRAPHIC_DATA] Employment Self Employment" at bounding box center [241, 117] width 304 height 36
select select "0"
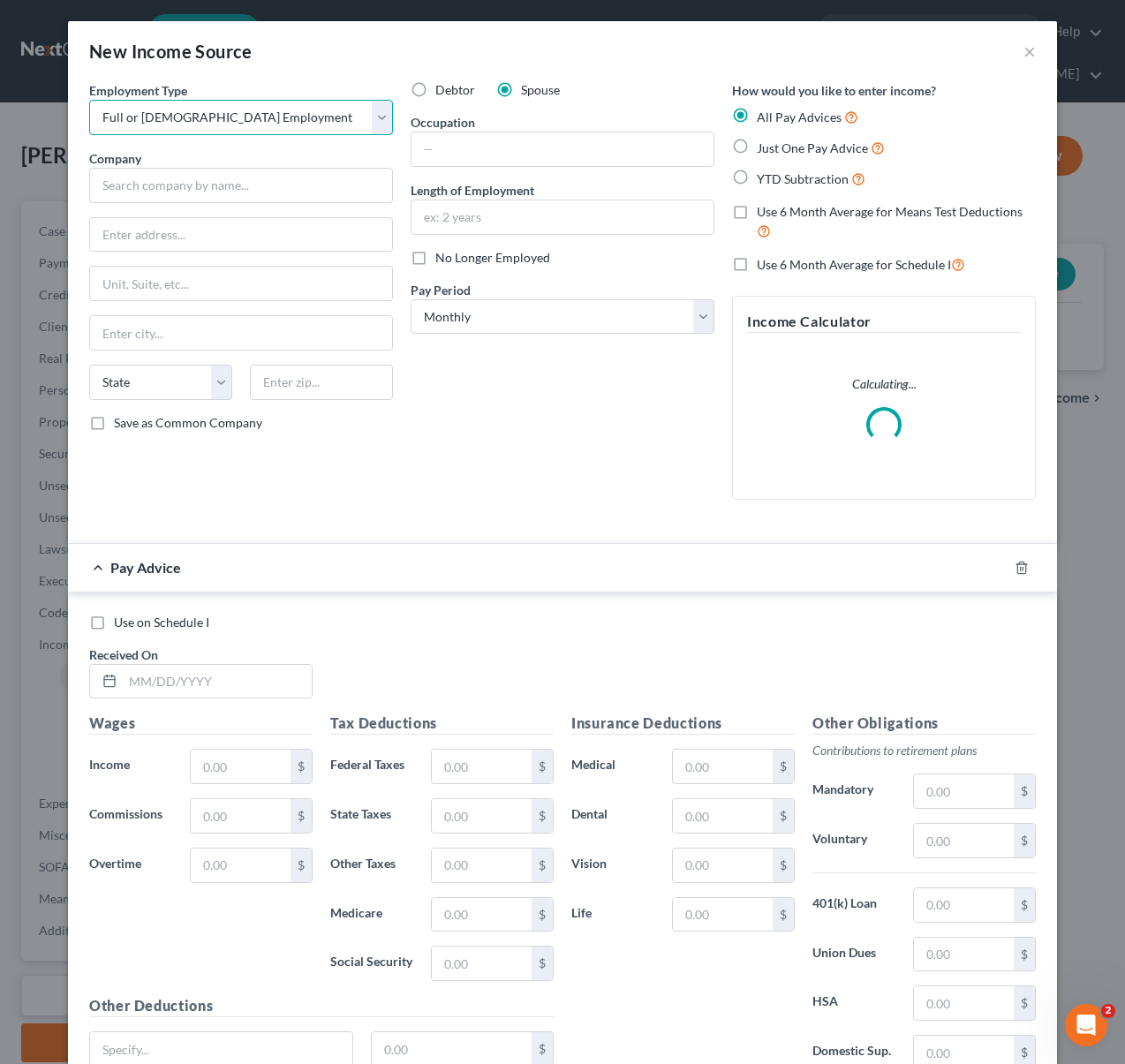
click at [89, 100] on select "Select Full or [DEMOGRAPHIC_DATA] Employment Self Employment" at bounding box center [241, 117] width 304 height 36
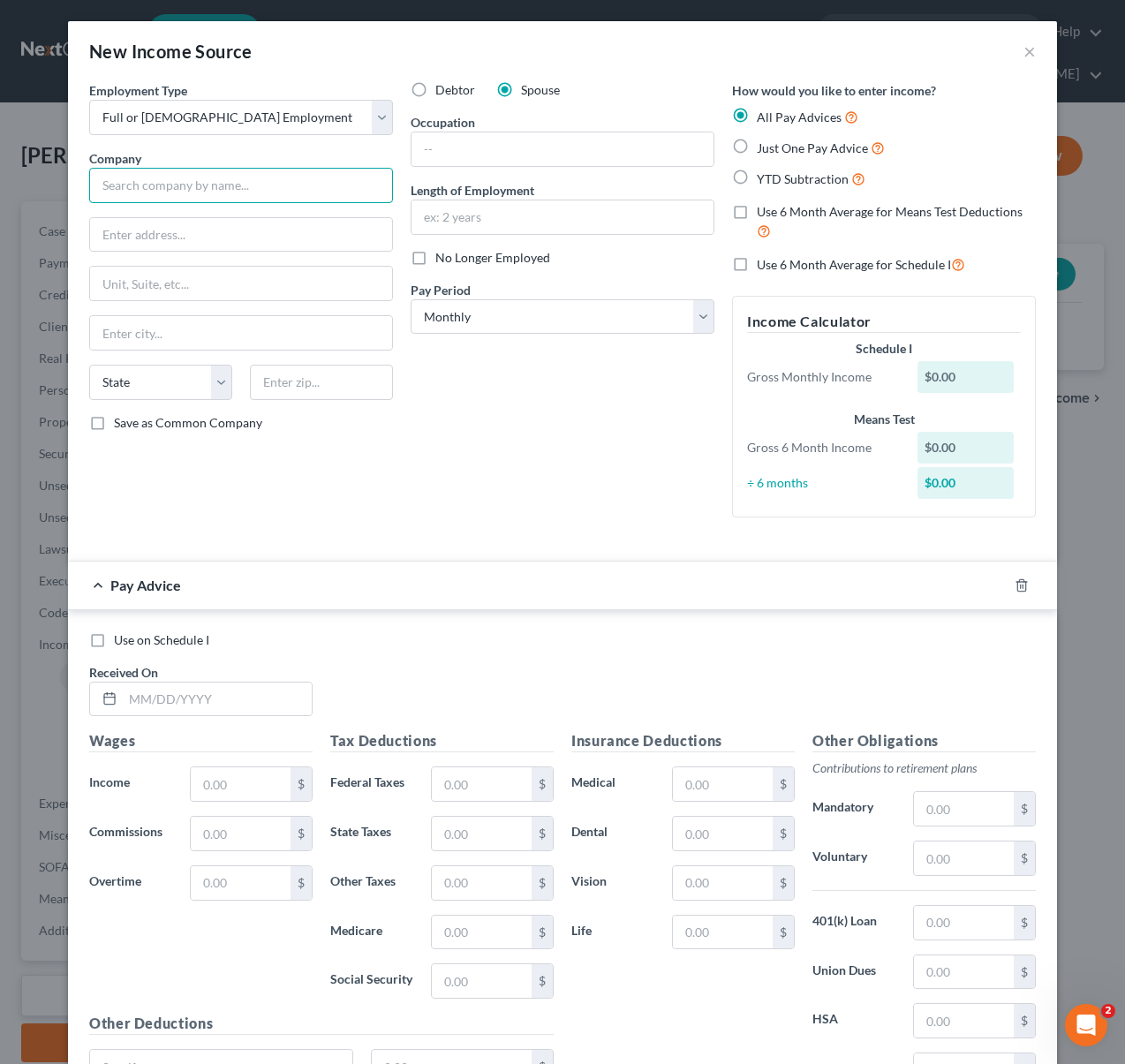
click at [281, 189] on input "text" at bounding box center [241, 185] width 304 height 36
type input "Agro Labor Services"
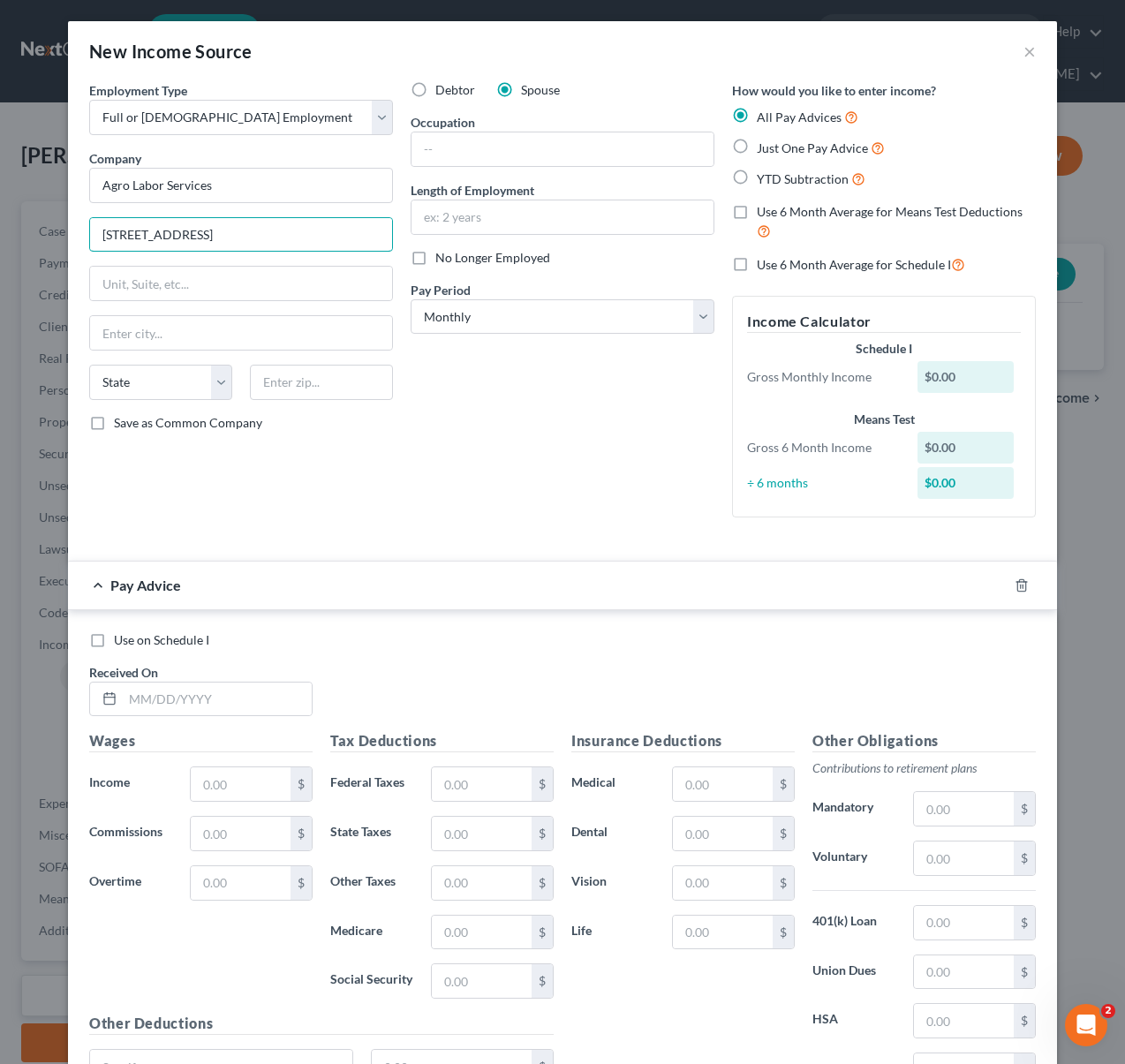
type input "[STREET_ADDRESS]"
type input "93263"
type input "Shafter"
select select "4"
click at [458, 150] on input "text" at bounding box center [562, 149] width 302 height 34
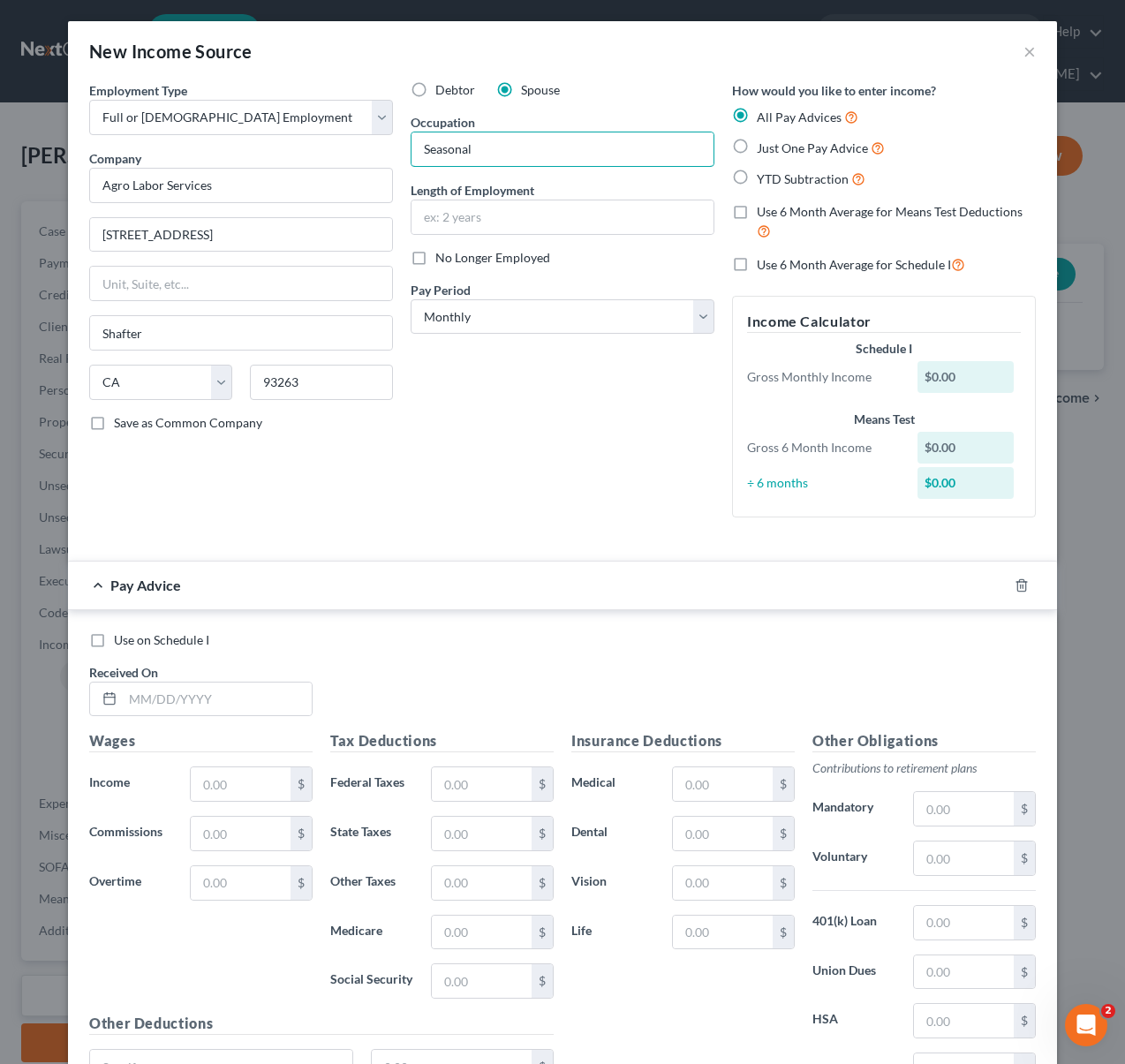
type input "[DEMOGRAPHIC_DATA] Agricultural Worker"
click at [572, 222] on input "text" at bounding box center [562, 216] width 302 height 34
type input "3"
type input "8 Years"
click at [757, 180] on label "YTD Subtraction" at bounding box center [811, 178] width 109 height 20
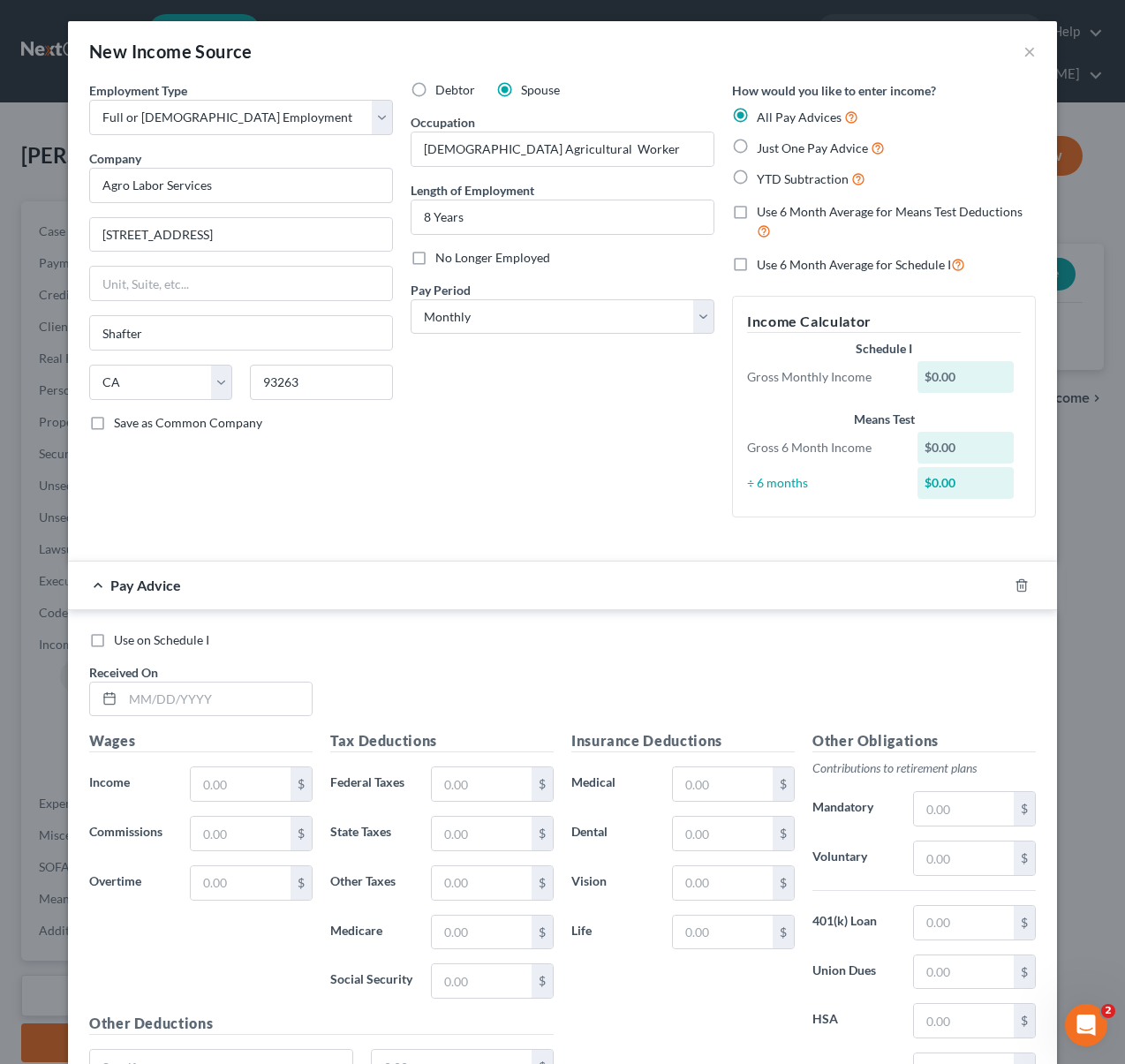
click at [763, 180] on input "YTD Subtraction" at bounding box center [769, 174] width 12 height 12
radio input "true"
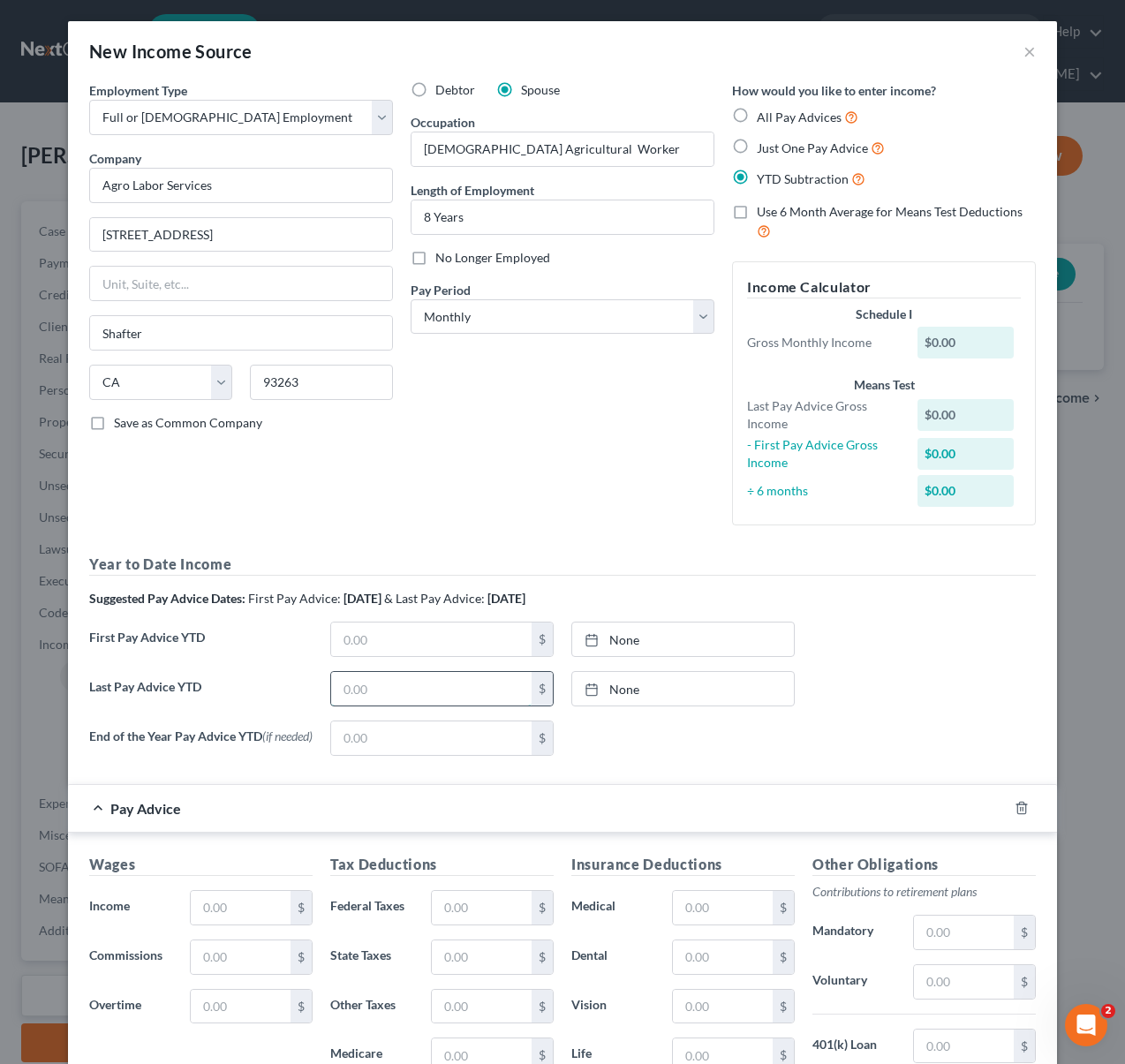
click at [423, 685] on input "text" at bounding box center [431, 688] width 200 height 34
type input "6,495"
click at [585, 688] on icon at bounding box center [591, 689] width 14 height 14
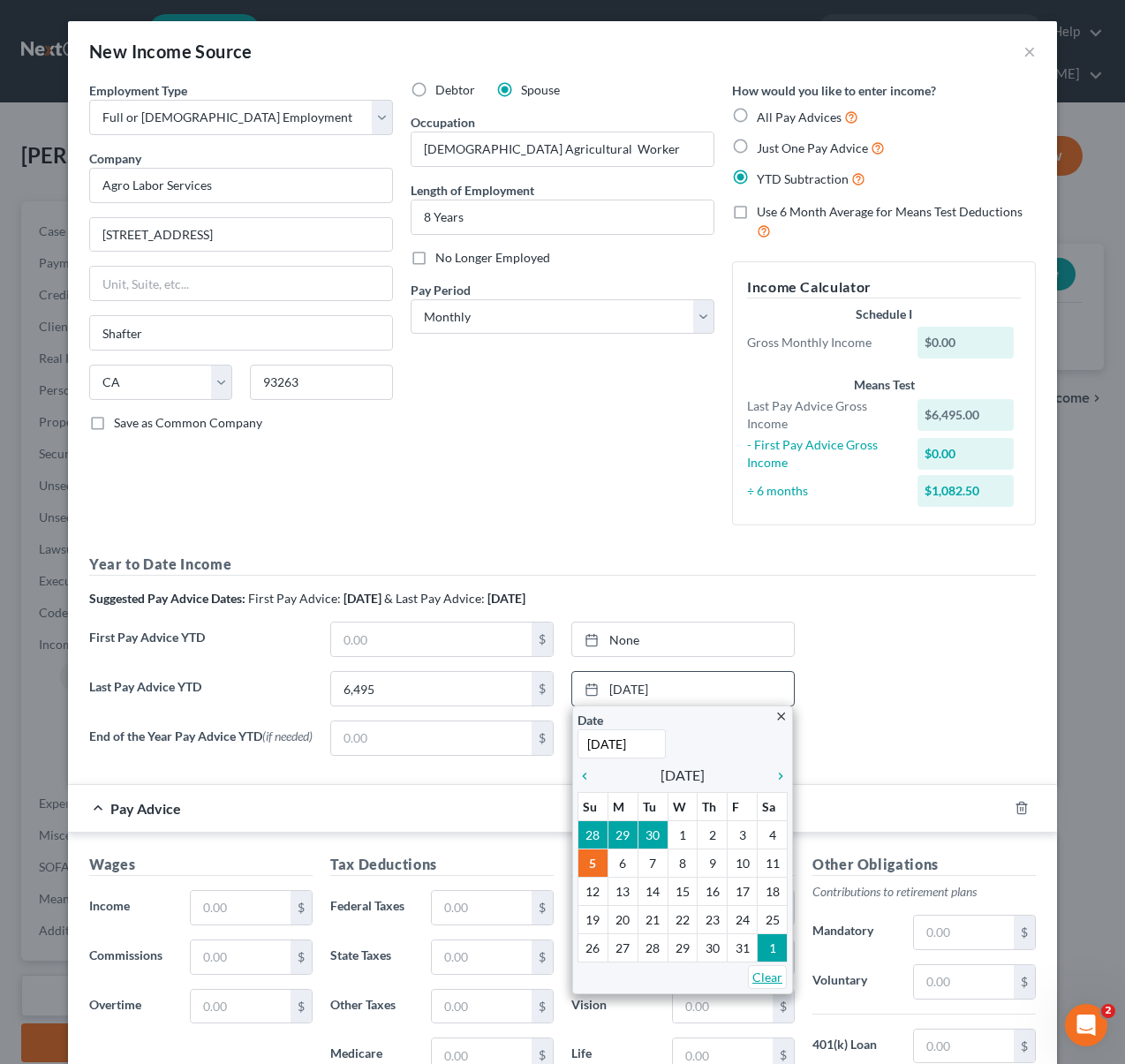
click at [761, 976] on link "Clear" at bounding box center [767, 977] width 38 height 24
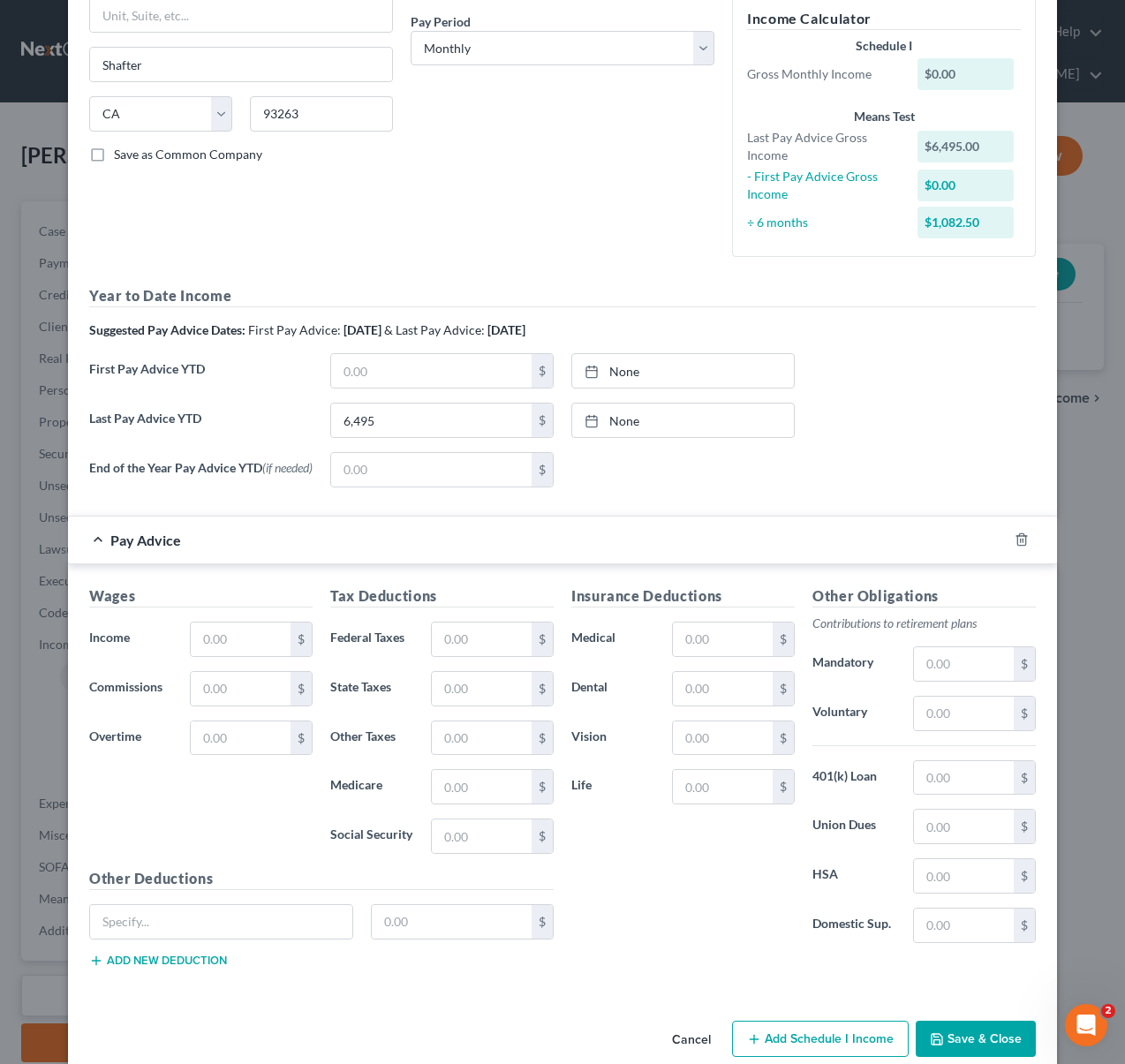
scroll to position [271, 0]
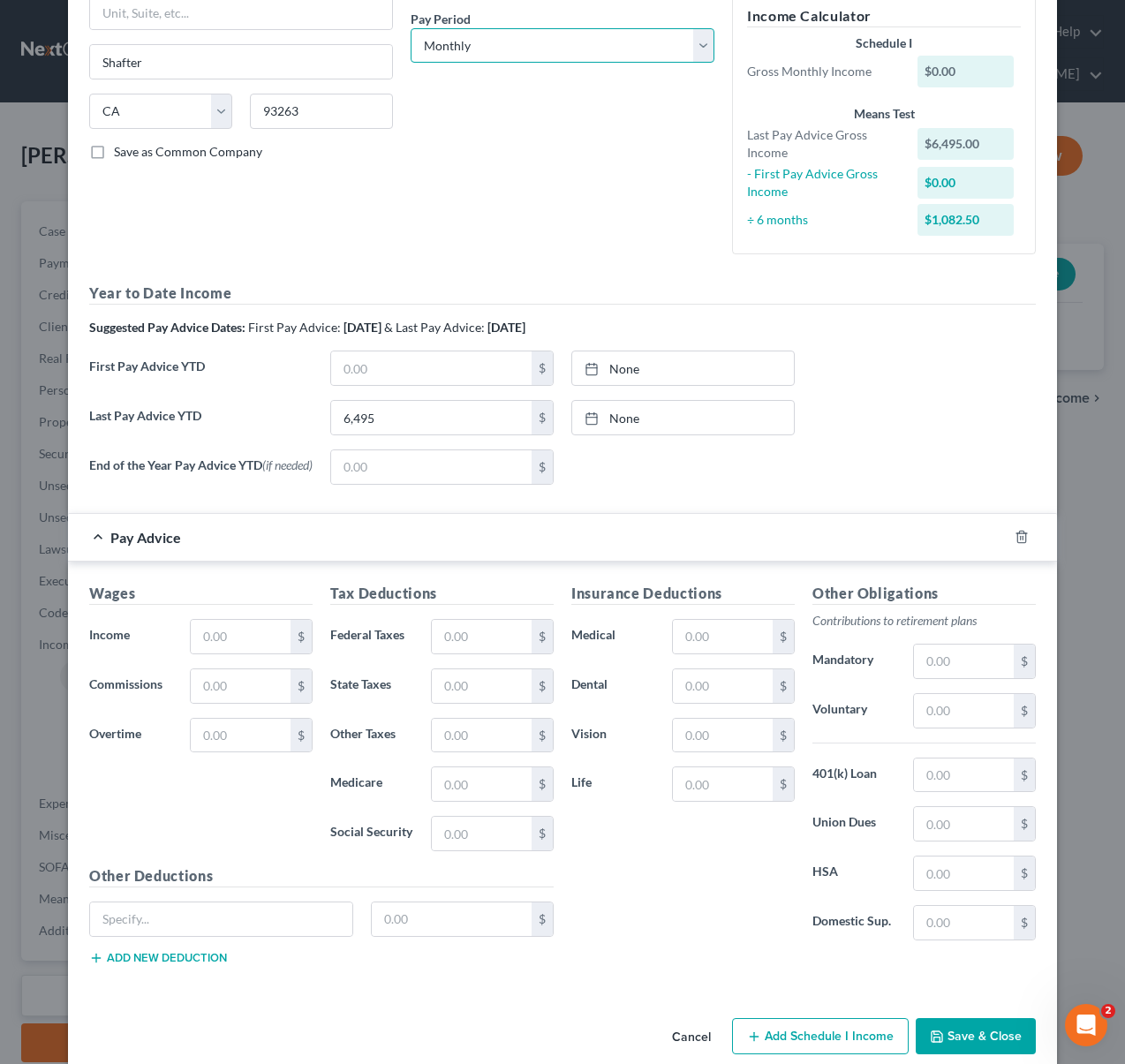
click at [698, 45] on select "Select Monthly Twice Monthly Every Other Week Weekly" at bounding box center [562, 45] width 304 height 36
select select "3"
click at [411, 28] on select "Select Monthly Twice Monthly Every Other Week Weekly" at bounding box center [562, 45] width 304 height 36
click at [265, 637] on div "Wages Income * $ Commissions $ Overtime $" at bounding box center [201, 724] width 241 height 283
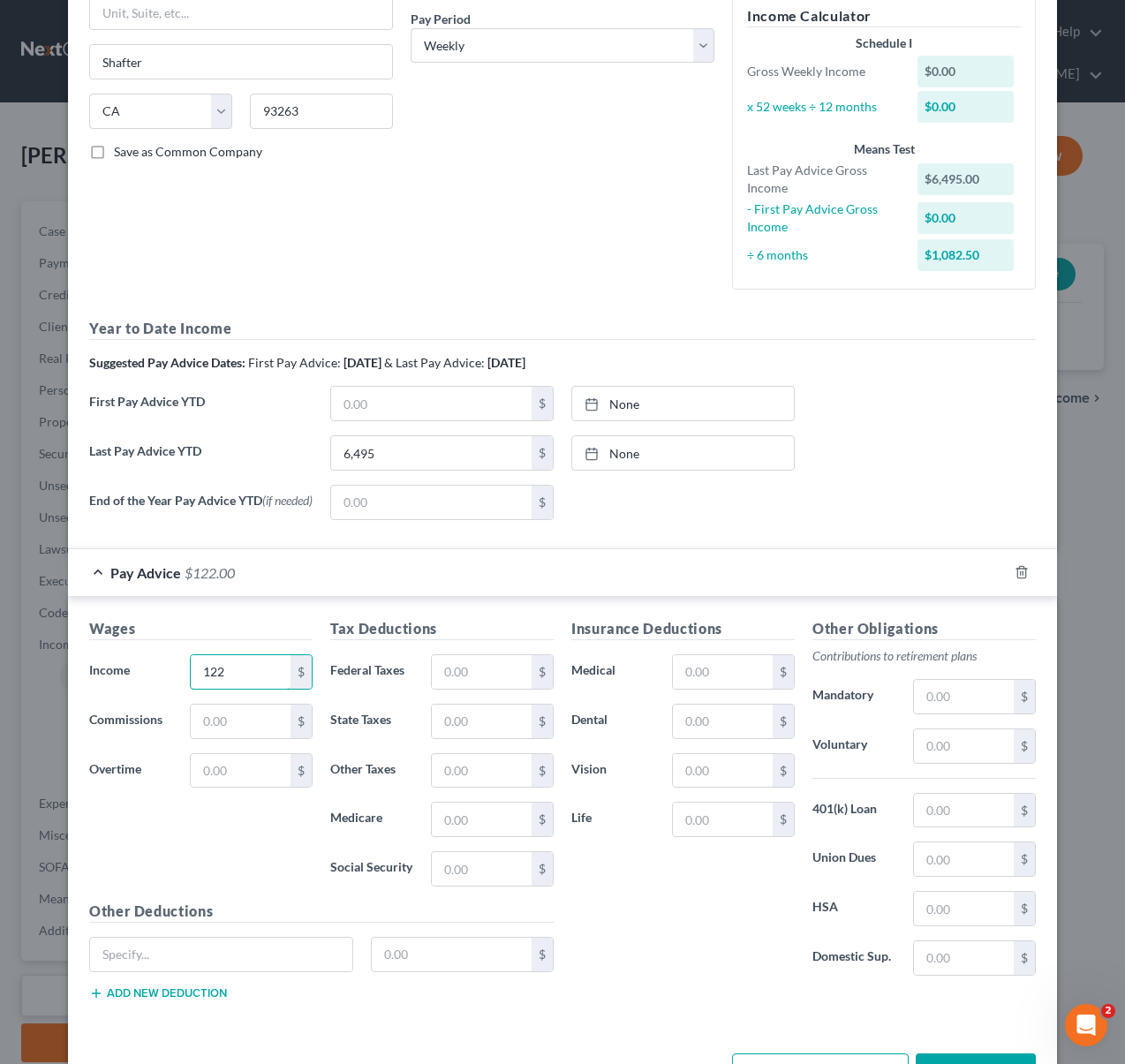
type input "122"
click at [496, 672] on input "text" at bounding box center [482, 671] width 100 height 34
type input "8"
type input "2"
type input "3"
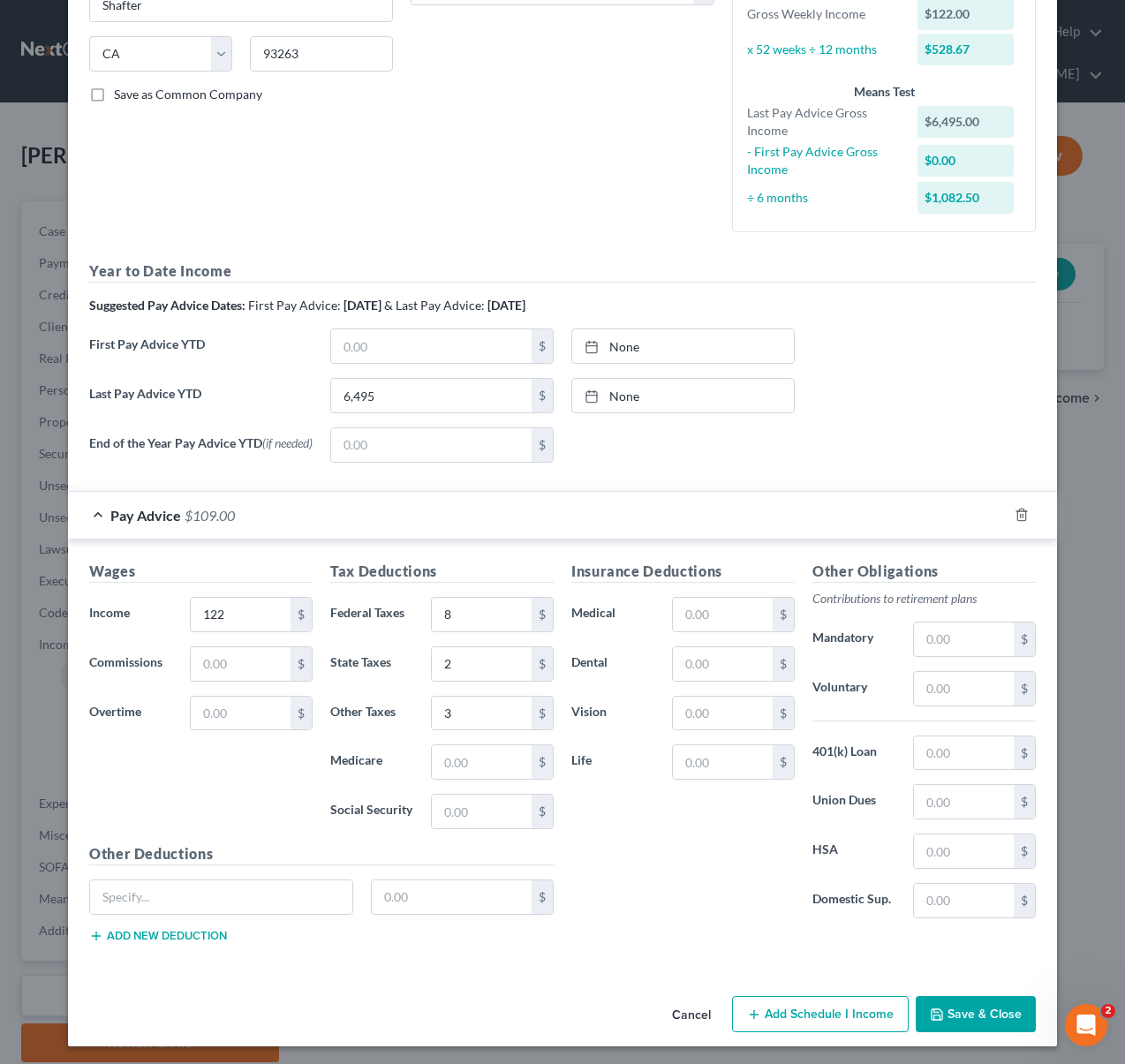
scroll to position [335, 0]
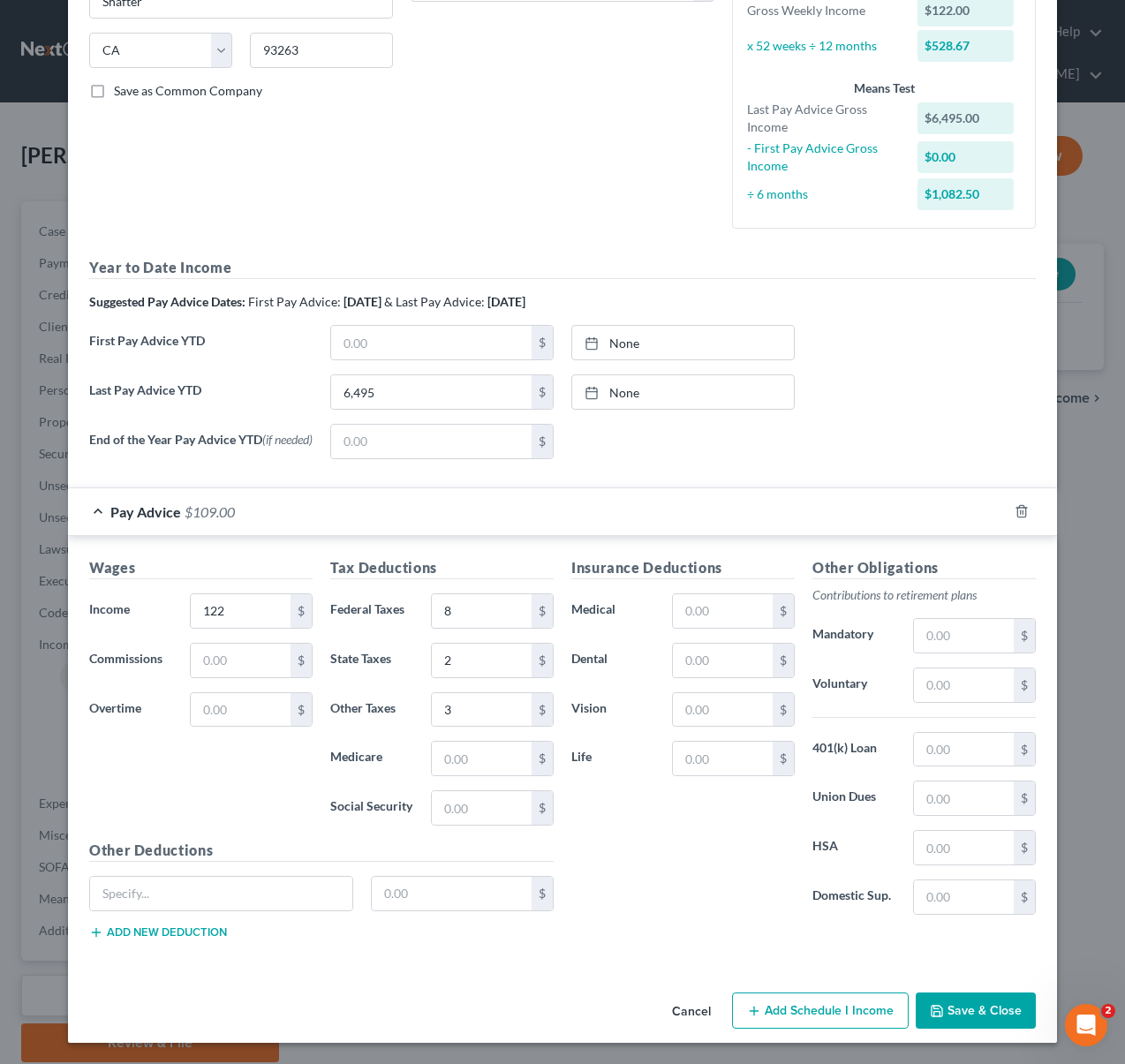
click at [993, 1011] on button "Save & Close" at bounding box center [975, 1010] width 120 height 37
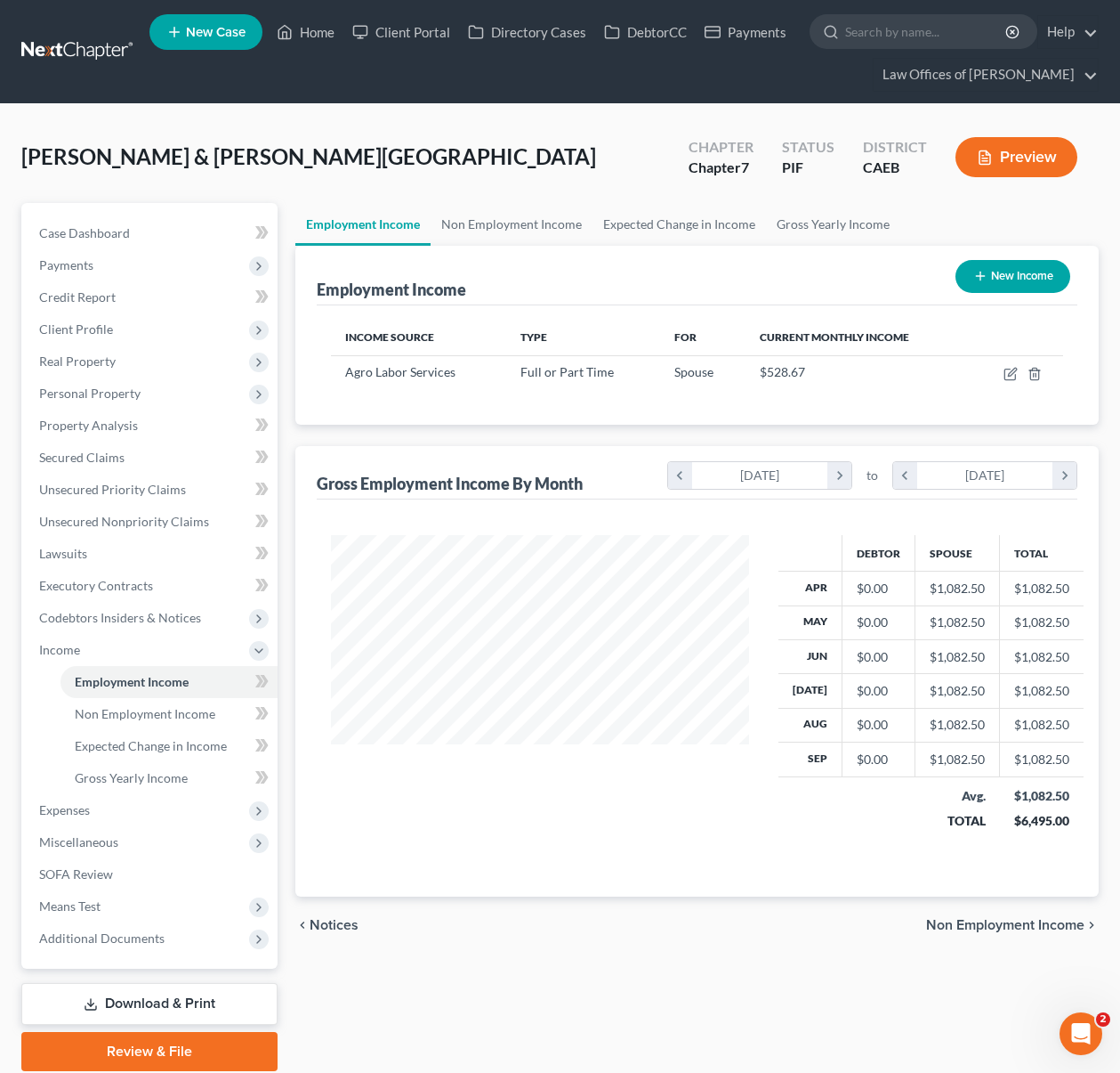
scroll to position [889842, 889319]
click at [166, 775] on span "Gross Yearly Income" at bounding box center [131, 777] width 113 height 16
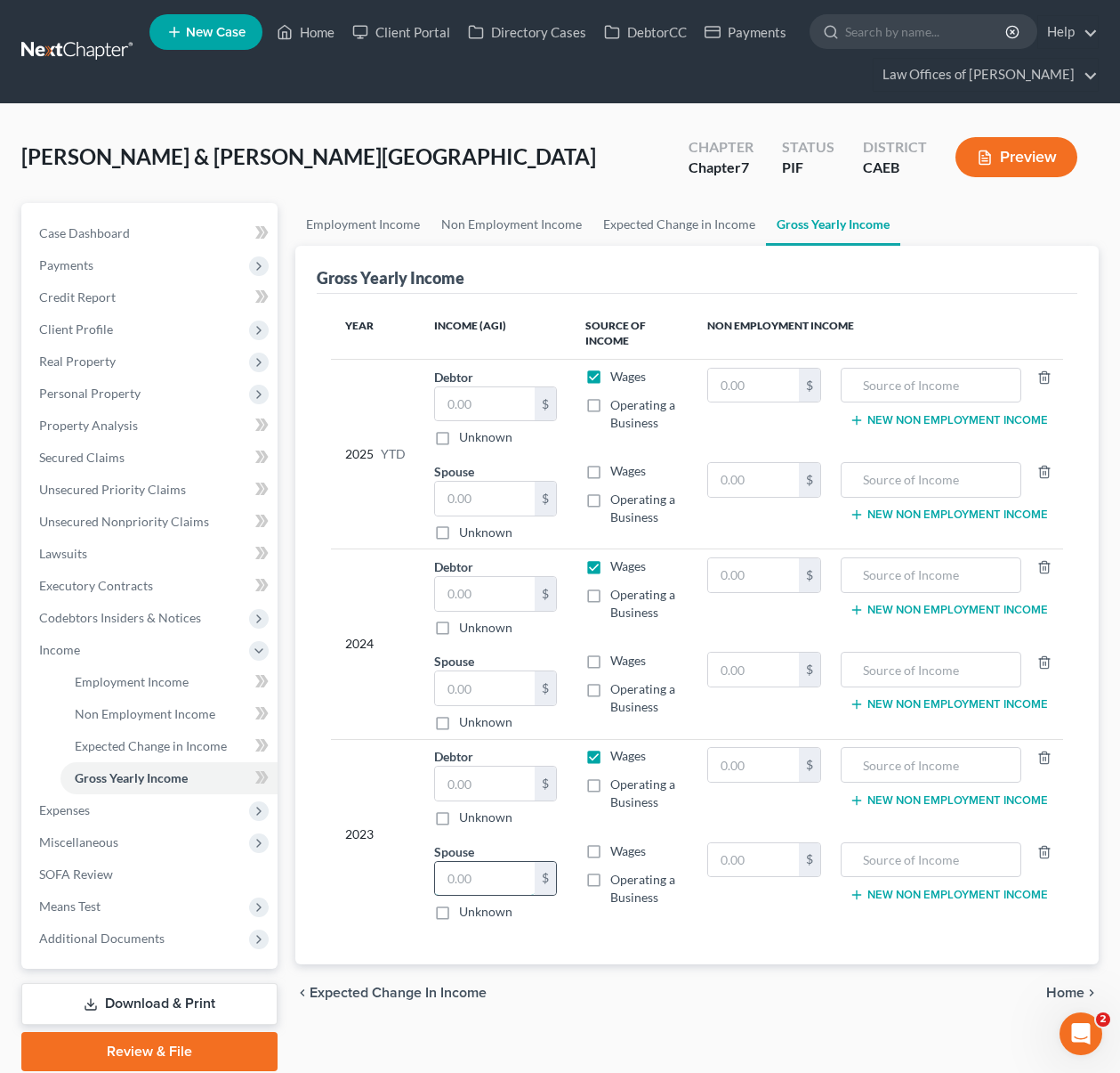
click at [493, 878] on input "text" at bounding box center [484, 878] width 100 height 34
type input "10,487"
click at [610, 847] on label "Wages" at bounding box center [628, 851] width 36 height 17
click at [617, 847] on input "Wages" at bounding box center [623, 848] width 12 height 12
checkbox input "true"
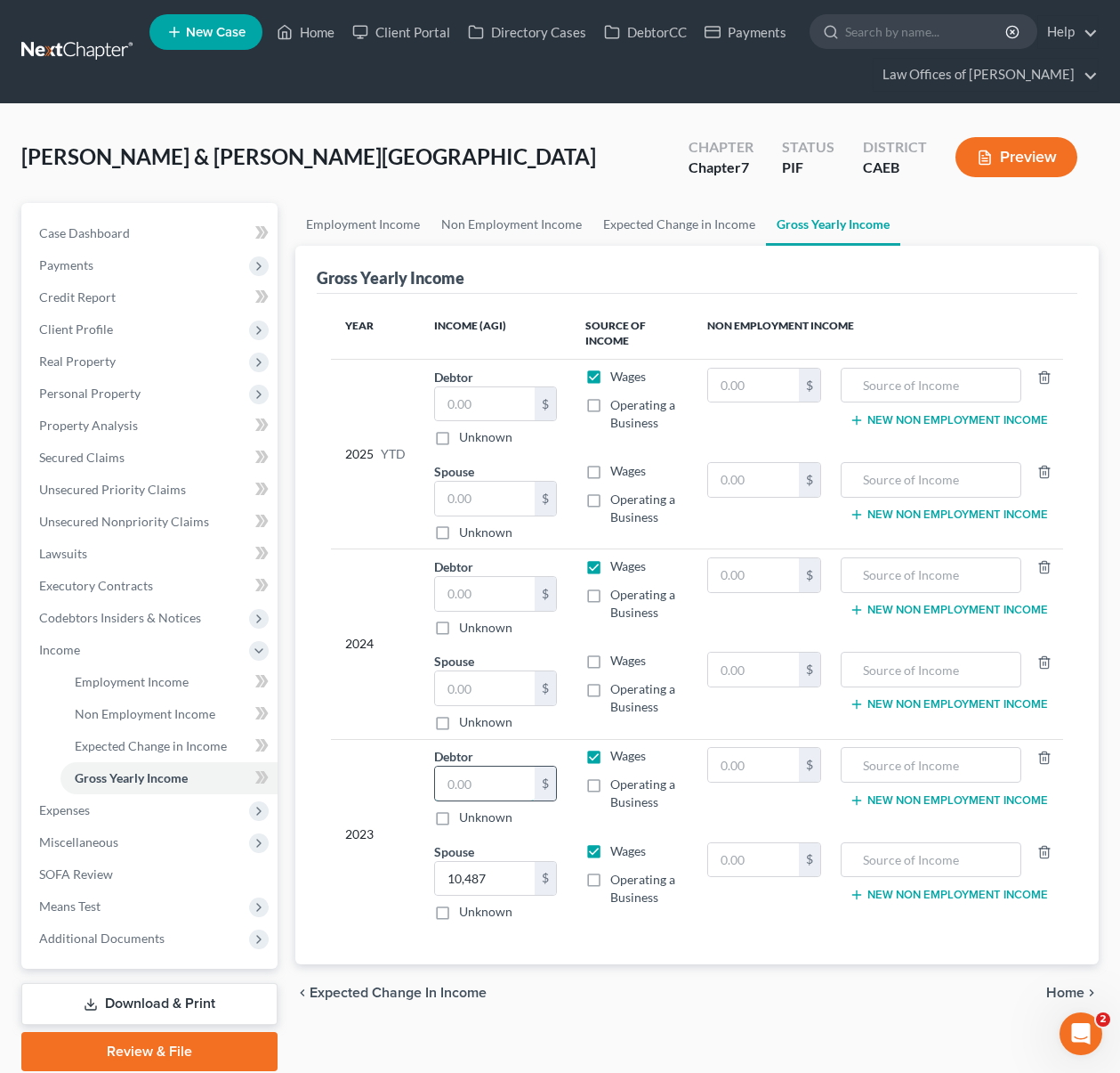
drag, startPoint x: 513, startPoint y: 785, endPoint x: 531, endPoint y: 786, distance: 18.0
click at [513, 785] on input "text" at bounding box center [484, 783] width 100 height 34
type input "10,482"
click at [505, 587] on input "text" at bounding box center [484, 593] width 100 height 34
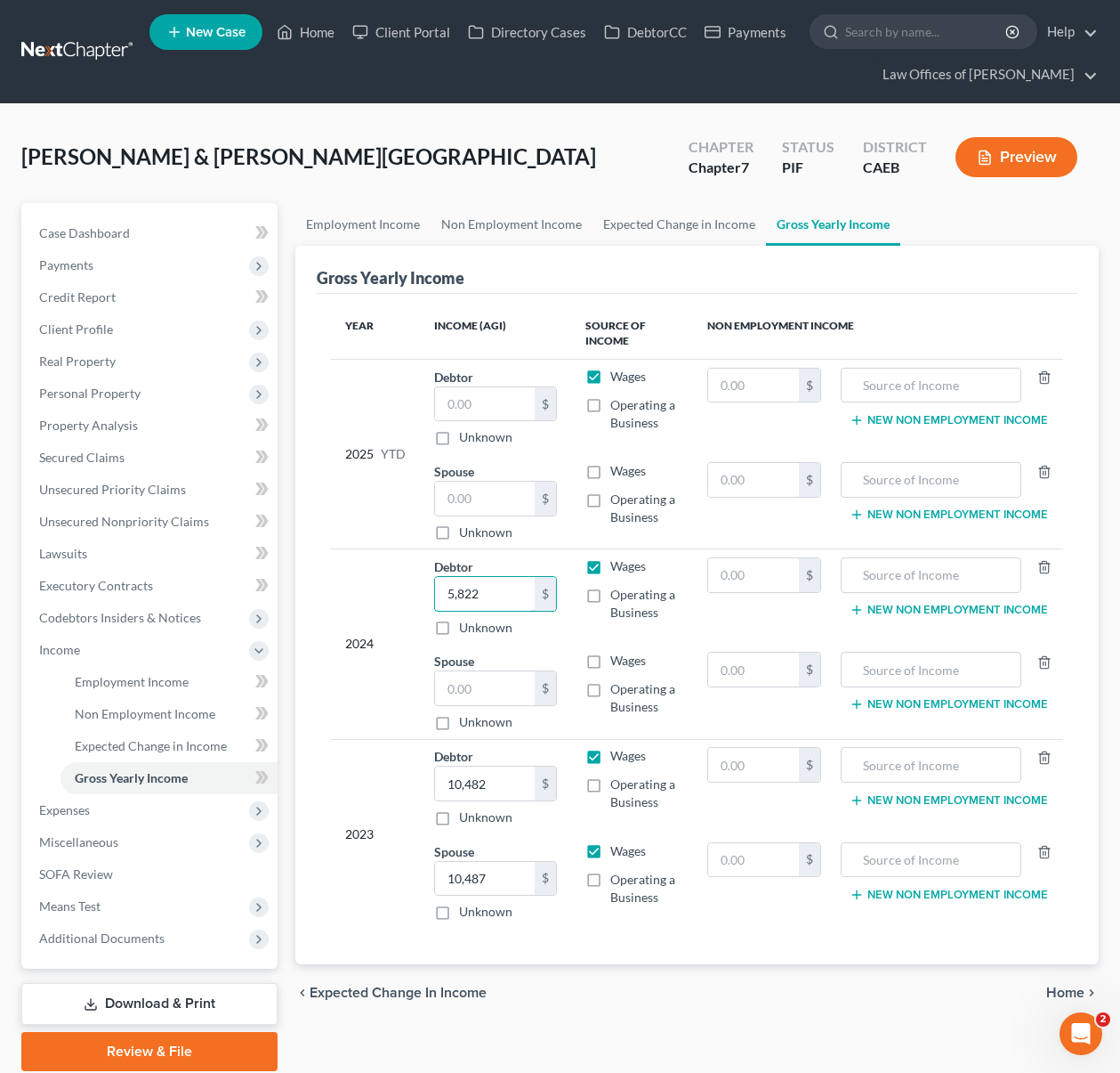
type input "5,822"
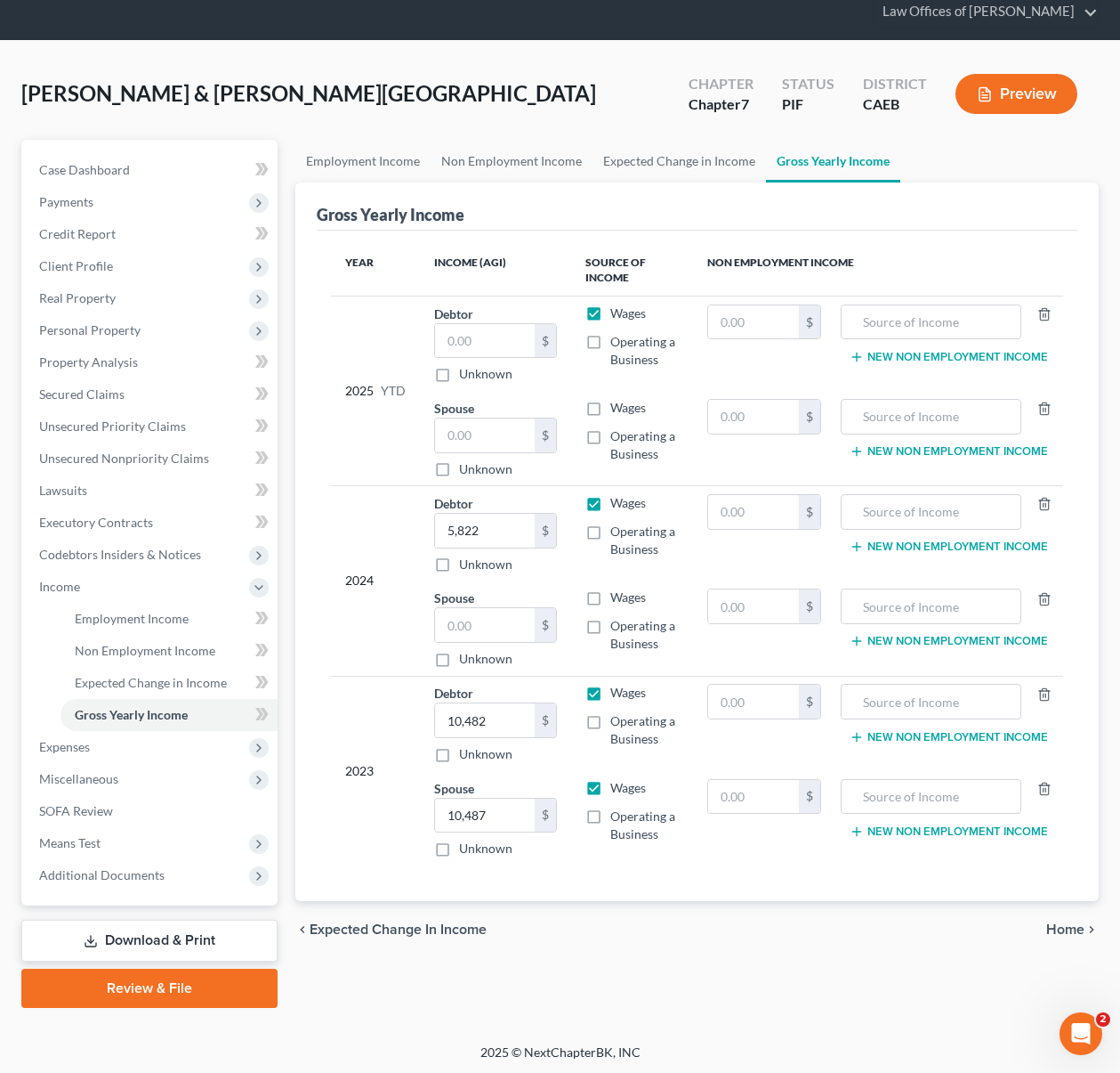
scroll to position [64, 0]
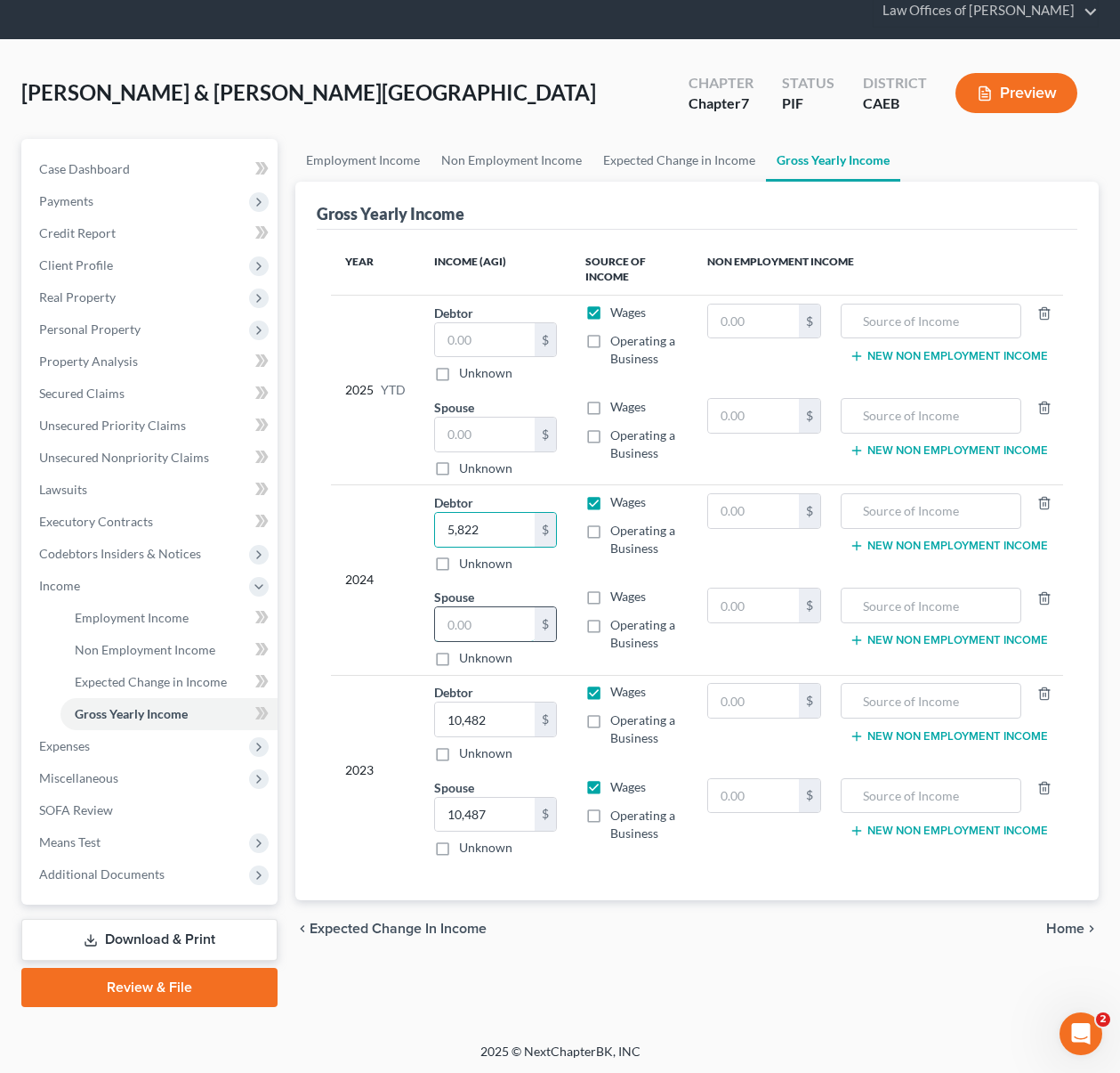
click at [506, 622] on input "text" at bounding box center [484, 623] width 100 height 34
type input "9,114."
click at [610, 409] on label "Wages" at bounding box center [628, 407] width 36 height 17
click at [617, 409] on input "Wages" at bounding box center [623, 404] width 12 height 12
checkbox input "true"
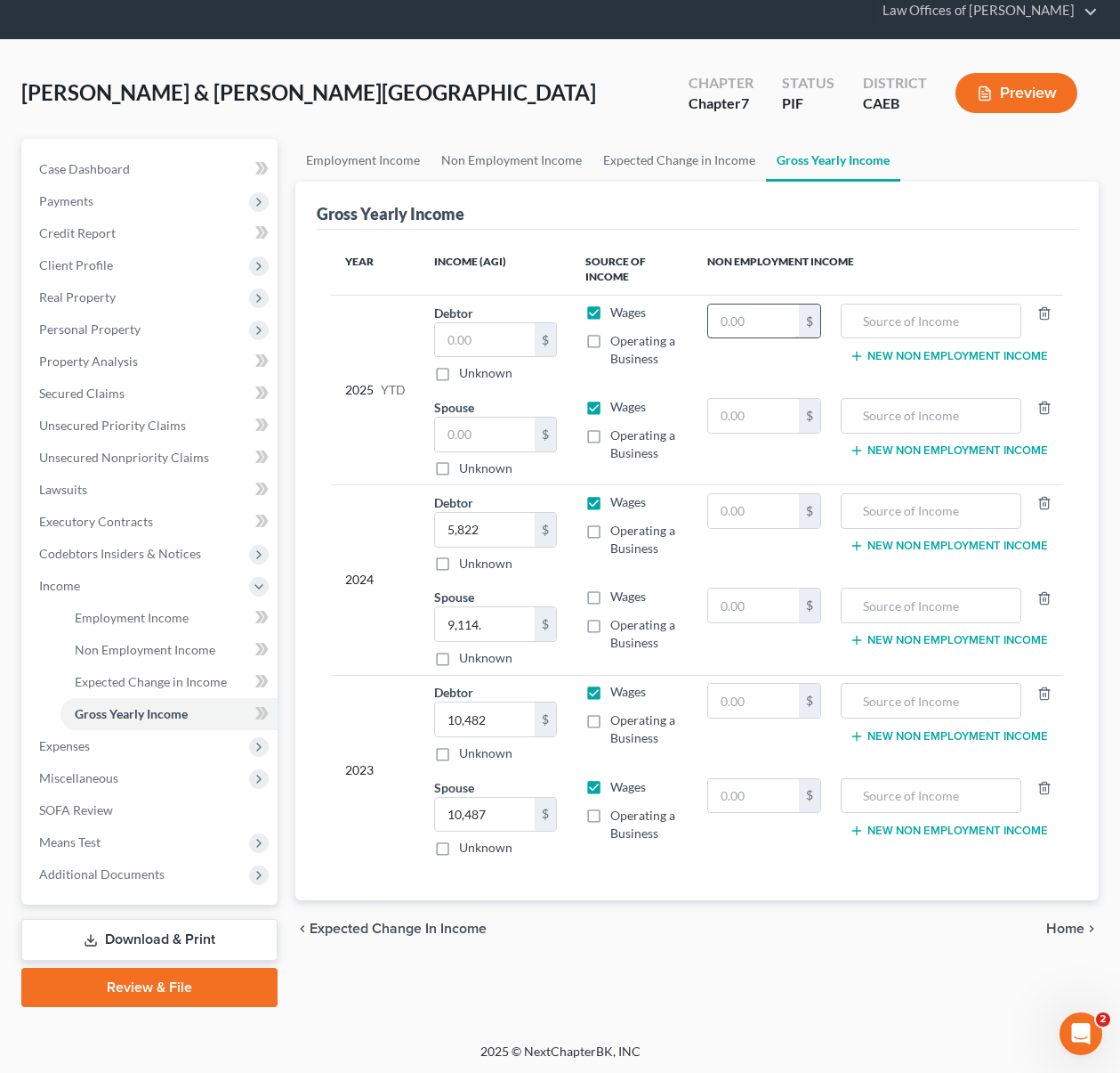
click at [770, 317] on input "text" at bounding box center [754, 321] width 91 height 34
type input "3,461."
click at [942, 324] on input "text" at bounding box center [931, 321] width 162 height 34
type input "Unemployment"
click at [500, 337] on input "text" at bounding box center [484, 339] width 100 height 34
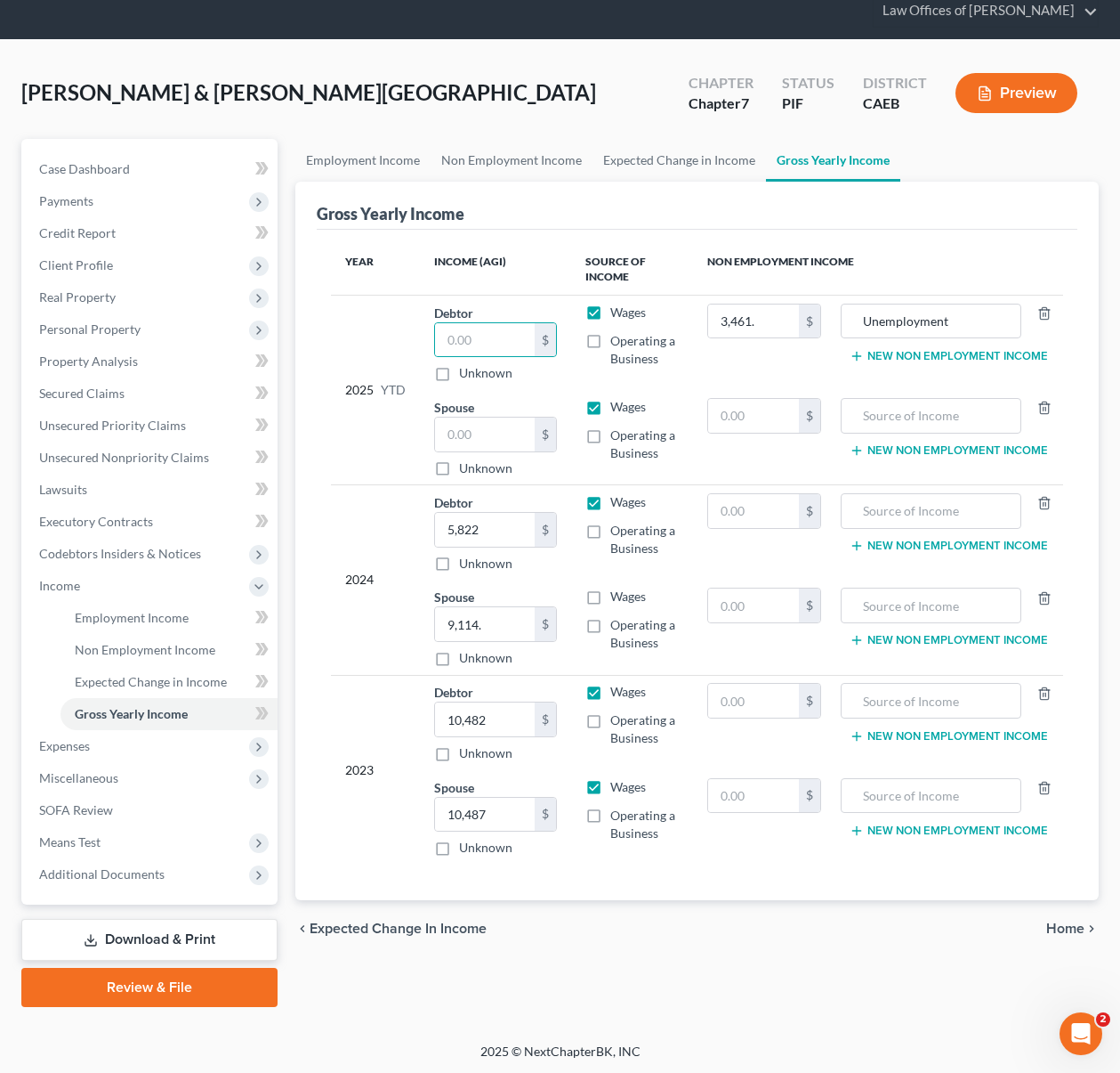
click at [610, 312] on label "Wages" at bounding box center [628, 312] width 36 height 17
click at [617, 312] on input "Wages" at bounding box center [623, 309] width 12 height 12
checkbox input "false"
click at [138, 368] on link "Property Analysis" at bounding box center [151, 361] width 253 height 32
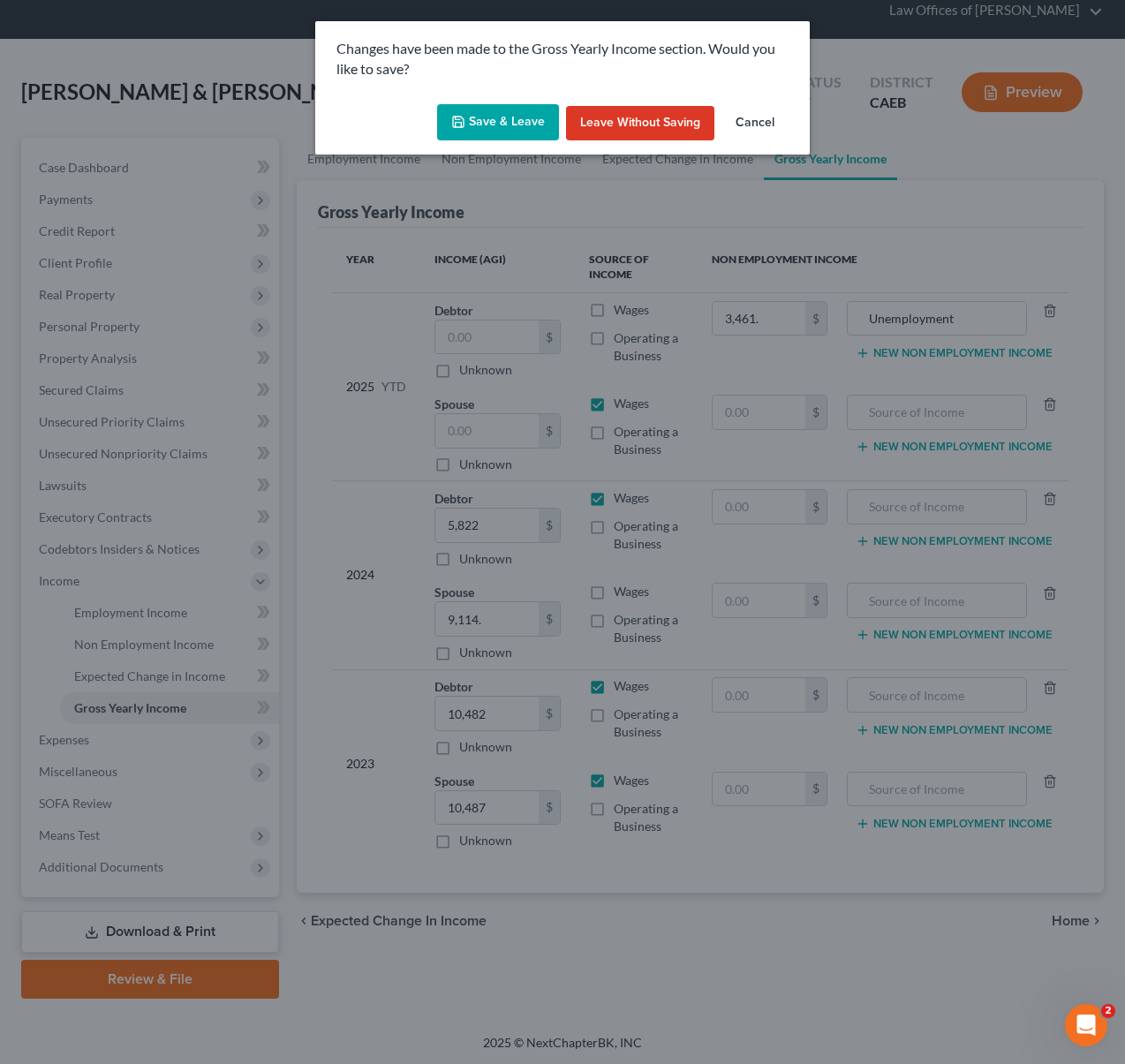
click at [748, 126] on button "Cancel" at bounding box center [755, 123] width 67 height 36
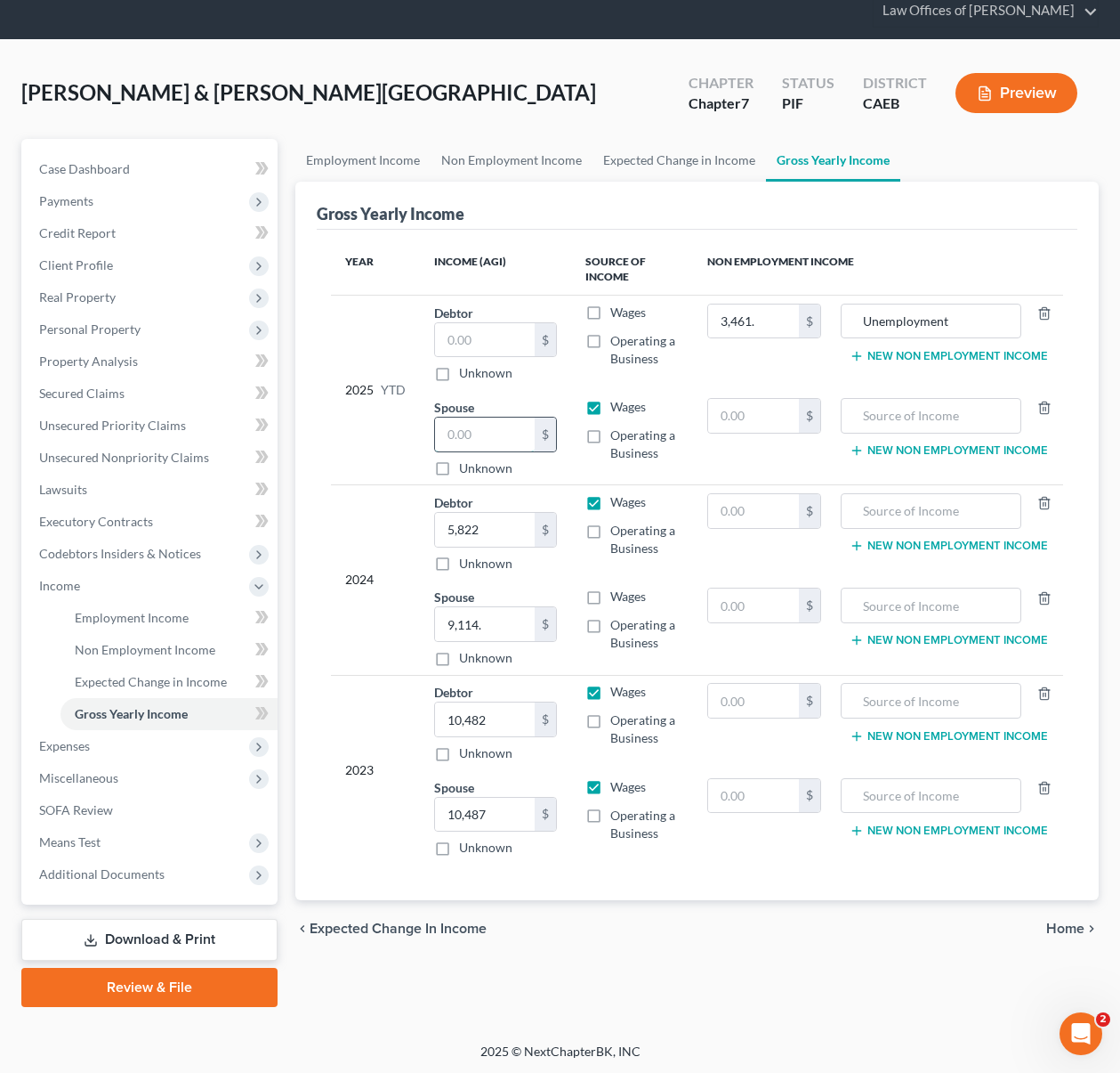
click at [506, 432] on input "text" at bounding box center [484, 434] width 100 height 34
type input "6,495."
click at [610, 594] on label "Wages" at bounding box center [628, 596] width 36 height 17
click at [617, 594] on input "Wages" at bounding box center [623, 593] width 12 height 12
checkbox input "true"
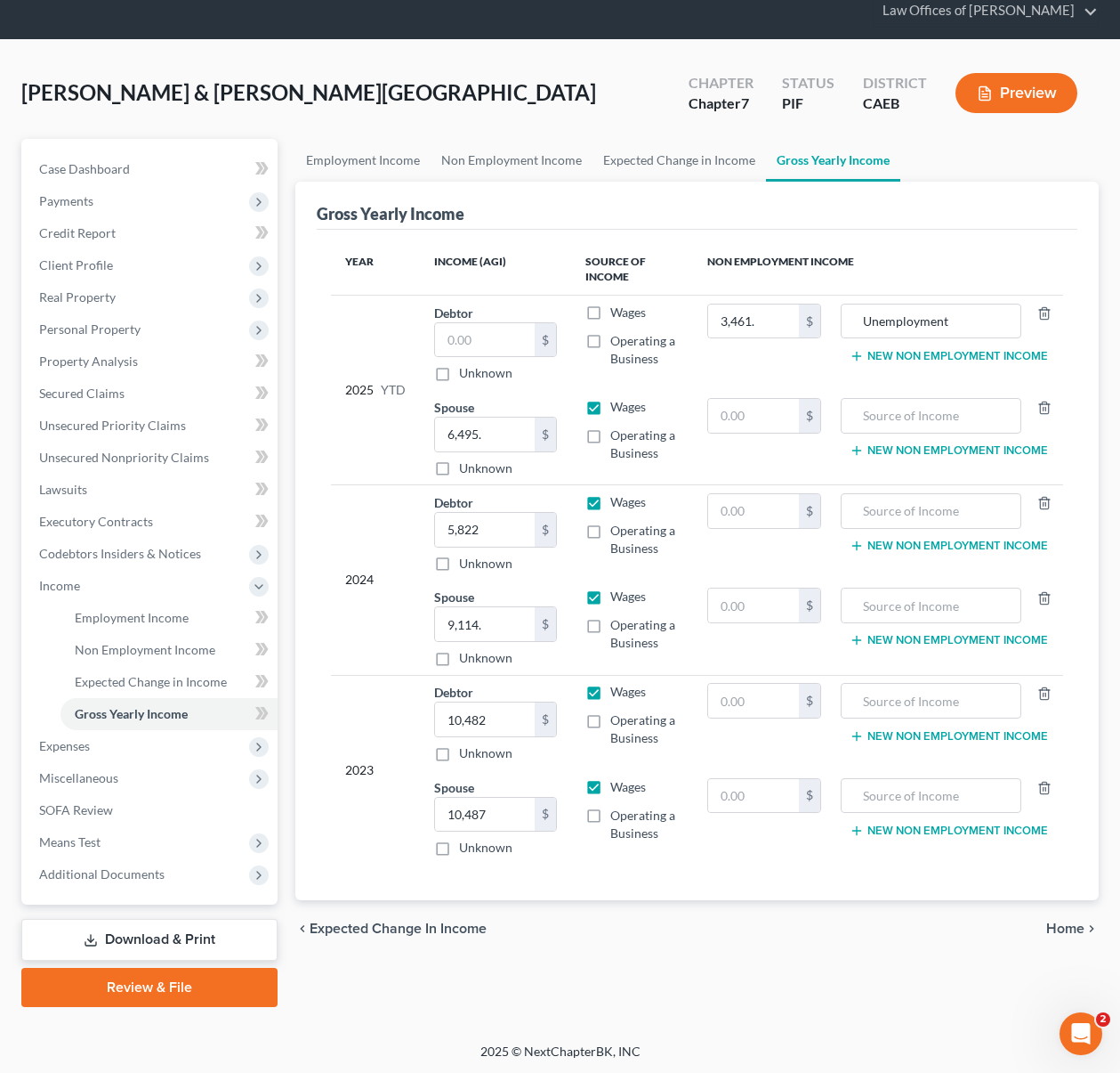
click at [608, 966] on div "Employment Income Non Employment Income Expected Change in Income Gross Yearly …" at bounding box center [698, 572] width 822 height 868
click at [126, 171] on span "Case Dashboard" at bounding box center [84, 169] width 91 height 16
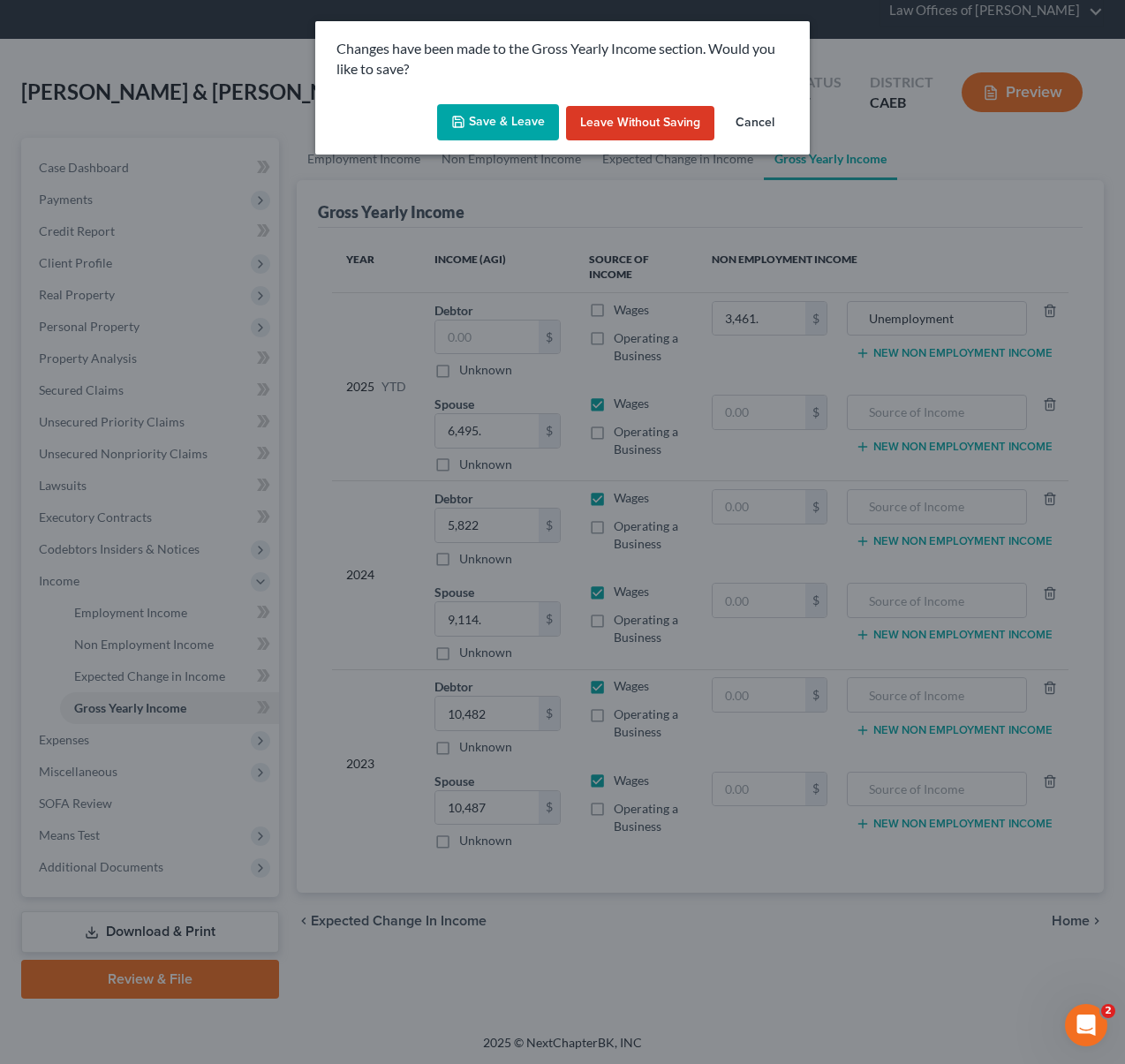
click at [490, 121] on button "Save & Leave" at bounding box center [498, 122] width 122 height 37
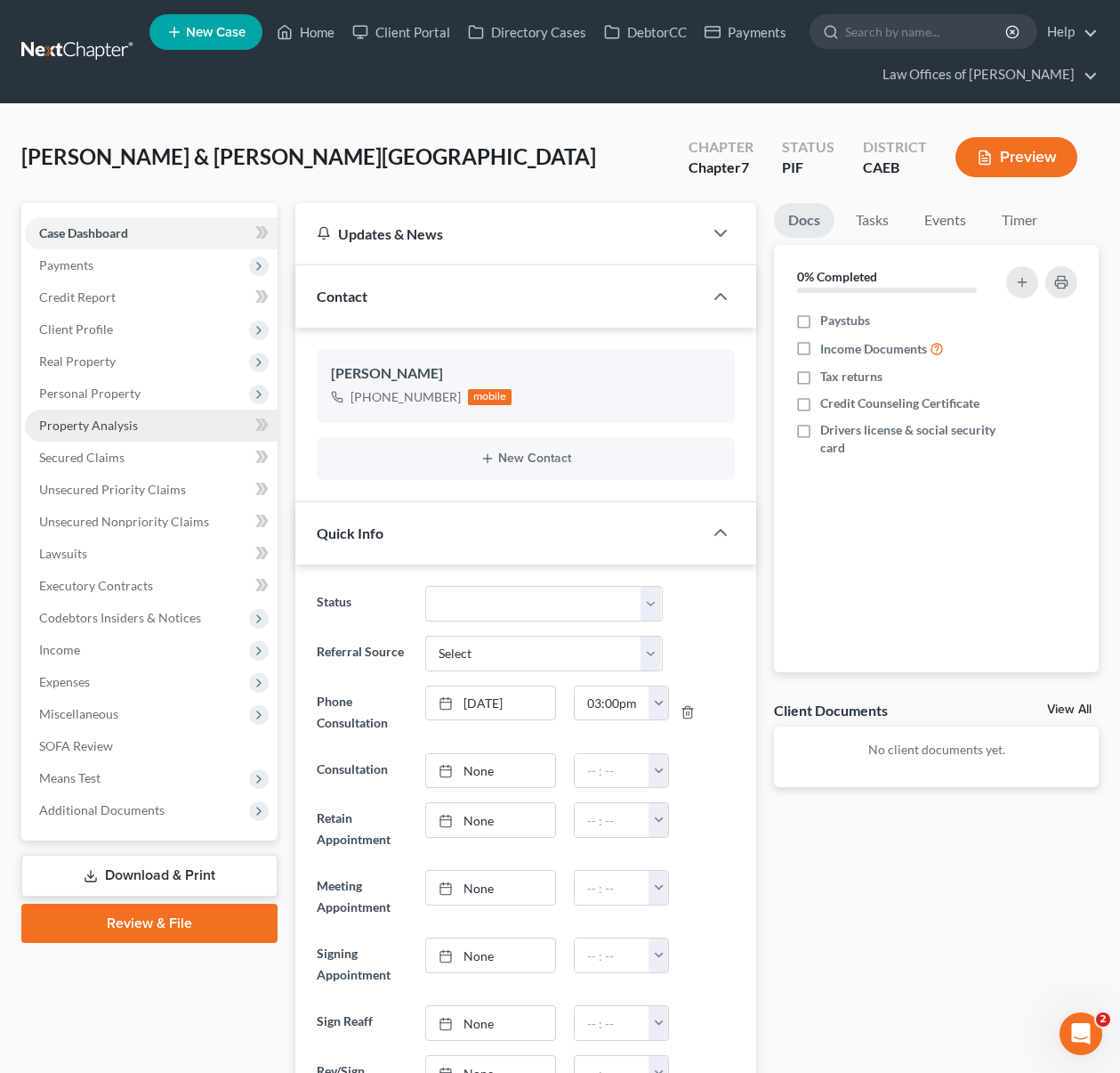
click at [161, 427] on link "Property Analysis" at bounding box center [151, 425] width 253 height 32
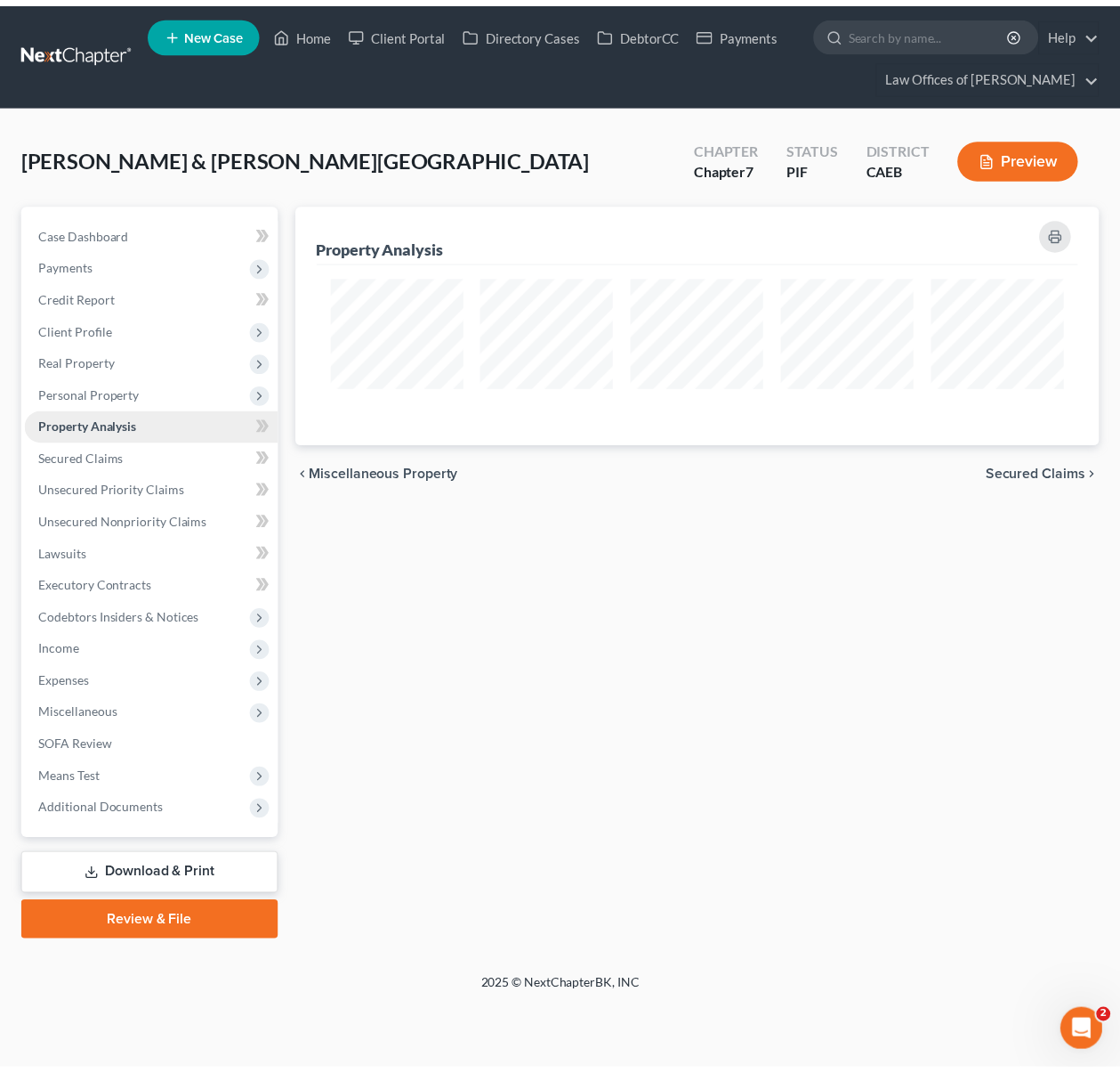
scroll to position [241, 813]
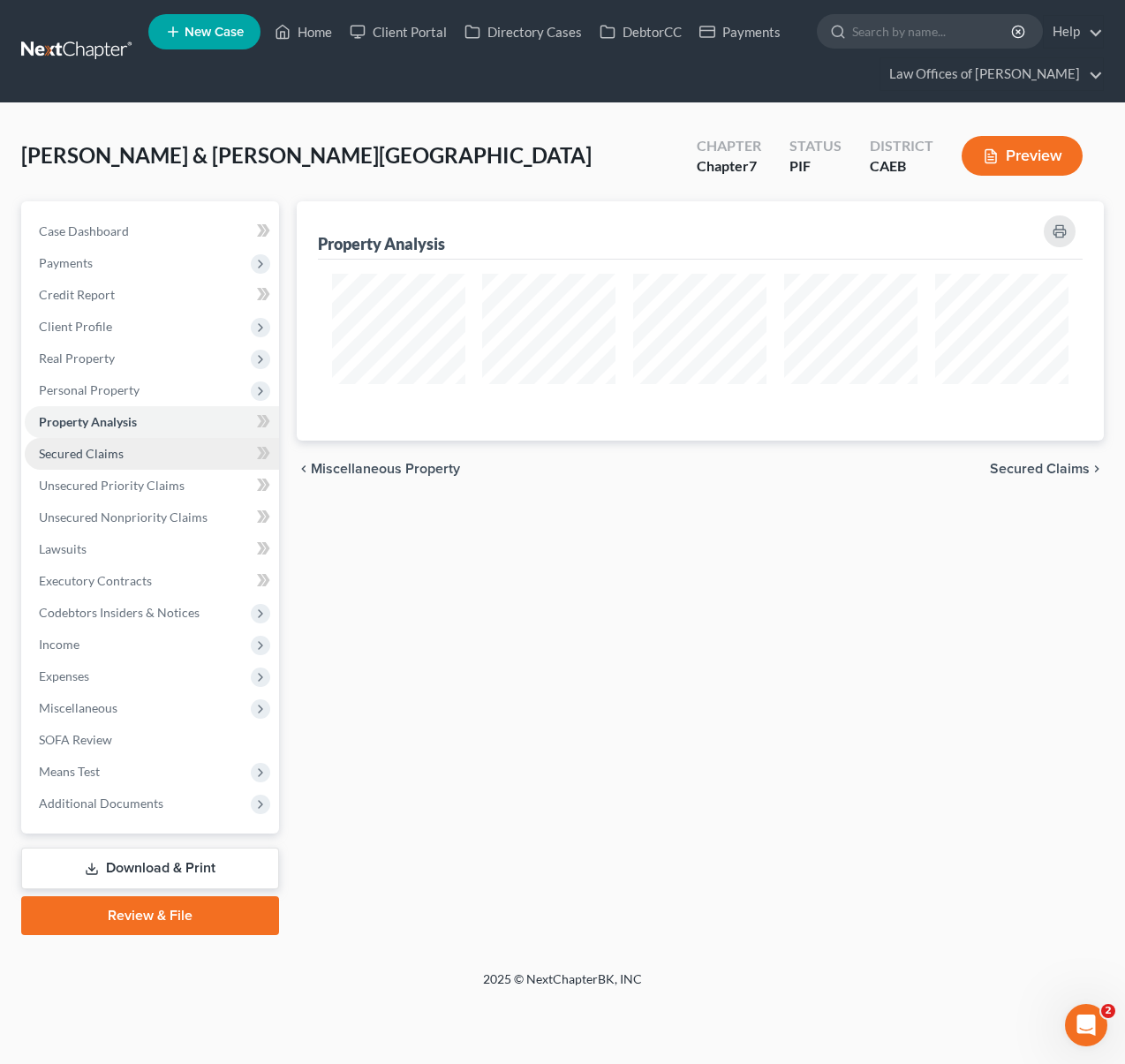
click at [137, 449] on link "Secured Claims" at bounding box center [152, 454] width 254 height 32
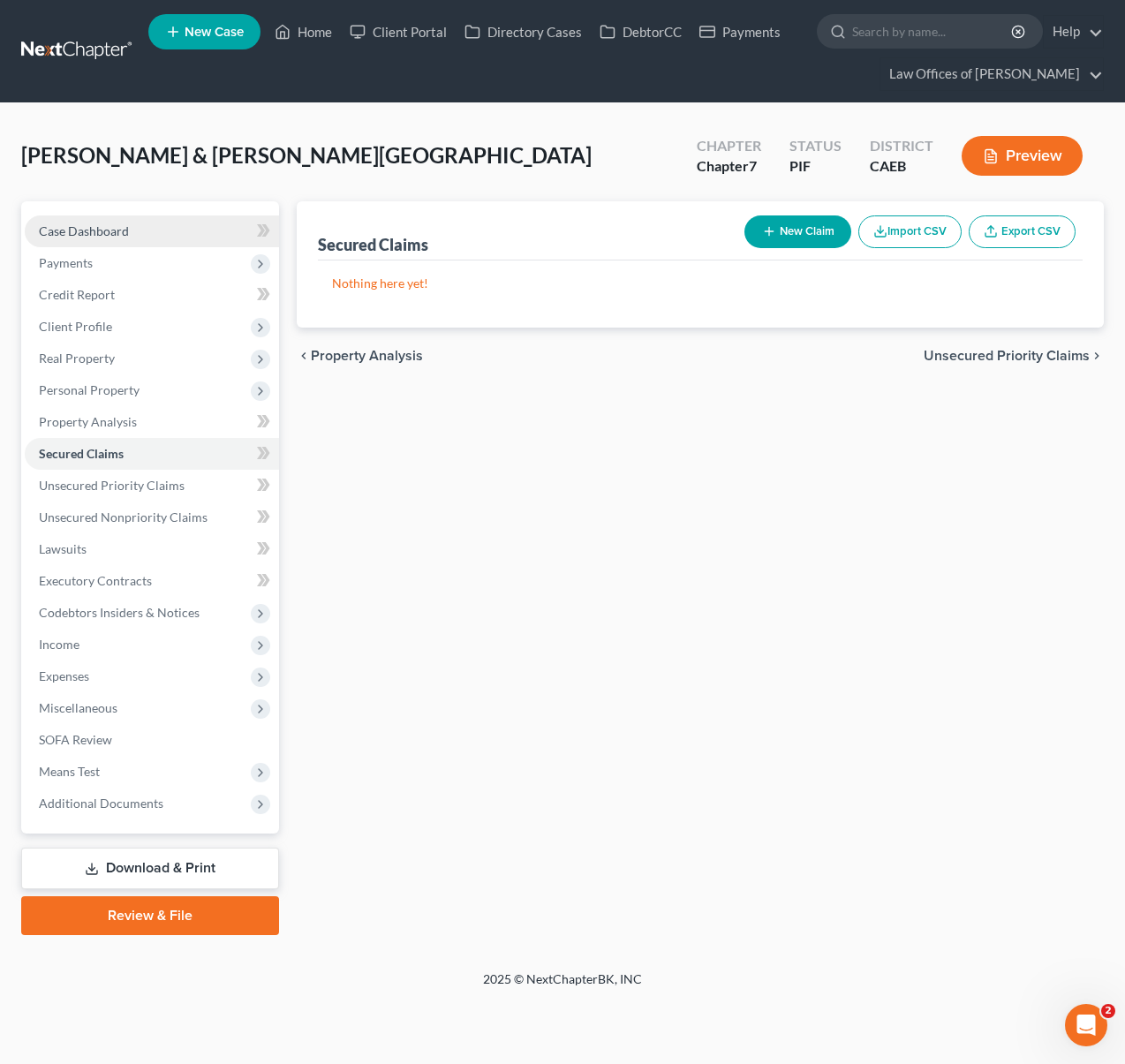
click at [148, 234] on link "Case Dashboard" at bounding box center [152, 231] width 254 height 32
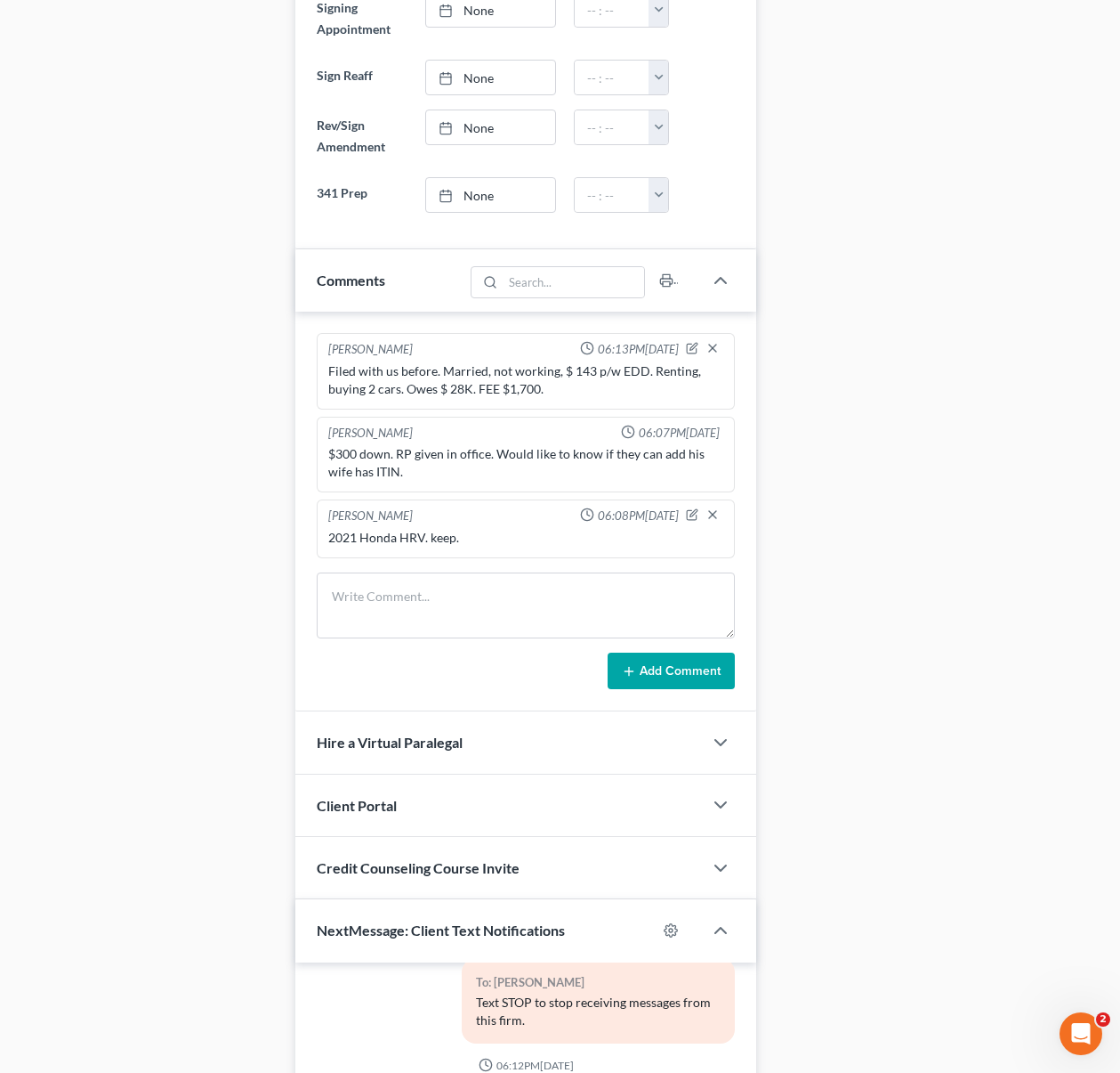
scroll to position [946, 0]
click at [395, 584] on textarea at bounding box center [526, 605] width 420 height 66
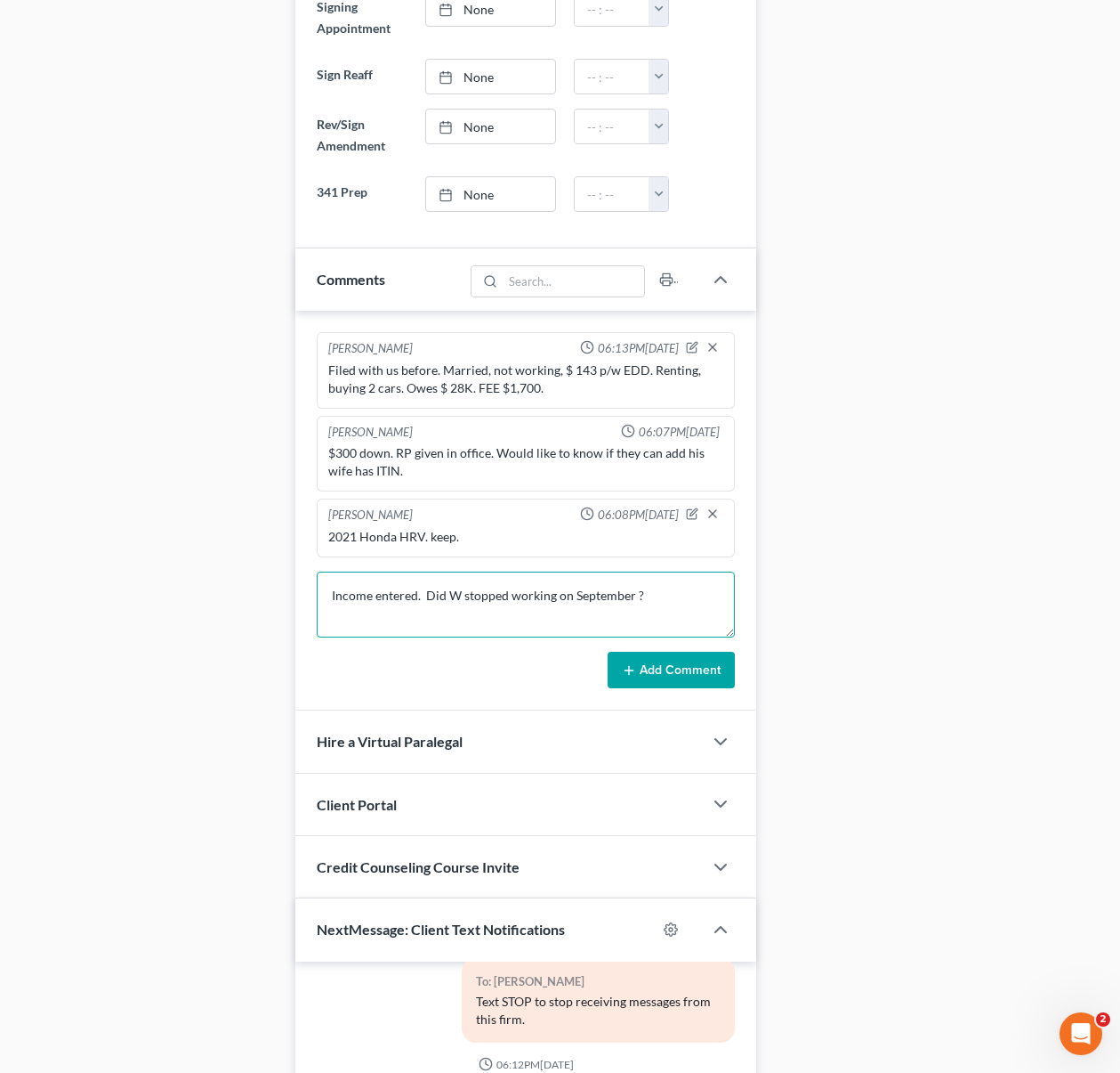
drag, startPoint x: 512, startPoint y: 597, endPoint x: 544, endPoint y: 632, distance: 47.4
click at [511, 597] on textarea "Income entered. Did W stopped working on September ?" at bounding box center [526, 605] width 420 height 66
type textarea "Income entered. Did W stop working on September ?"
click at [671, 669] on button "Add Comment" at bounding box center [670, 670] width 127 height 38
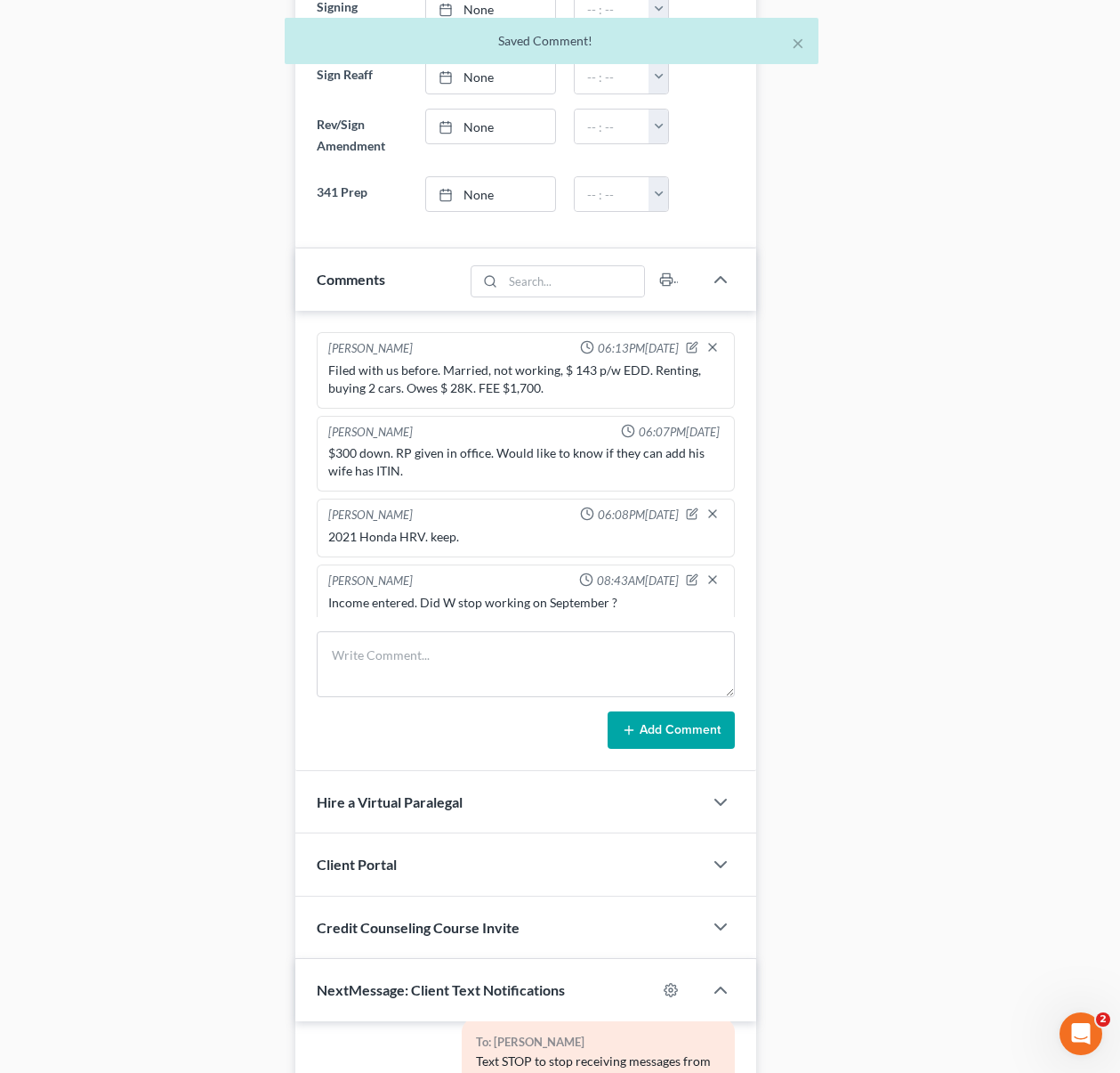
scroll to position [6, 0]
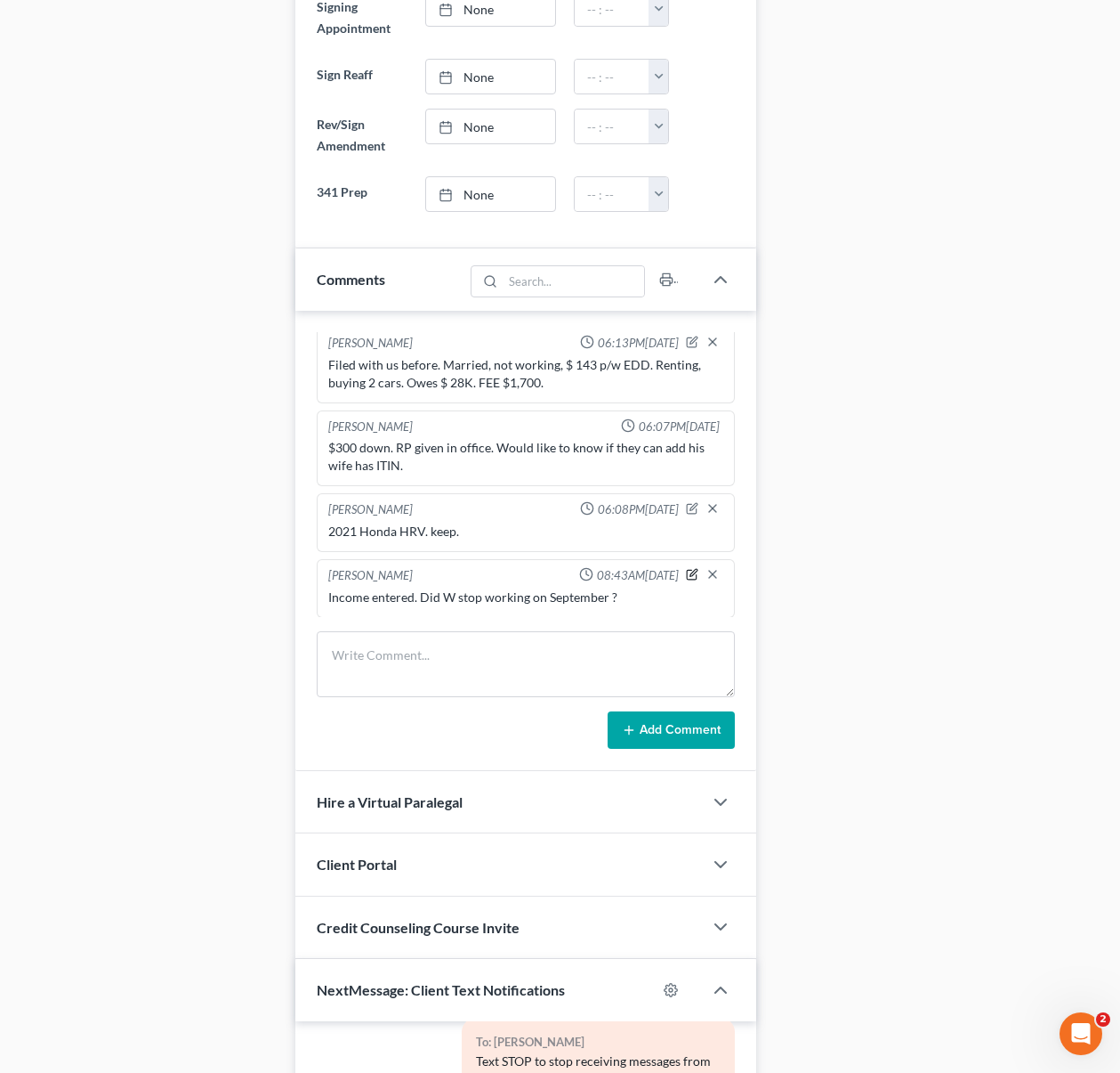
click at [686, 572] on icon "button" at bounding box center [692, 574] width 13 height 13
click at [666, 608] on textarea "Income entered. Did W stop working on September ?" at bounding box center [526, 621] width 396 height 66
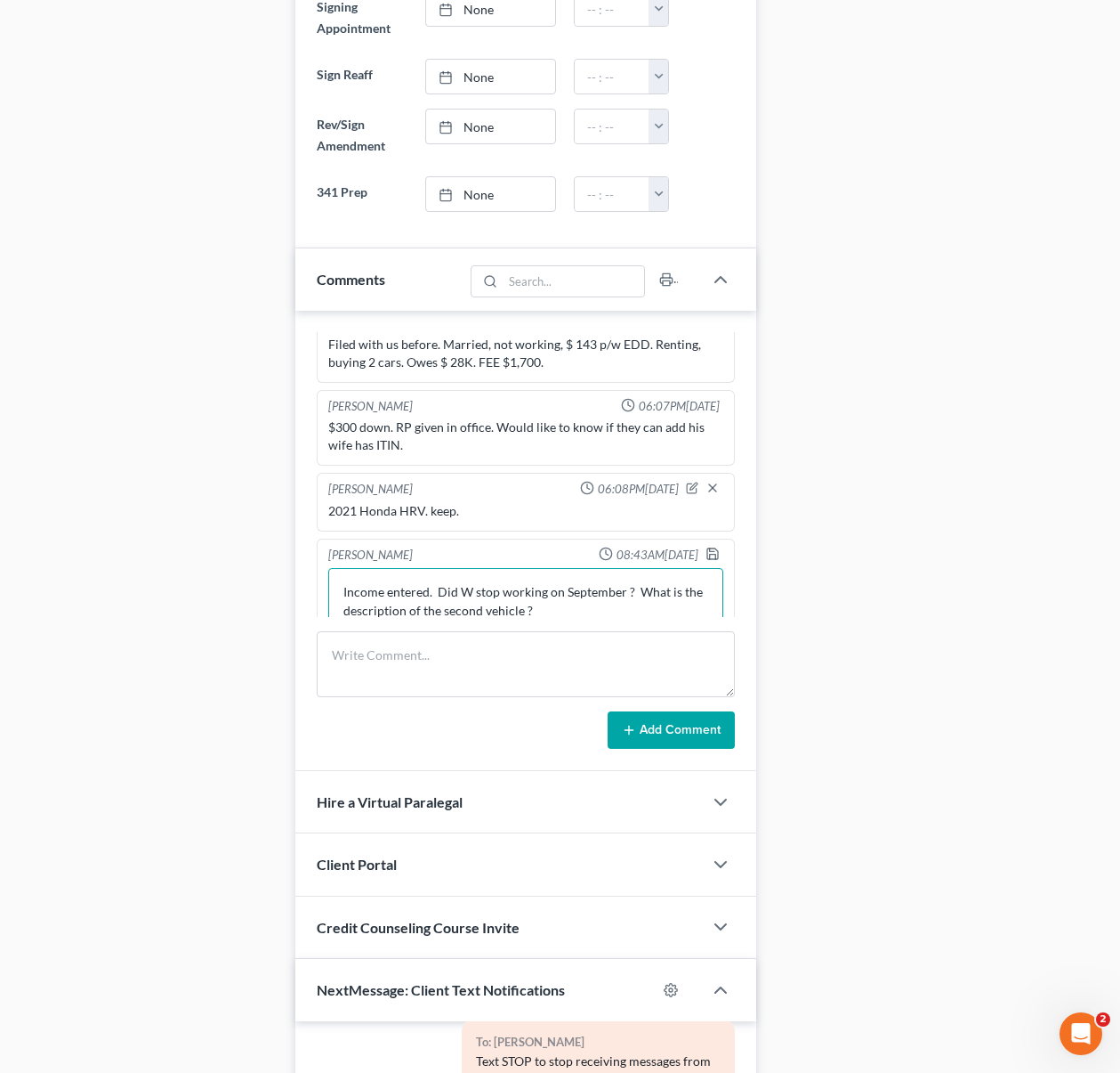
type textarea "Income entered. Did W stop working on September ? What is the description of th…"
click at [705, 558] on div at bounding box center [716, 555] width 21 height 17
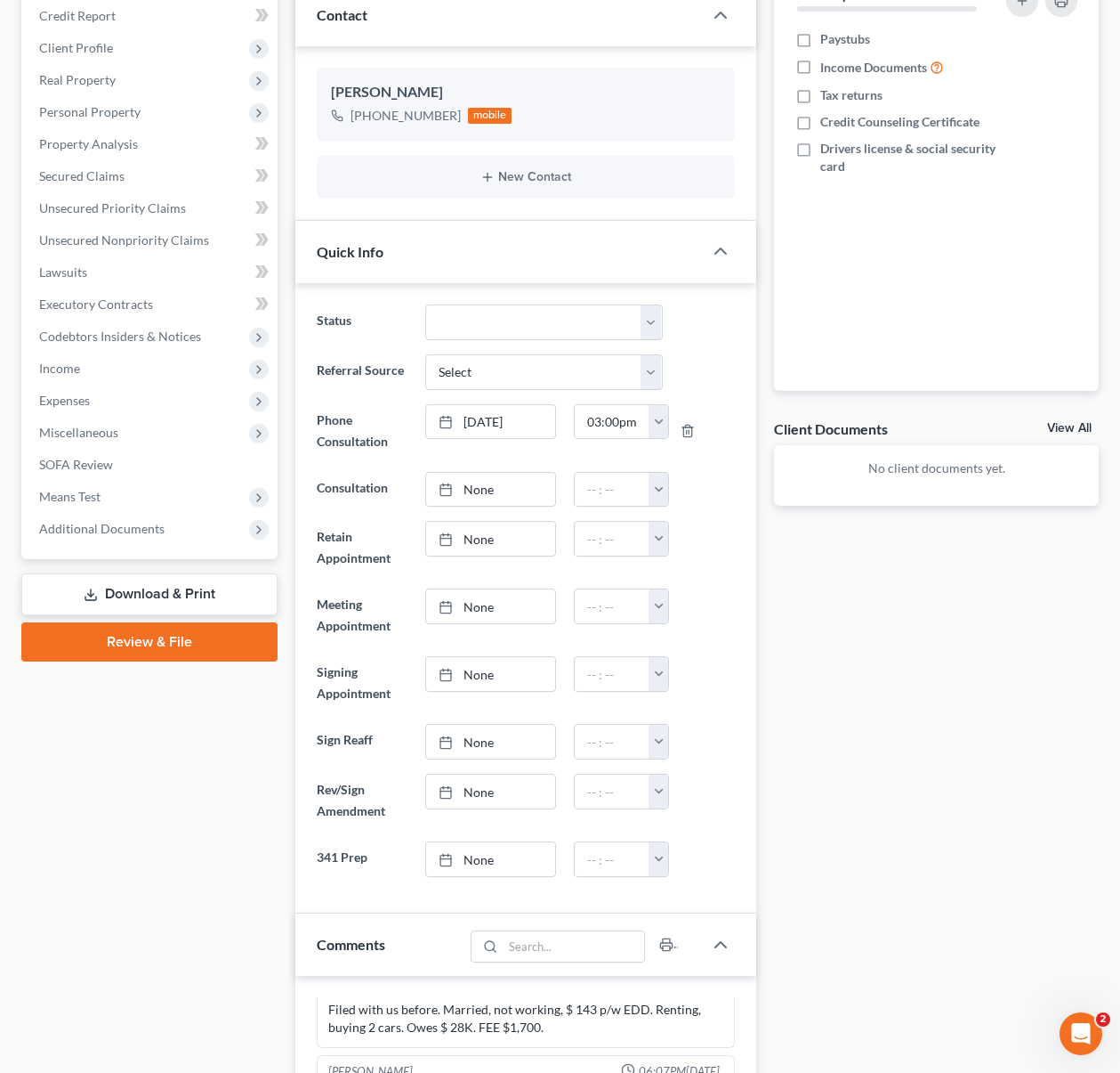
scroll to position [121, 0]
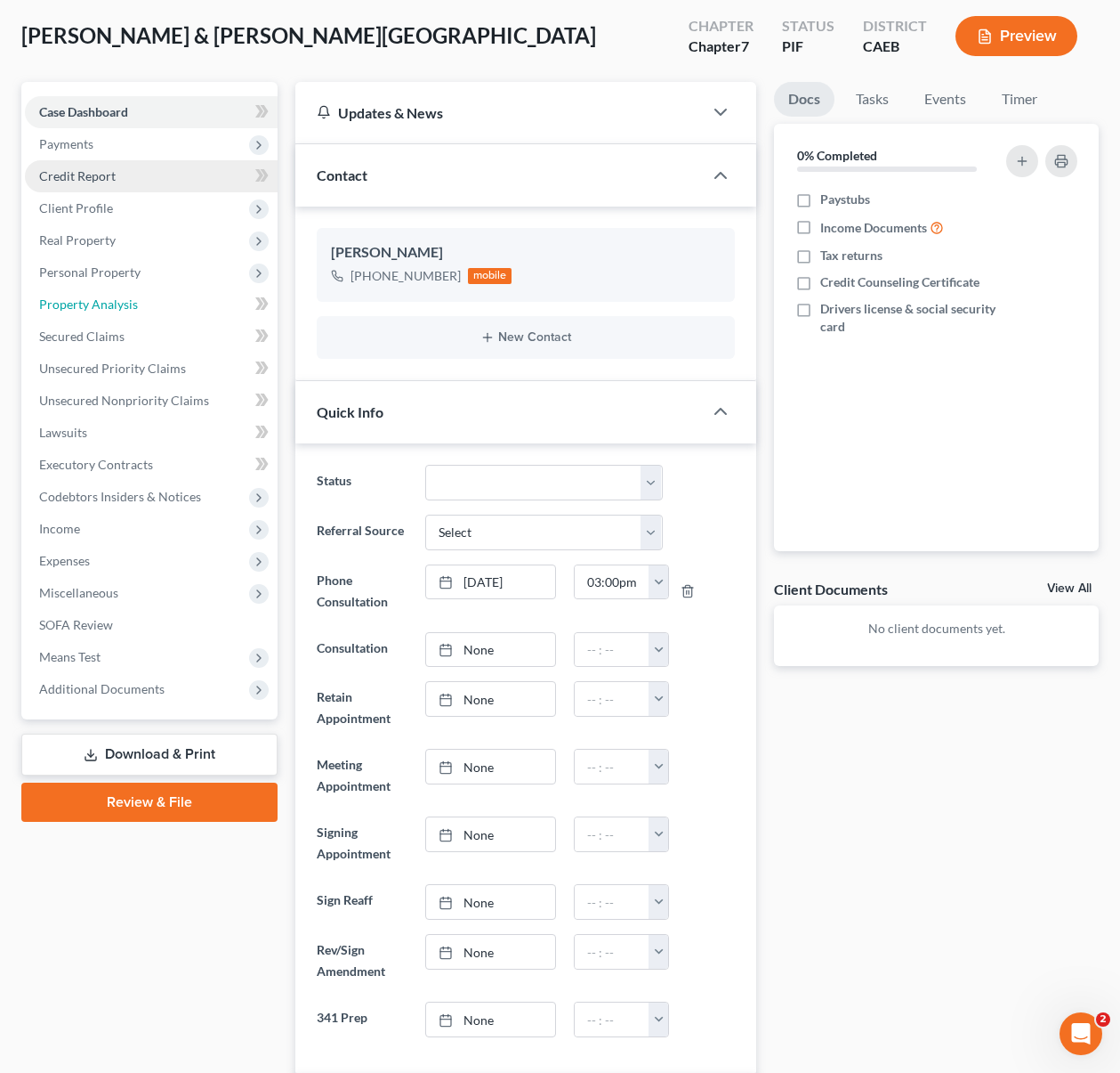
click at [133, 305] on span "Property Analysis" at bounding box center [88, 304] width 99 height 16
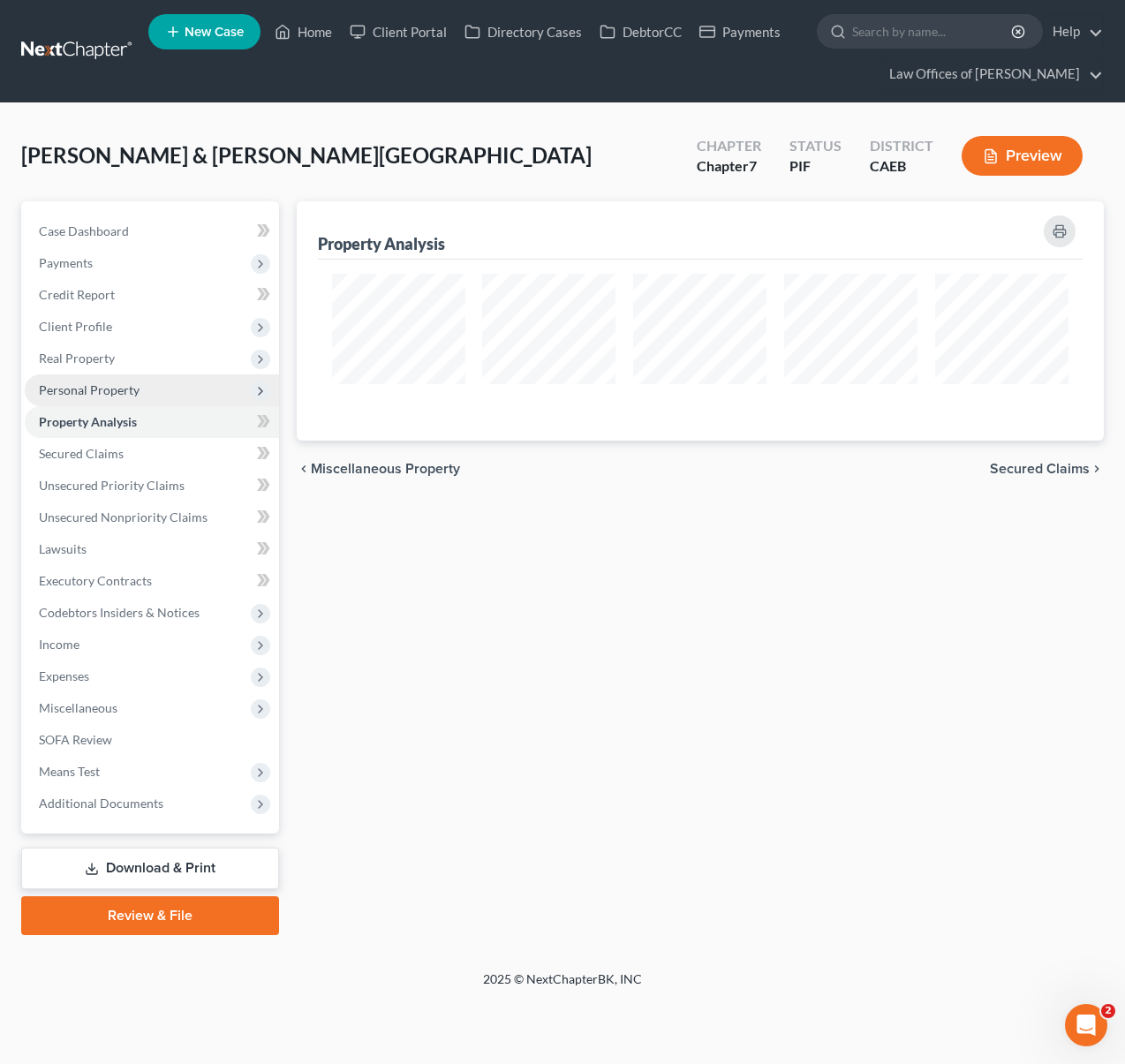
click at [160, 384] on span "Personal Property" at bounding box center [152, 389] width 254 height 32
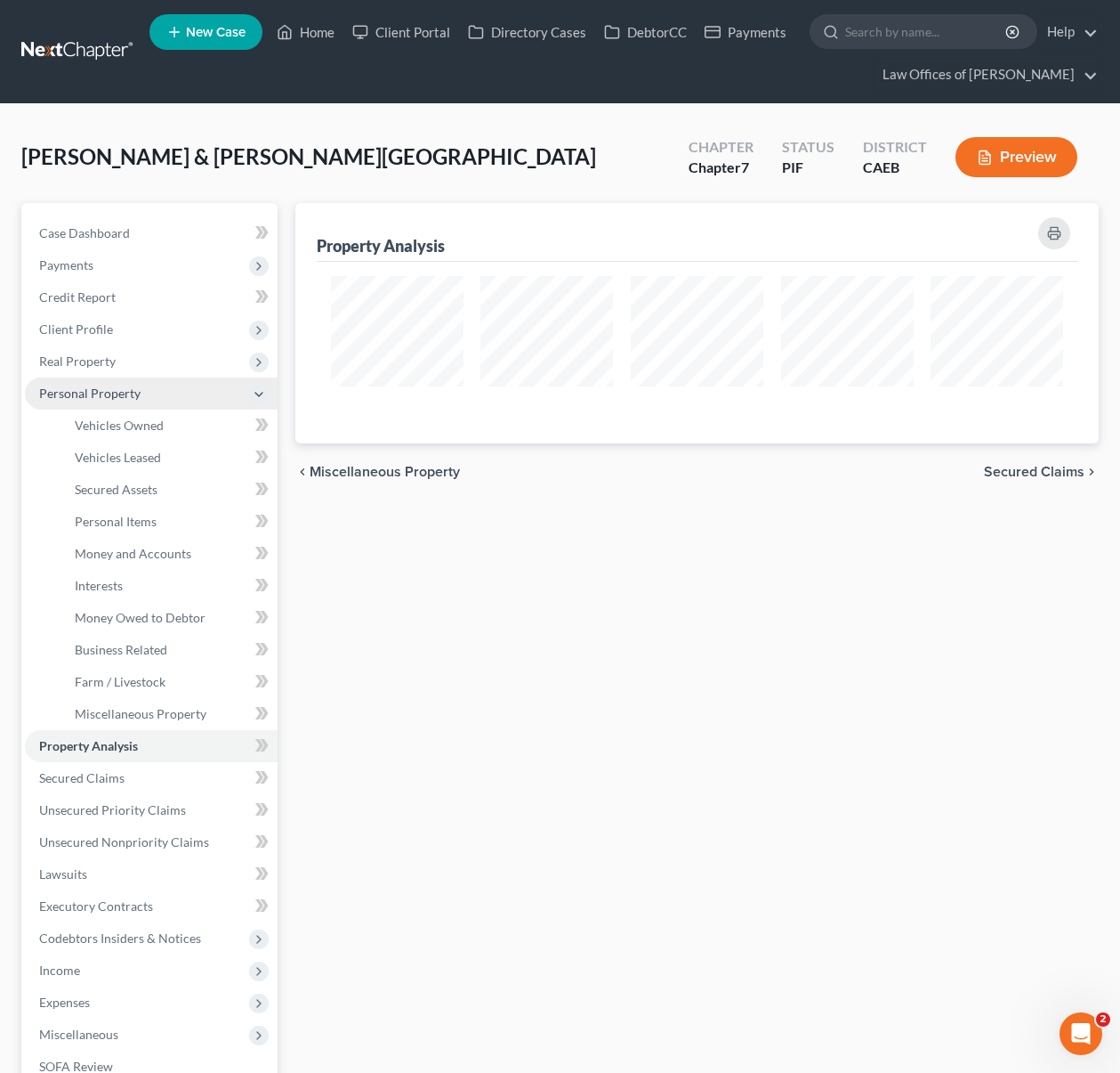
scroll to position [889920, 888963]
click at [200, 427] on link "Vehicles Owned" at bounding box center [169, 425] width 217 height 32
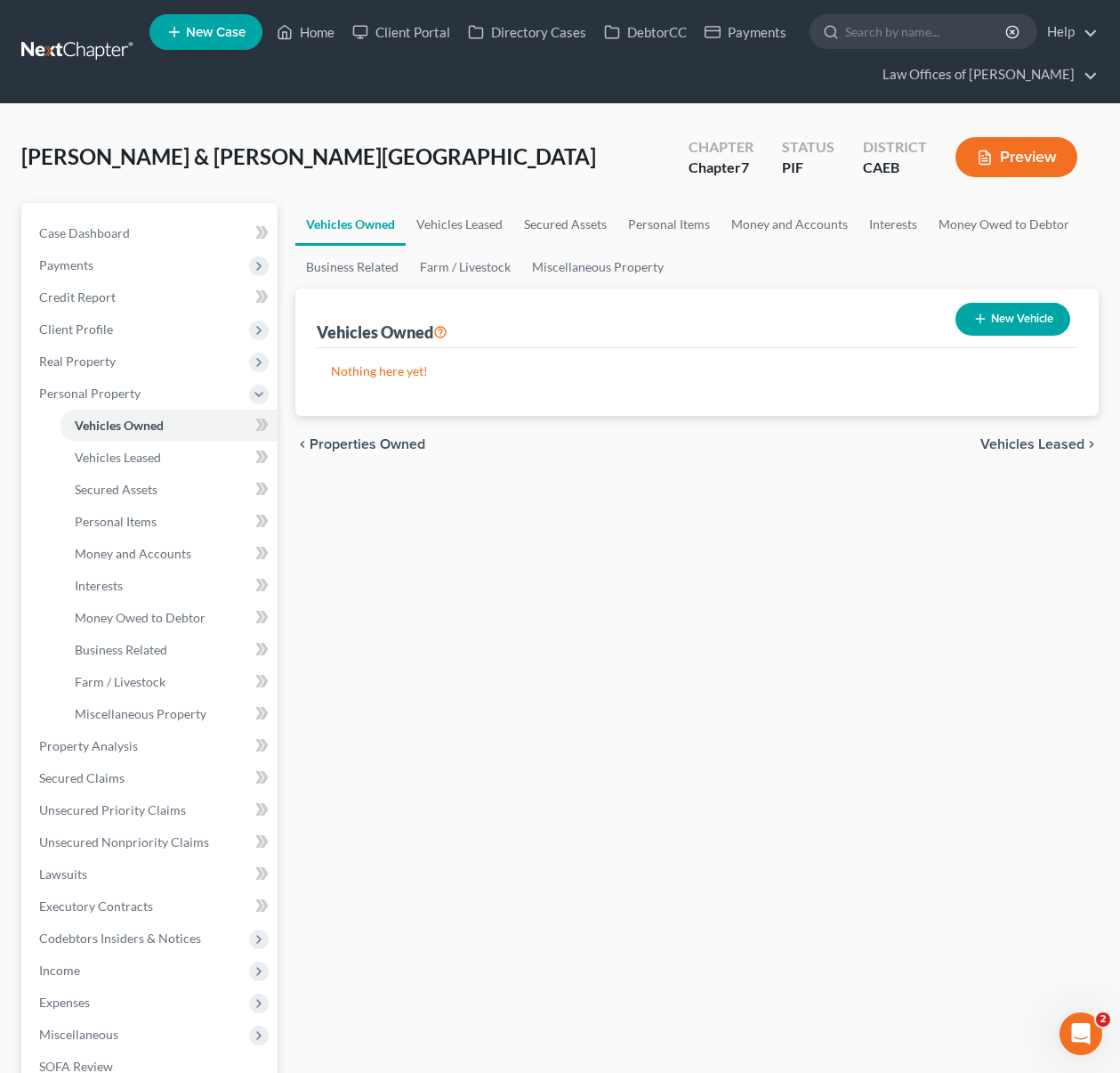
click at [1006, 324] on button "New Vehicle" at bounding box center [1012, 319] width 114 height 33
select select "0"
select select "2"
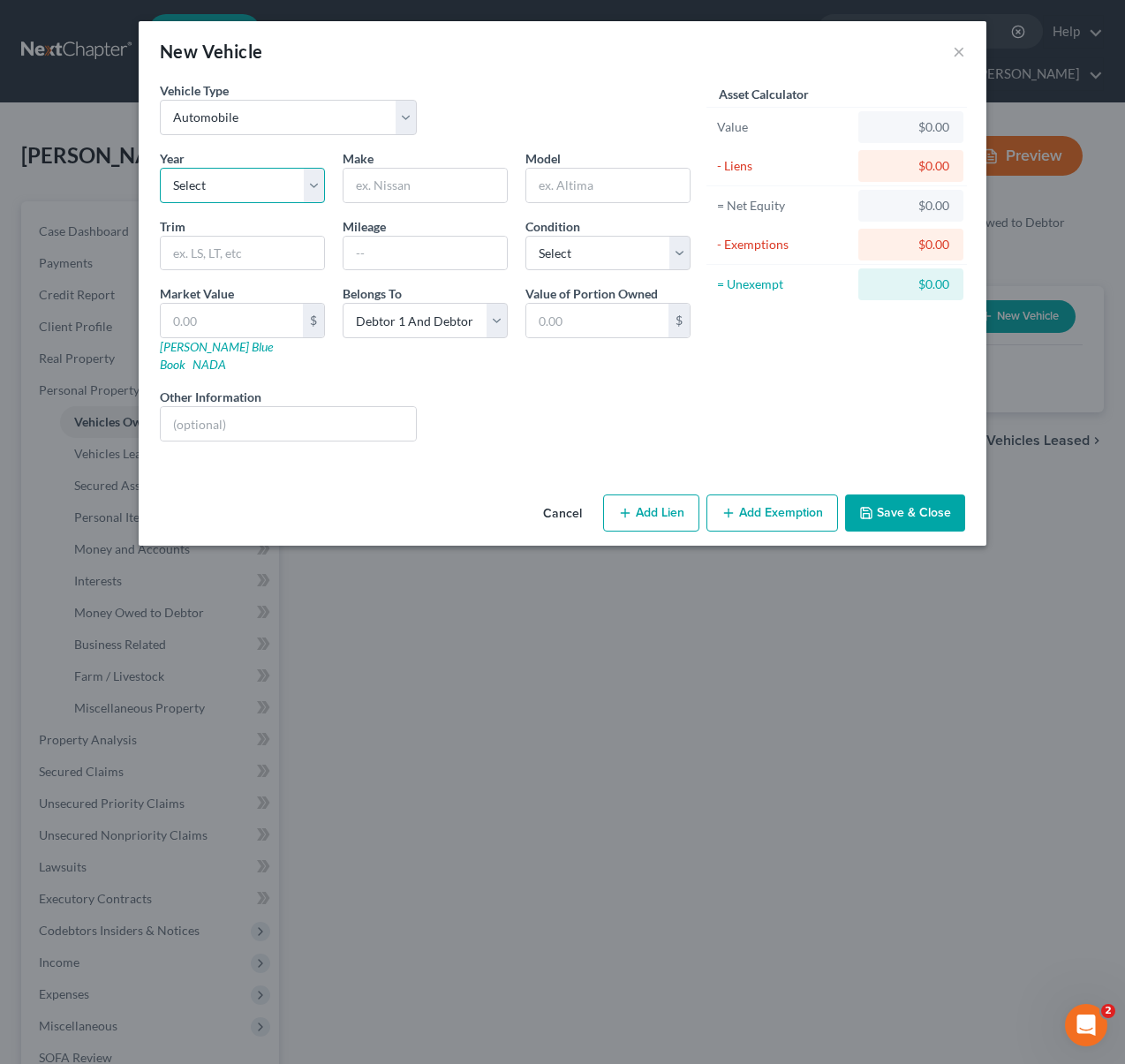
click at [311, 182] on select "Select 2026 2025 2024 2023 2022 2021 2020 2019 2018 2017 2016 2015 2014 2013 20…" at bounding box center [242, 185] width 165 height 36
select select "5"
click at [160, 167] on select "Select 2026 2025 2024 2023 2022 2021 2020 2019 2018 2017 2016 2015 2014 2013 20…" at bounding box center [242, 185] width 165 height 36
click at [414, 186] on input "text" at bounding box center [425, 185] width 163 height 34
type input "Honda"
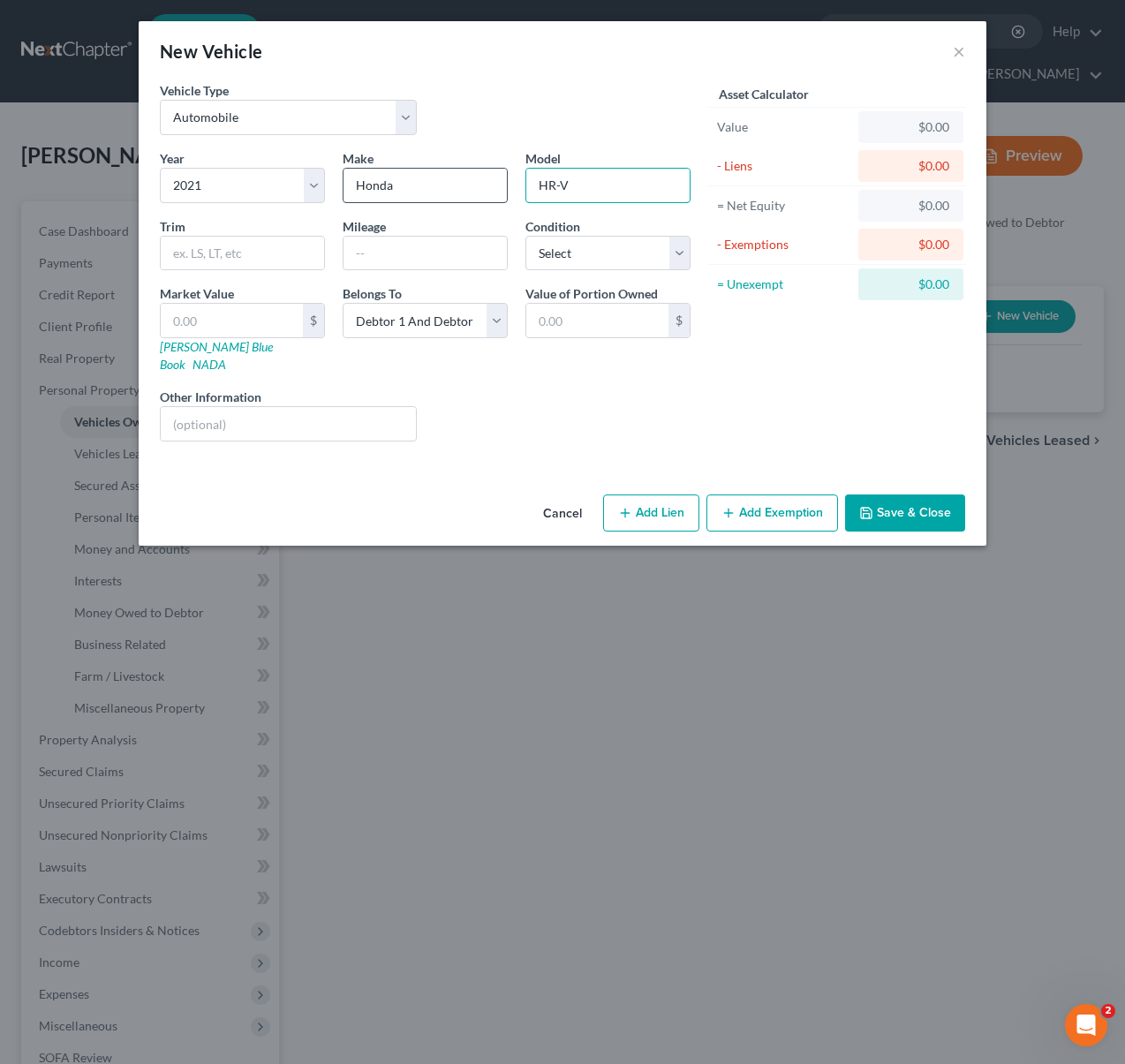
type input "HR-V"
type input "51,300"
click at [679, 260] on select "Select Excellent Very Good Good Fair Poor" at bounding box center [608, 253] width 165 height 36
select select "2"
click at [525, 235] on select "Select Excellent Very Good Good Fair Poor" at bounding box center [608, 253] width 165 height 36
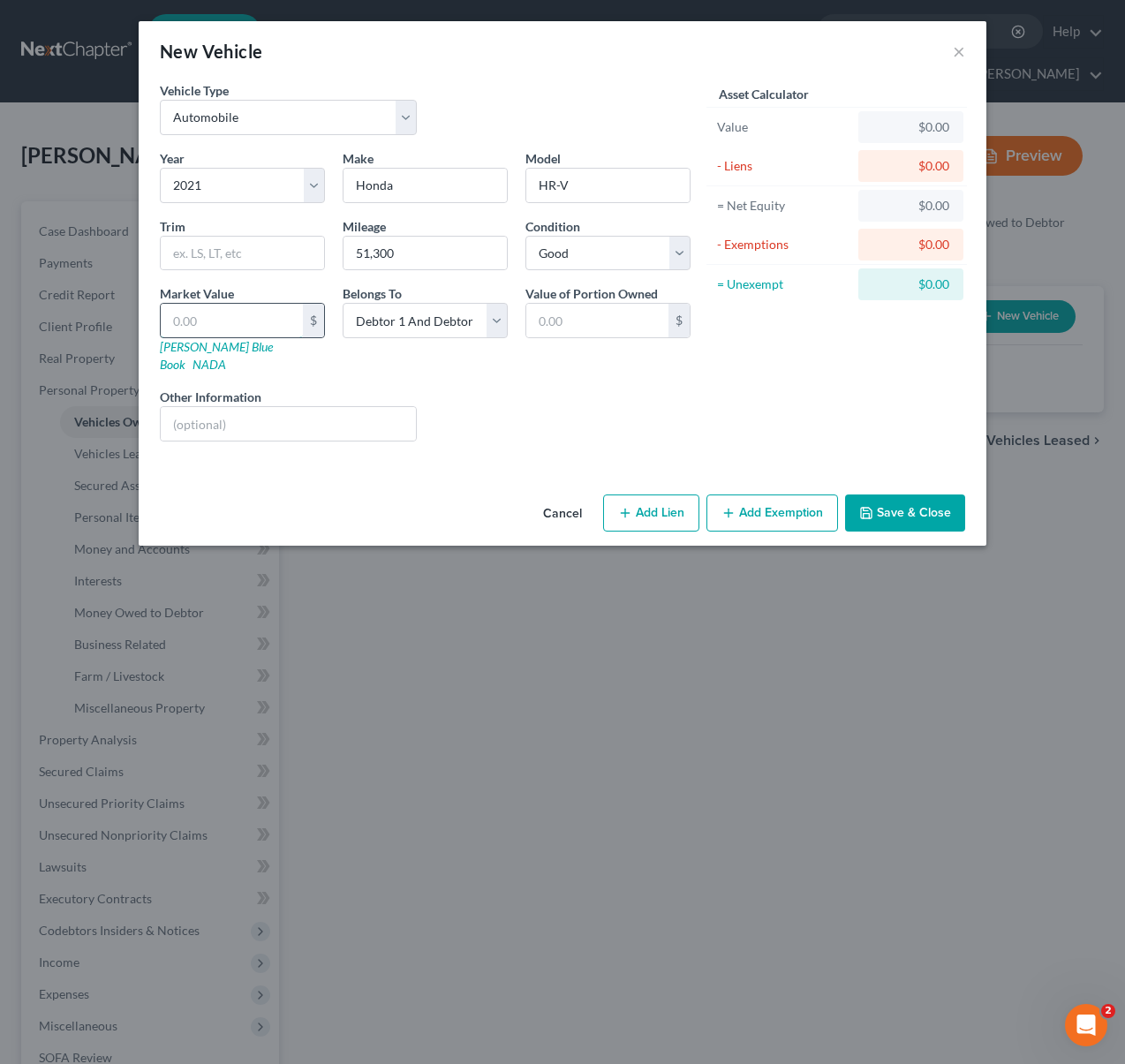
click at [231, 318] on input "text" at bounding box center [232, 320] width 142 height 34
type input "1"
type input "1.00"
type input "14"
type input "14.00"
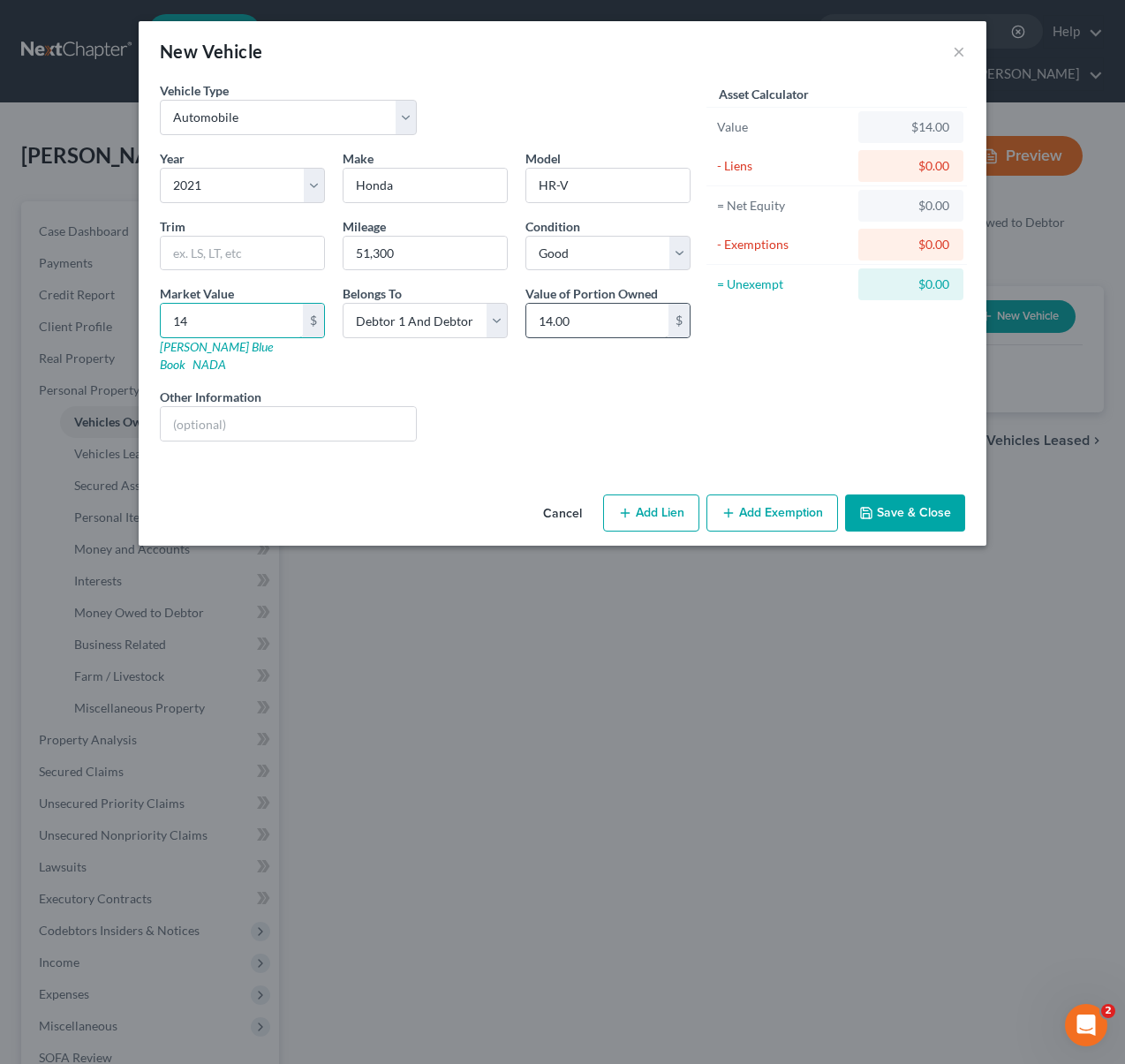
type input "147"
type input "147.00"
type input "1470"
type input "1,470.00"
type input "1,4700"
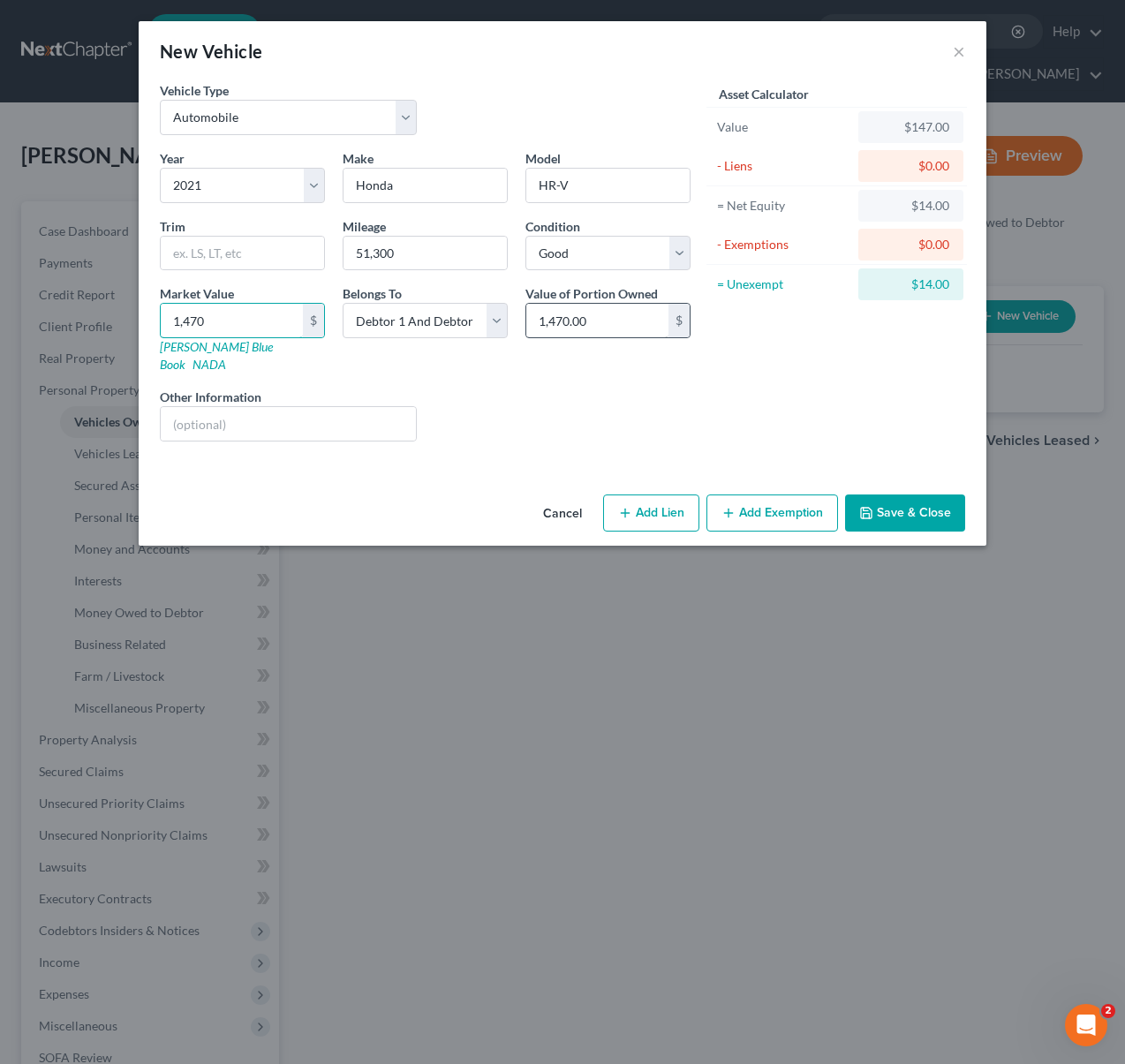
type input "14,700.00"
type input "14,700"
click at [900, 496] on button "Save & Close" at bounding box center [905, 512] width 120 height 37
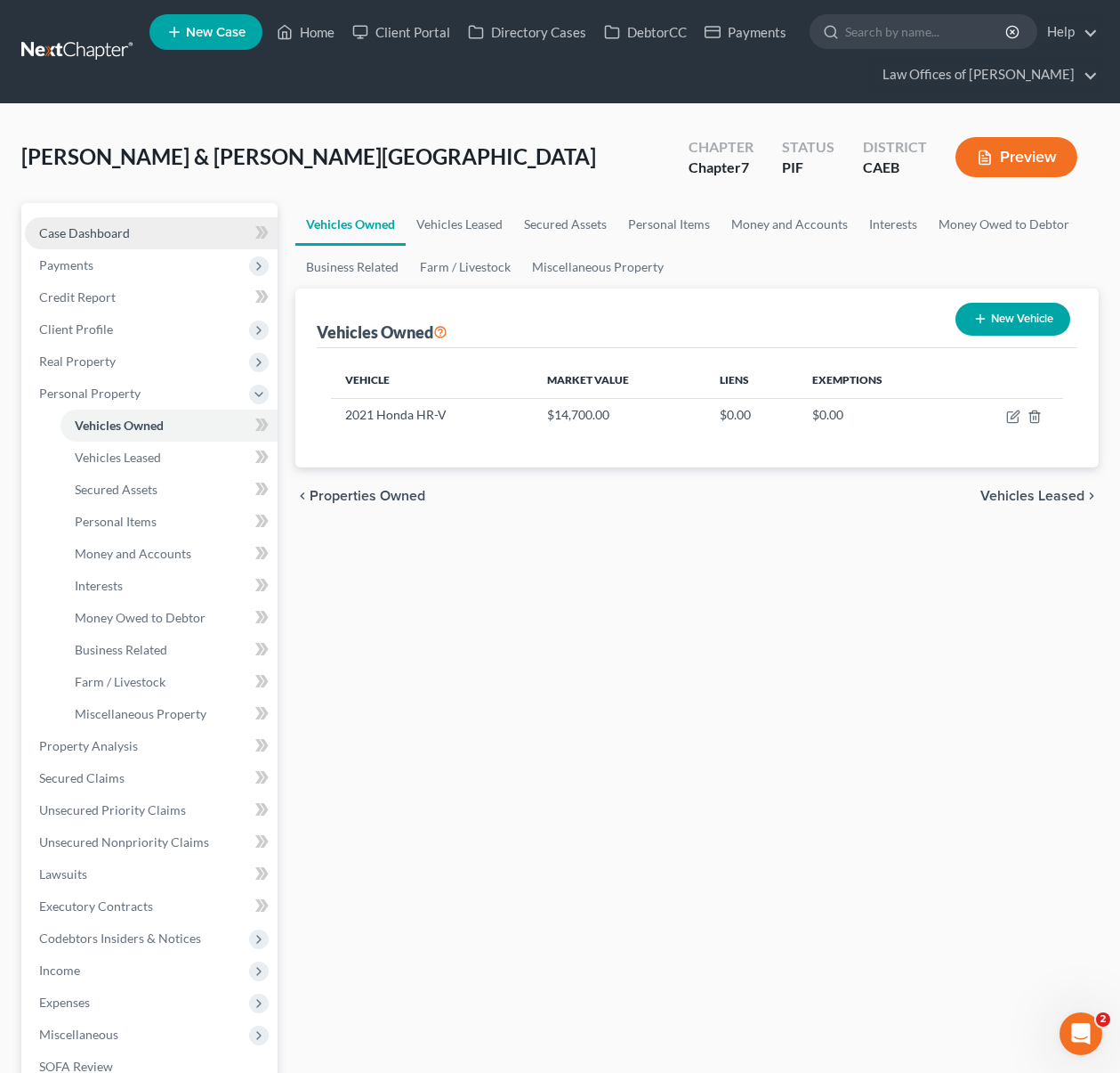
click at [142, 232] on link "Case Dashboard" at bounding box center [151, 233] width 253 height 32
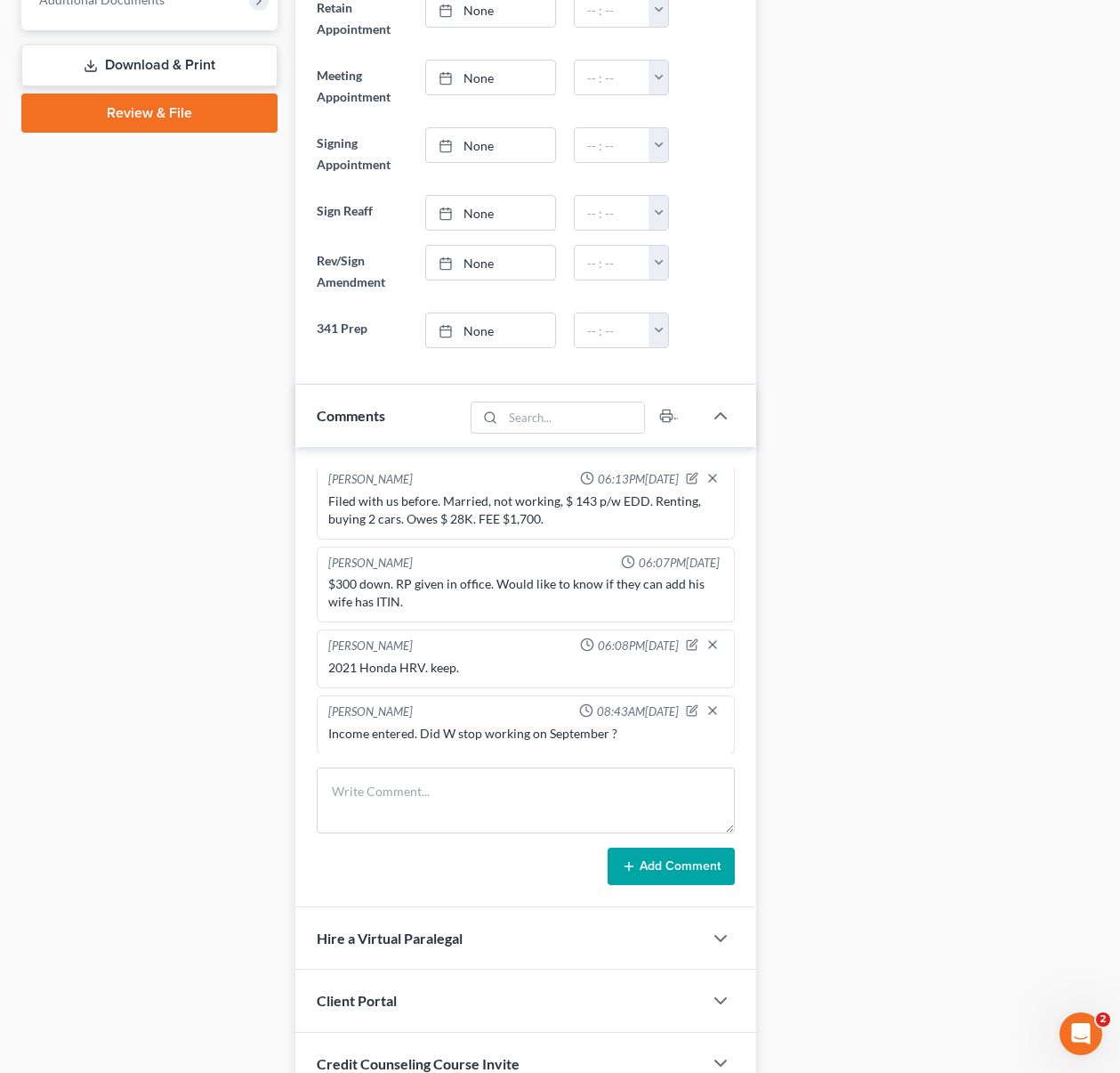
scroll to position [808, 0]
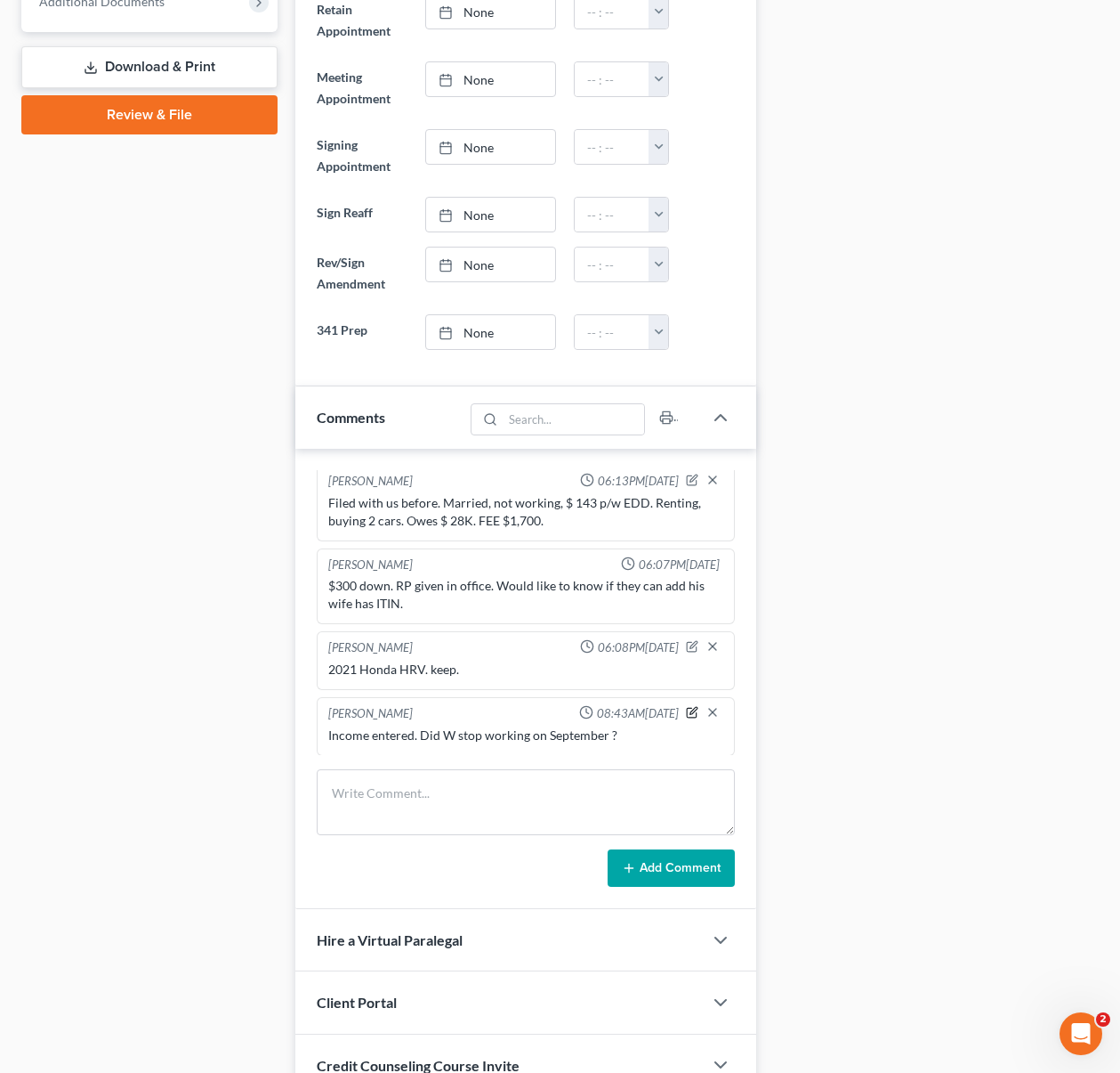
click at [686, 710] on icon "button" at bounding box center [692, 711] width 13 height 13
click at [664, 754] on div "[PERSON_NAME] 06:13PM[DATE] Filed with us before. Married, not working, $ 143 p…" at bounding box center [526, 679] width 462 height 460
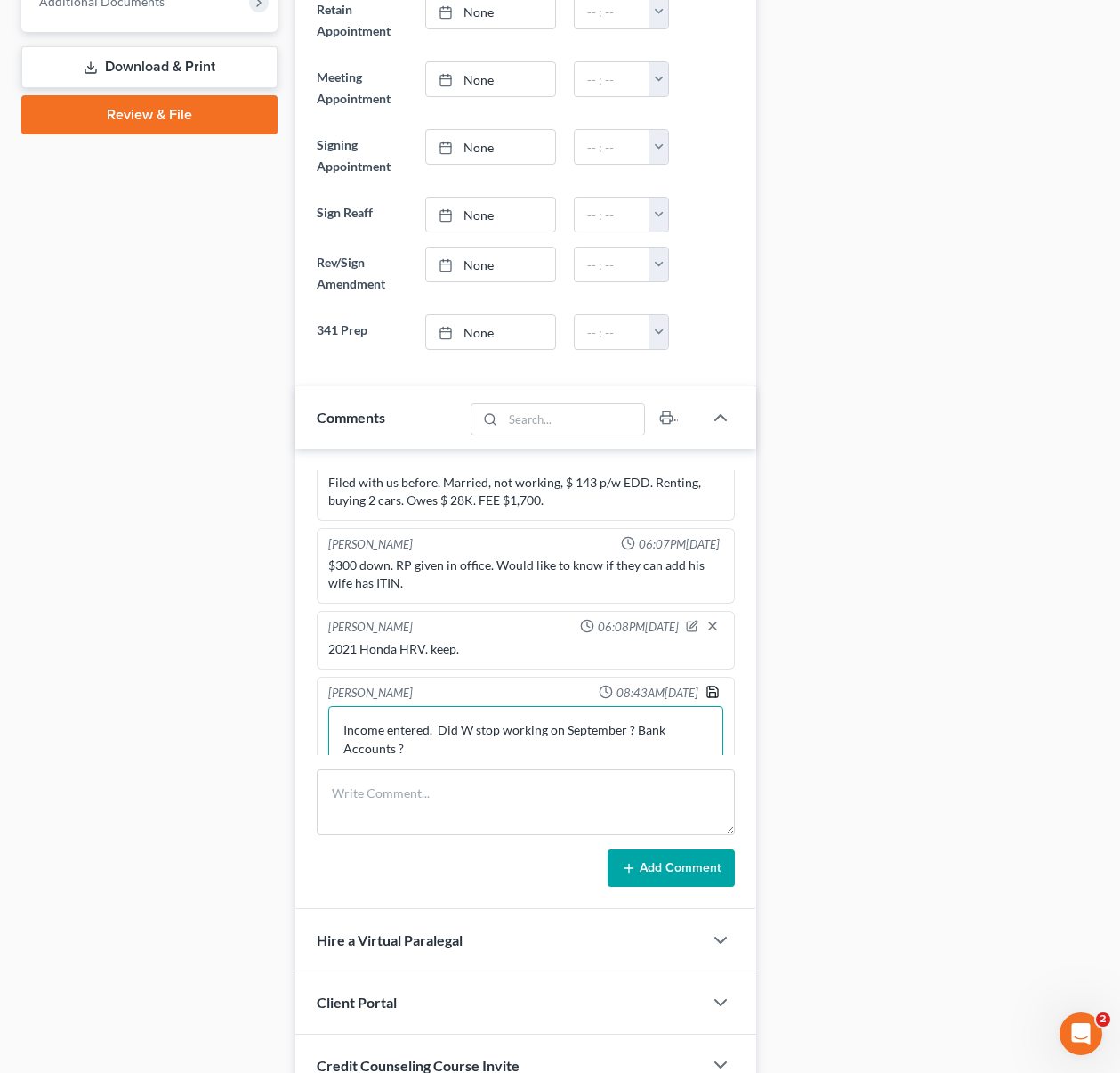
type textarea "Income entered. Did W stop working on September ? Bank Accounts ?"
click at [705, 688] on icon "button" at bounding box center [712, 691] width 15 height 15
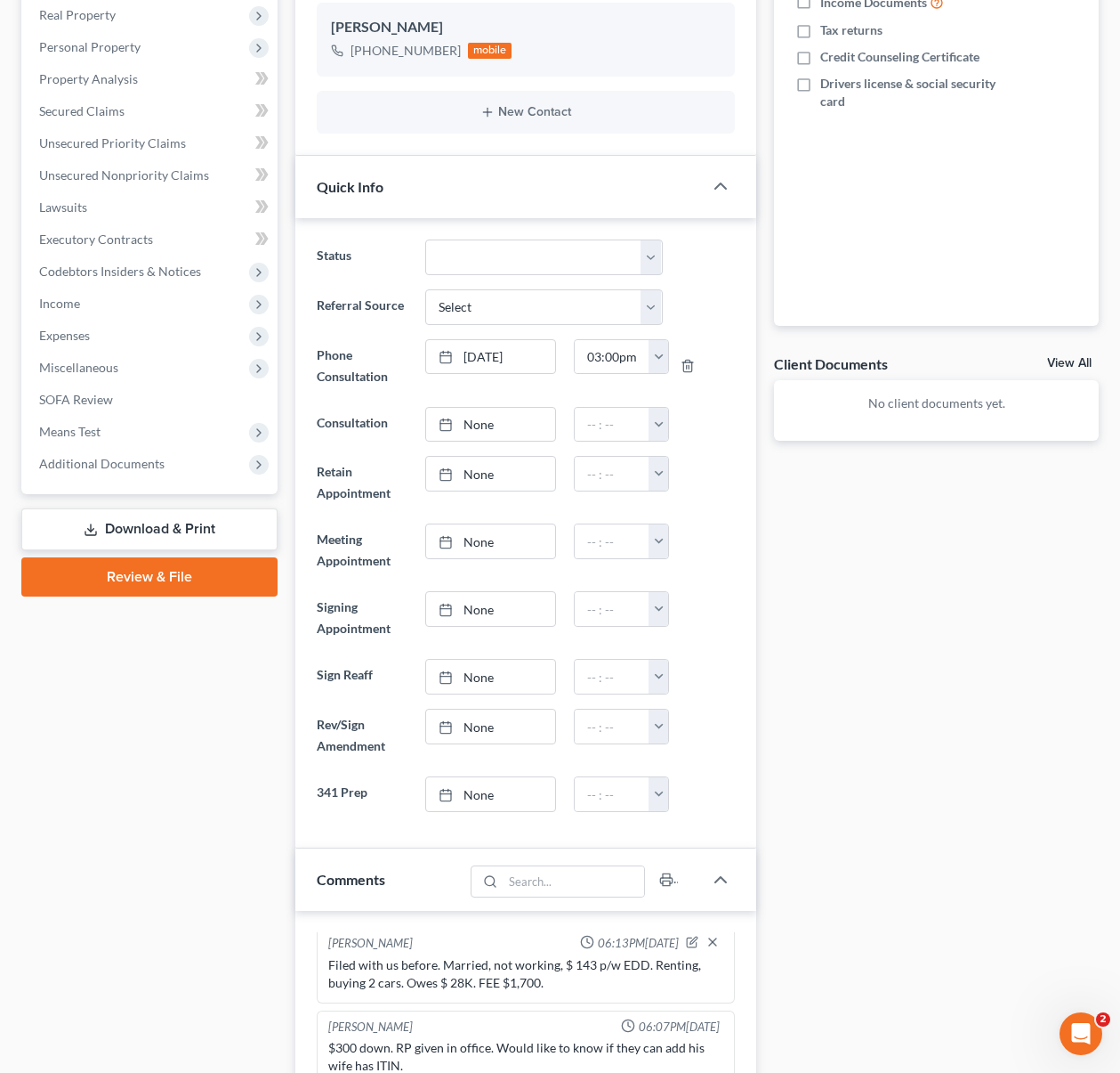
scroll to position [0, 0]
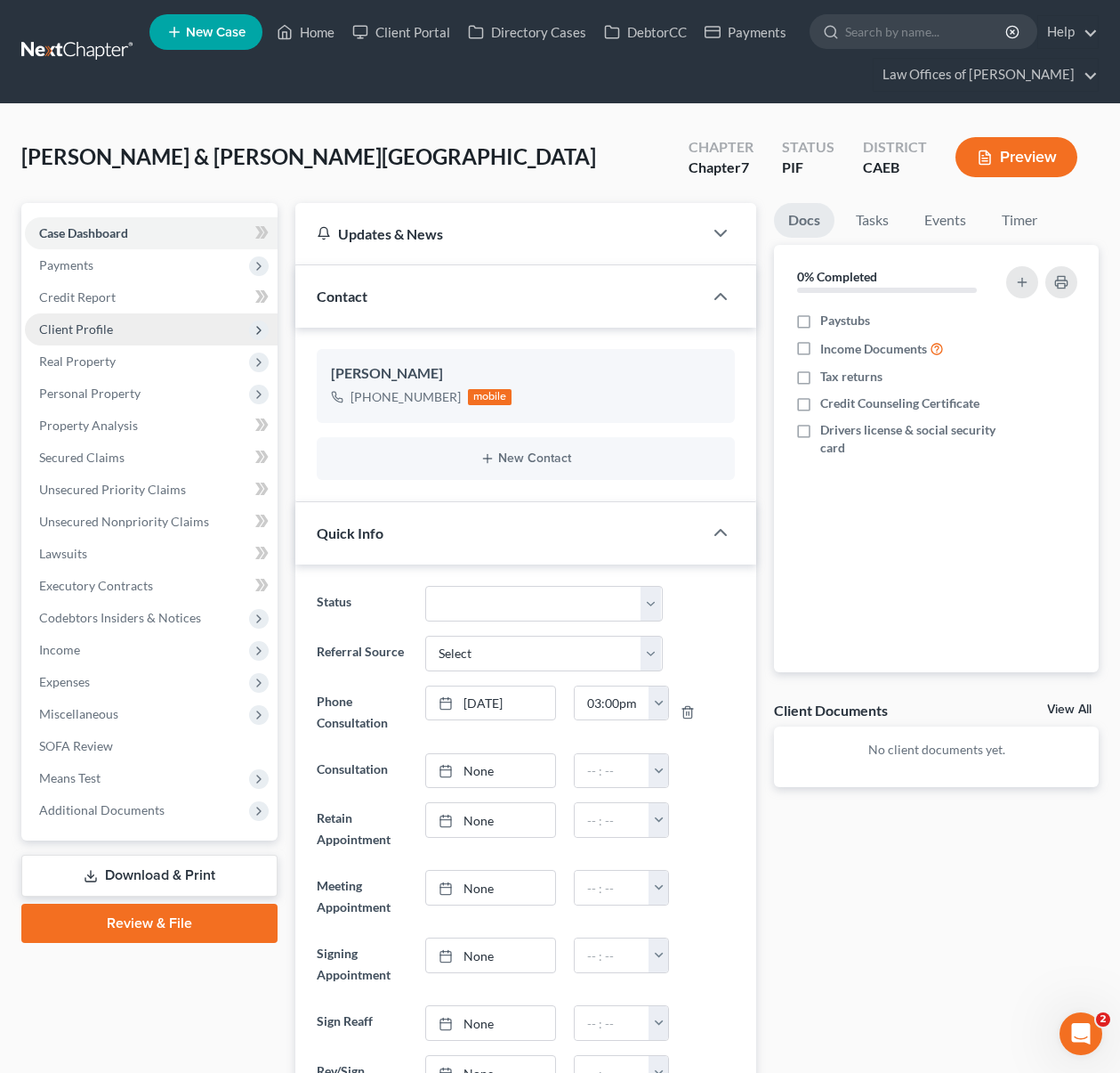
click at [92, 327] on span "Client Profile" at bounding box center [76, 330] width 74 height 16
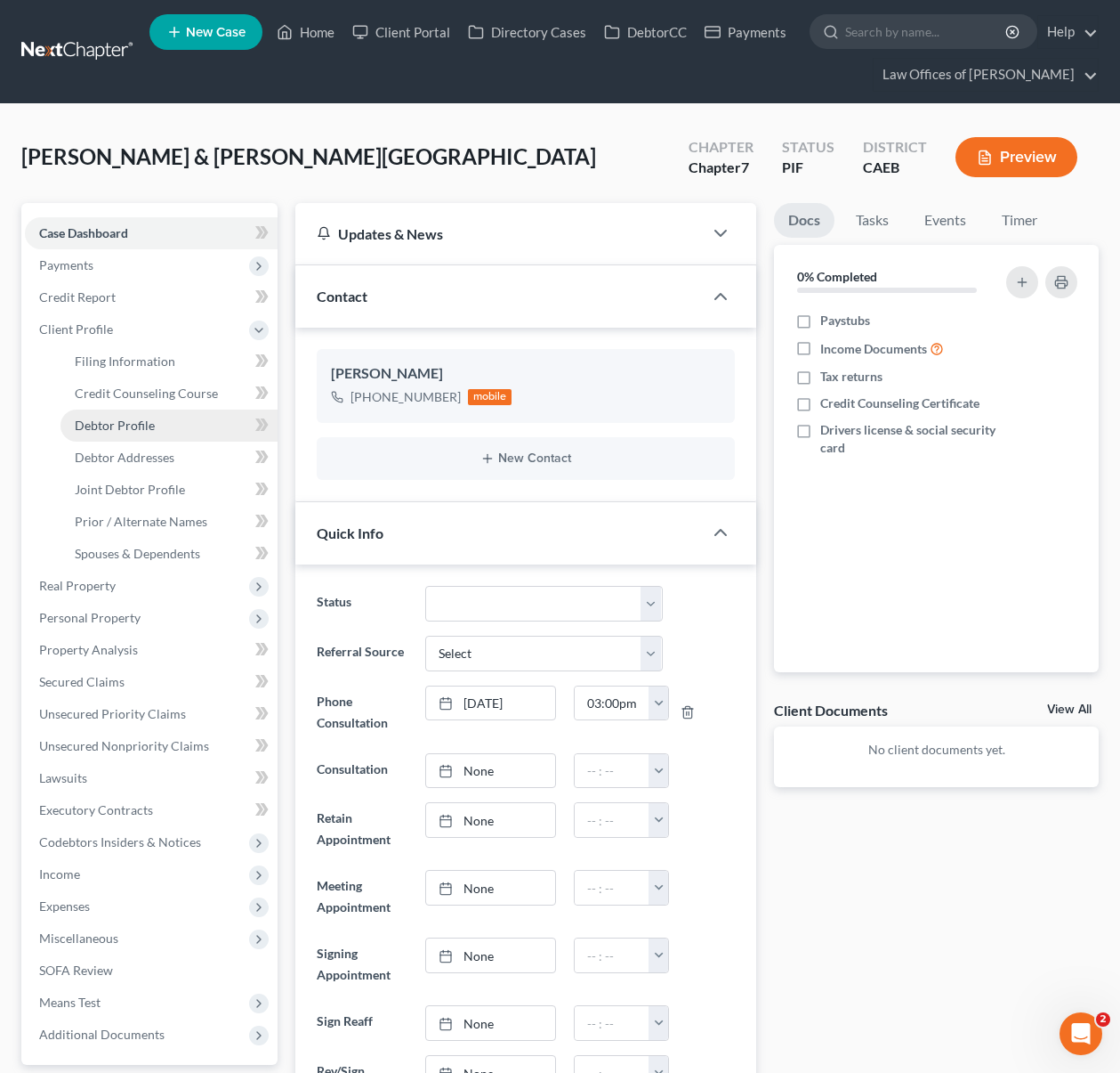
click at [193, 423] on link "Debtor Profile" at bounding box center [169, 425] width 217 height 32
select select "1"
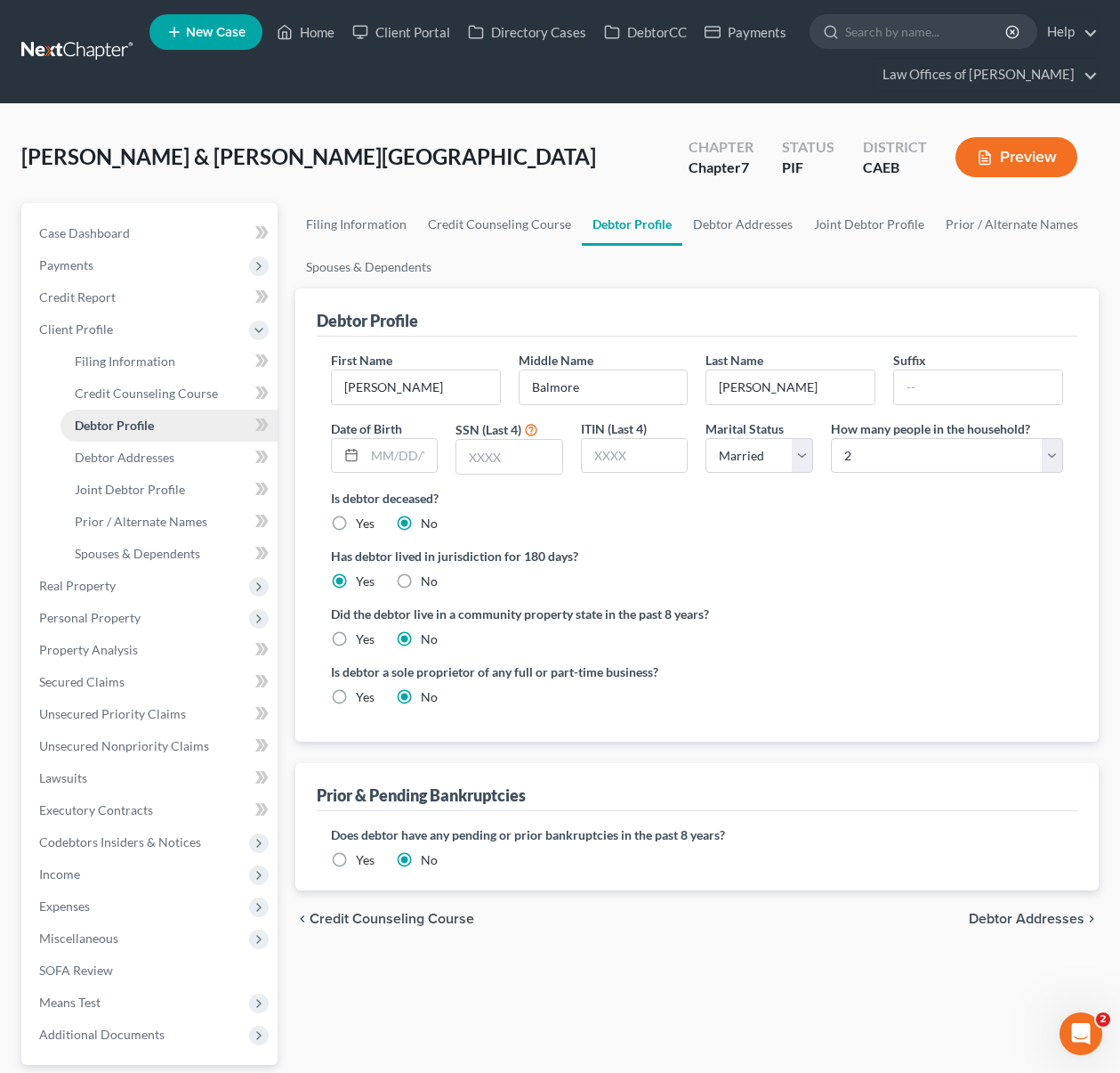
radio input "true"
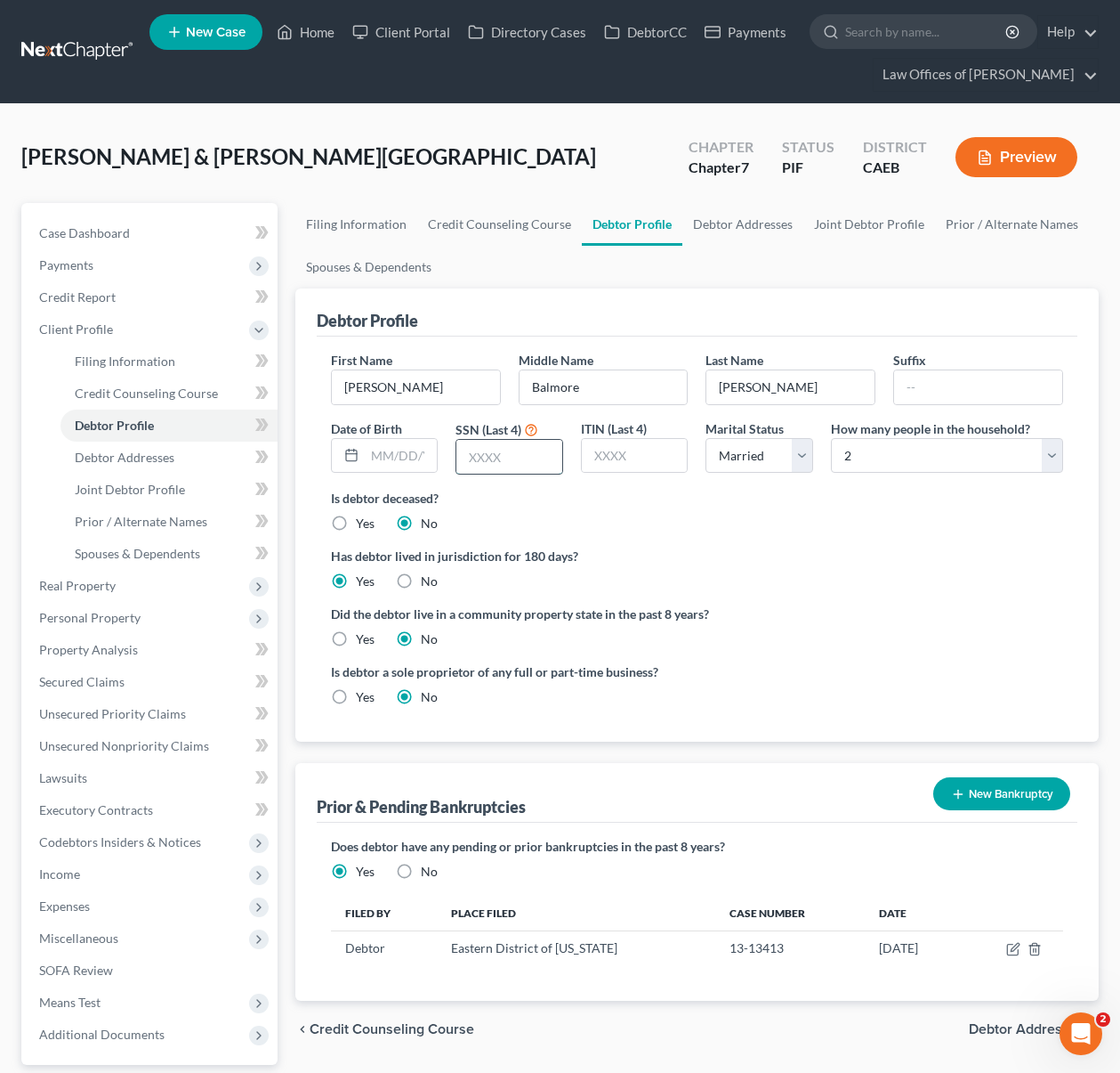
click at [532, 447] on input "text" at bounding box center [509, 457] width 106 height 34
type input "2983"
click at [717, 521] on div "Is debtor deceased? Yes No" at bounding box center [698, 510] width 732 height 44
click at [165, 492] on span "Joint Debtor Profile" at bounding box center [130, 489] width 110 height 16
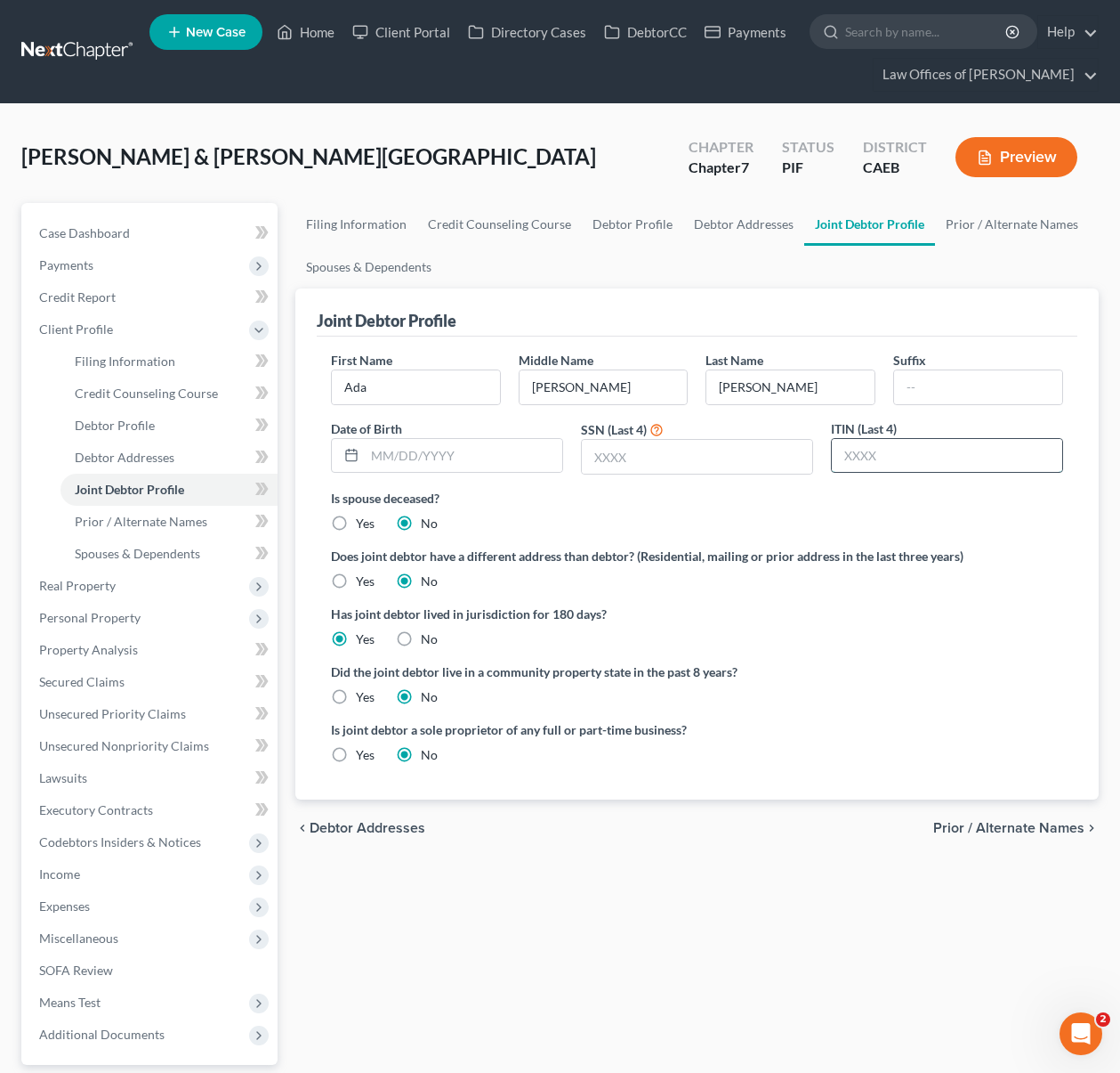
click at [910, 448] on input "text" at bounding box center [948, 456] width 231 height 34
type input "3660"
